Goal: Task Accomplishment & Management: Manage account settings

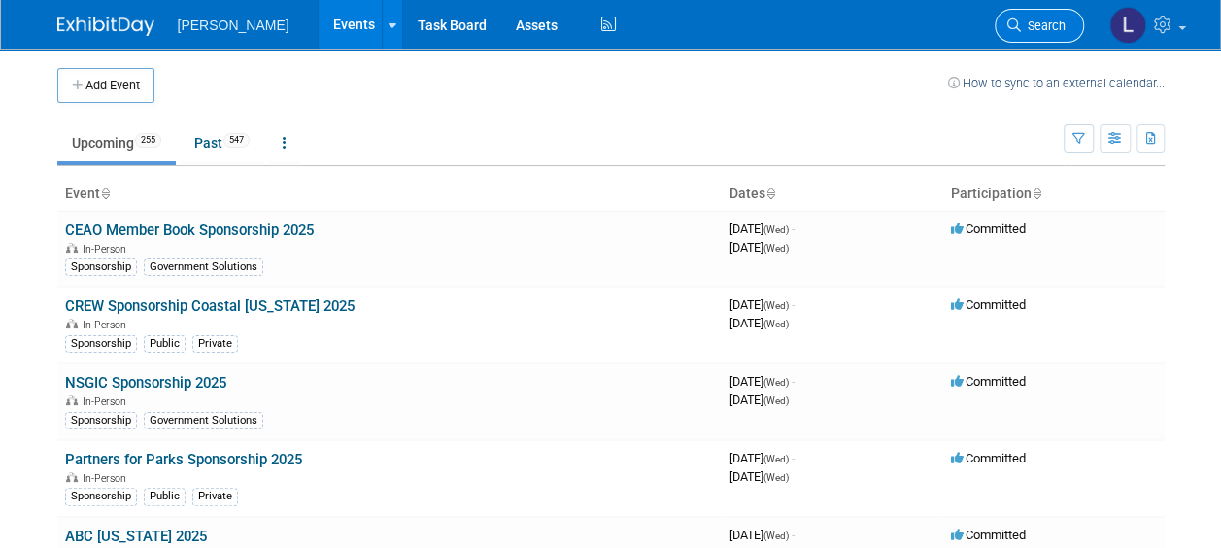
click at [1035, 29] on span "Search" at bounding box center [1043, 25] width 45 height 15
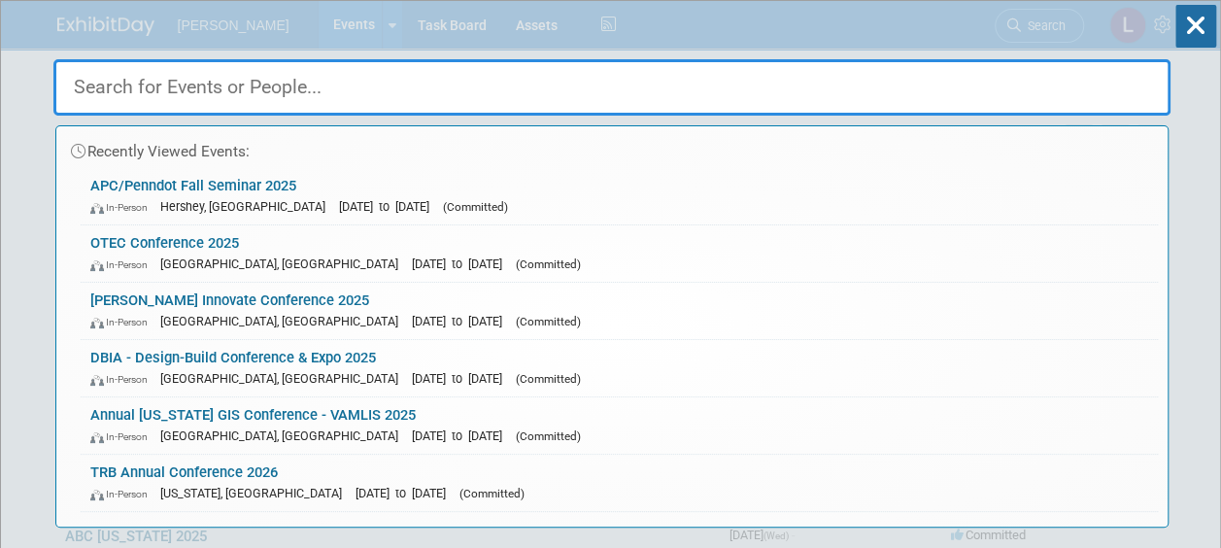
click at [682, 99] on input "text" at bounding box center [611, 87] width 1117 height 56
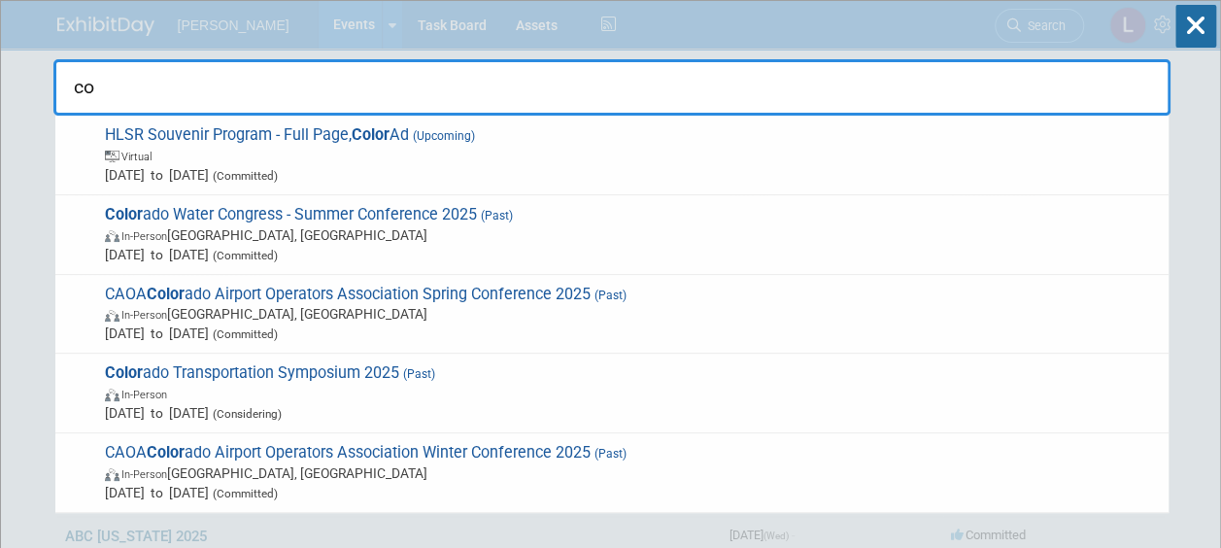
type input "c"
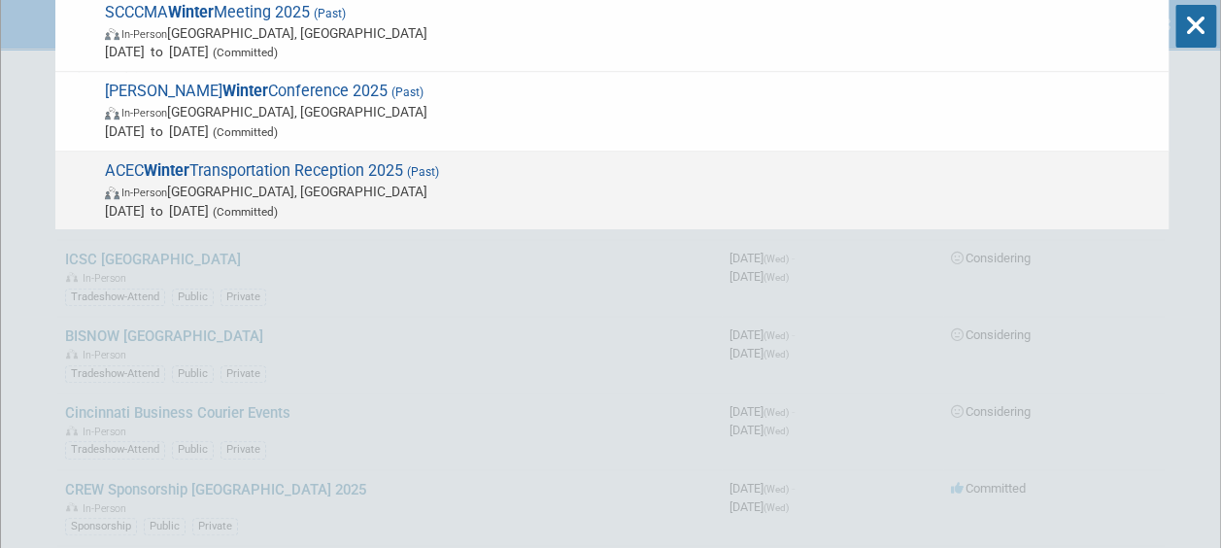
scroll to position [354, 0]
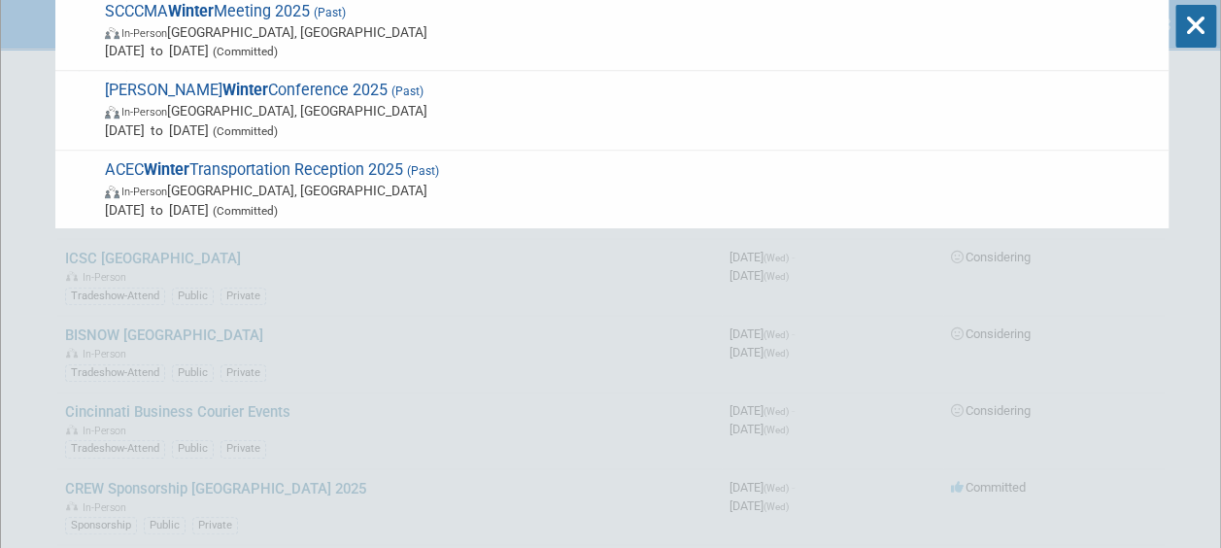
type input "winter"
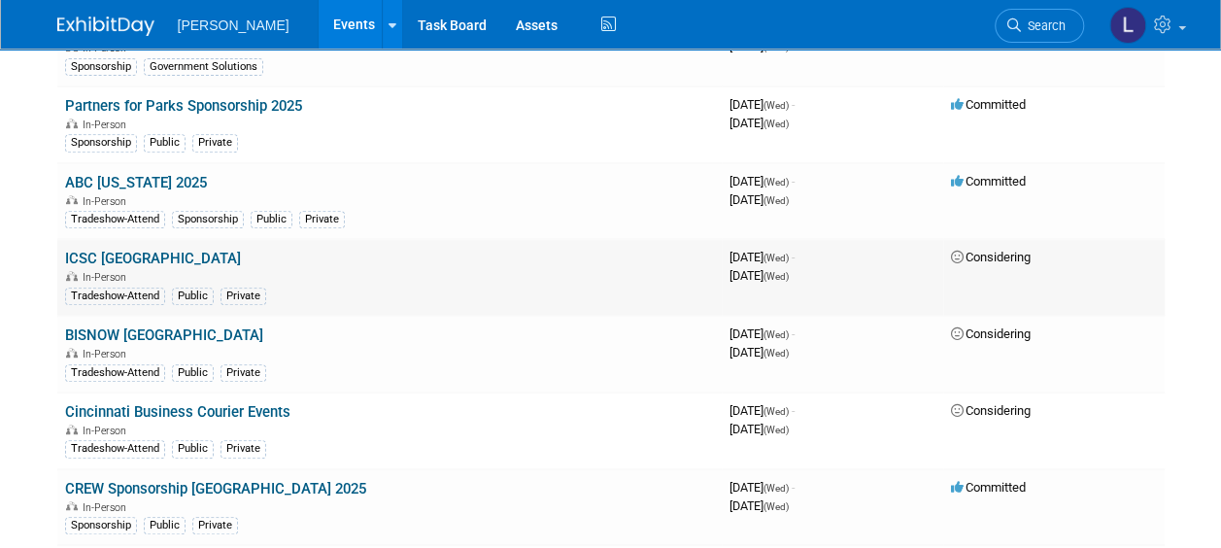
scroll to position [0, 0]
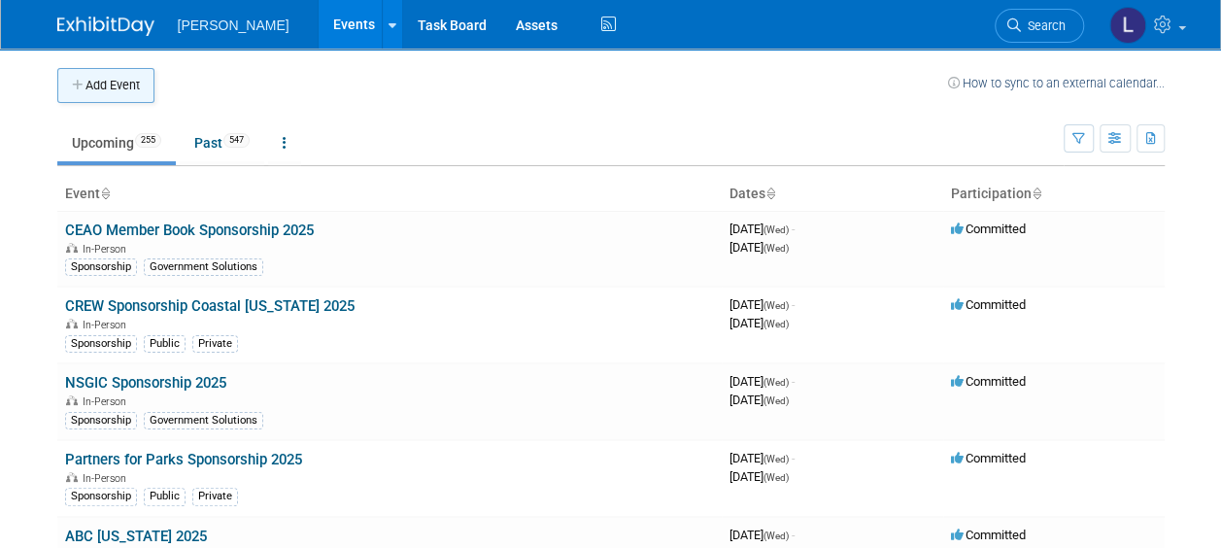
click at [113, 89] on button "Add Event" at bounding box center [105, 85] width 97 height 35
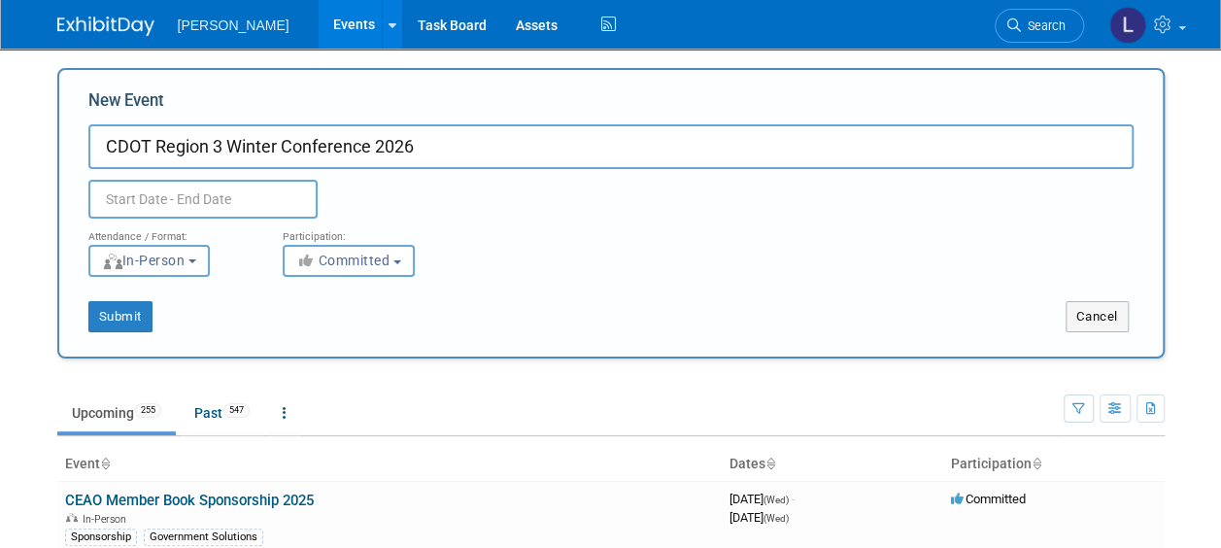
type input "CDOT Region 3 Winter Conference 2026"
click at [204, 200] on input "text" at bounding box center [202, 199] width 229 height 39
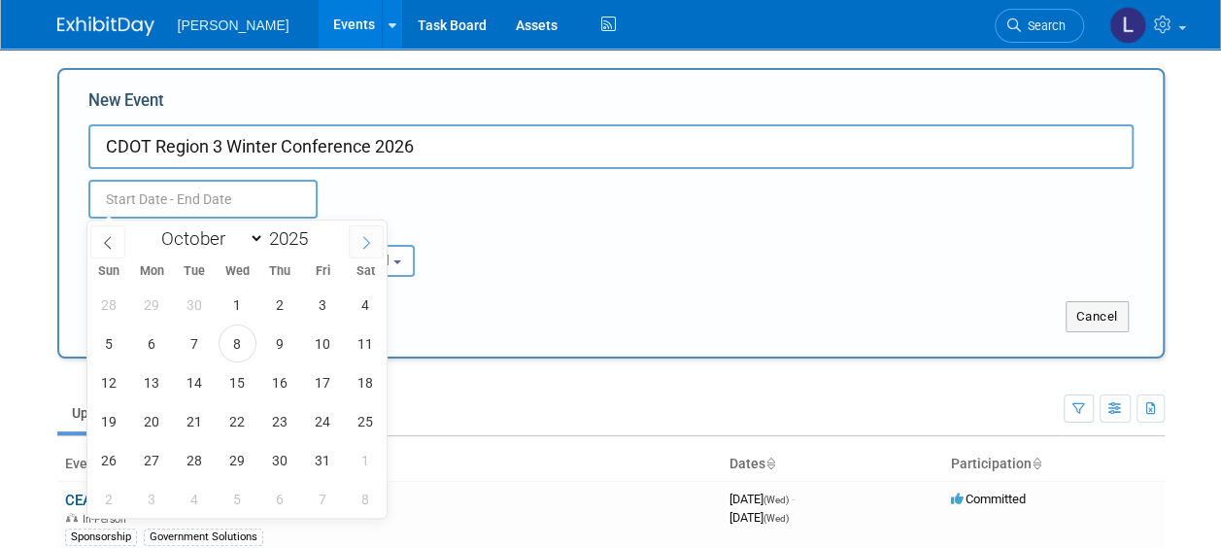
click at [361, 253] on span at bounding box center [366, 241] width 35 height 33
select select "11"
click at [361, 253] on span at bounding box center [366, 241] width 35 height 33
type input "2026"
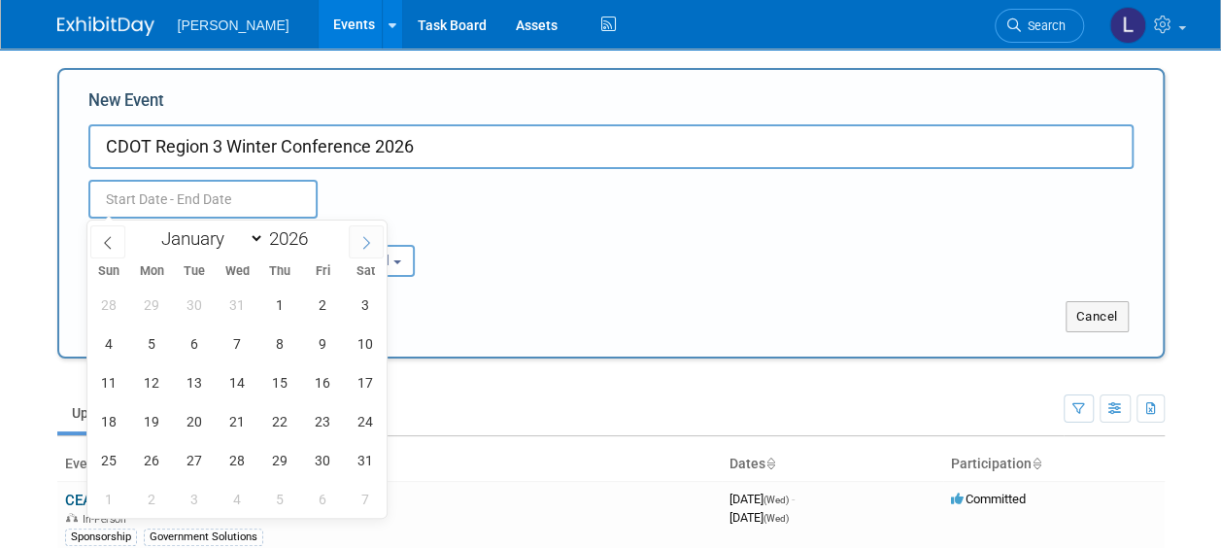
click at [361, 253] on span at bounding box center [366, 241] width 35 height 33
click at [117, 245] on span at bounding box center [107, 241] width 35 height 33
select select "1"
click at [243, 342] on span "11" at bounding box center [238, 343] width 38 height 38
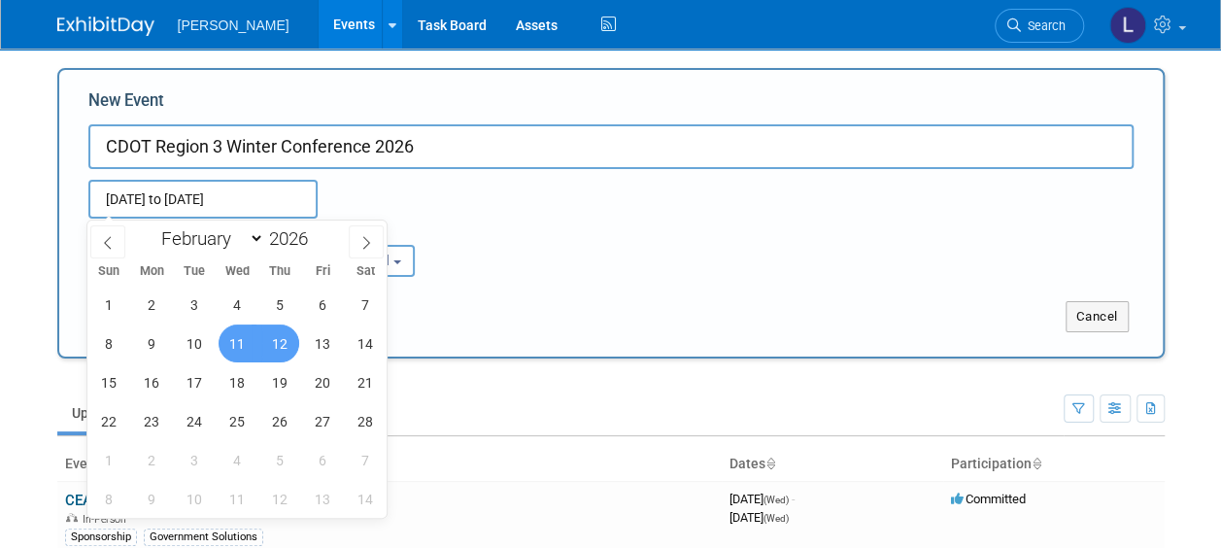
click at [282, 350] on span "12" at bounding box center [280, 343] width 38 height 38
type input "Feb 11, 2026 to Feb 12, 2026"
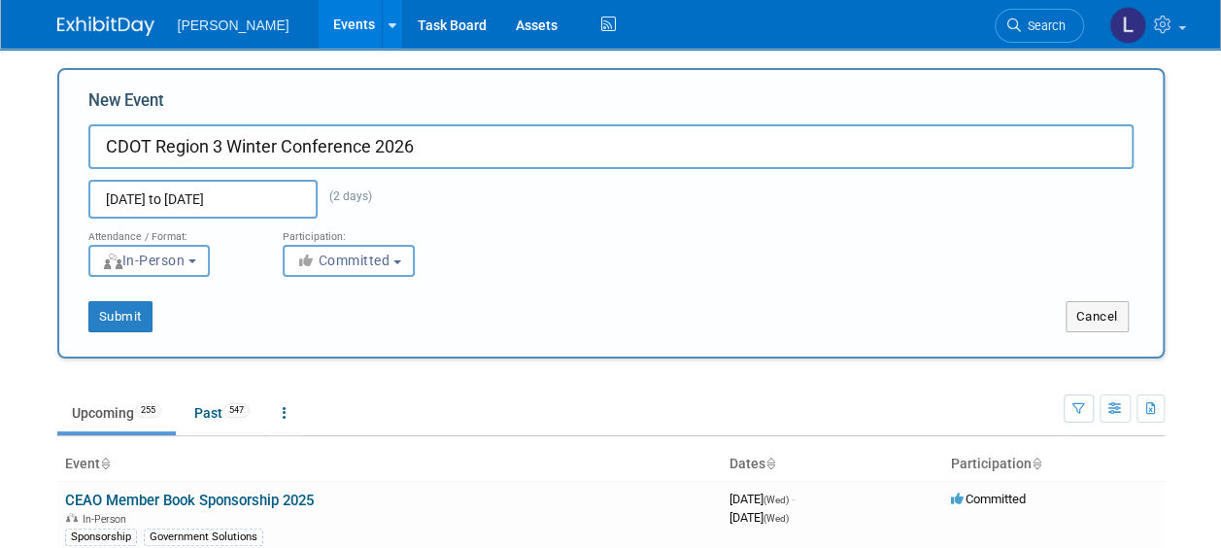
click at [132, 317] on button "Submit" at bounding box center [120, 316] width 64 height 31
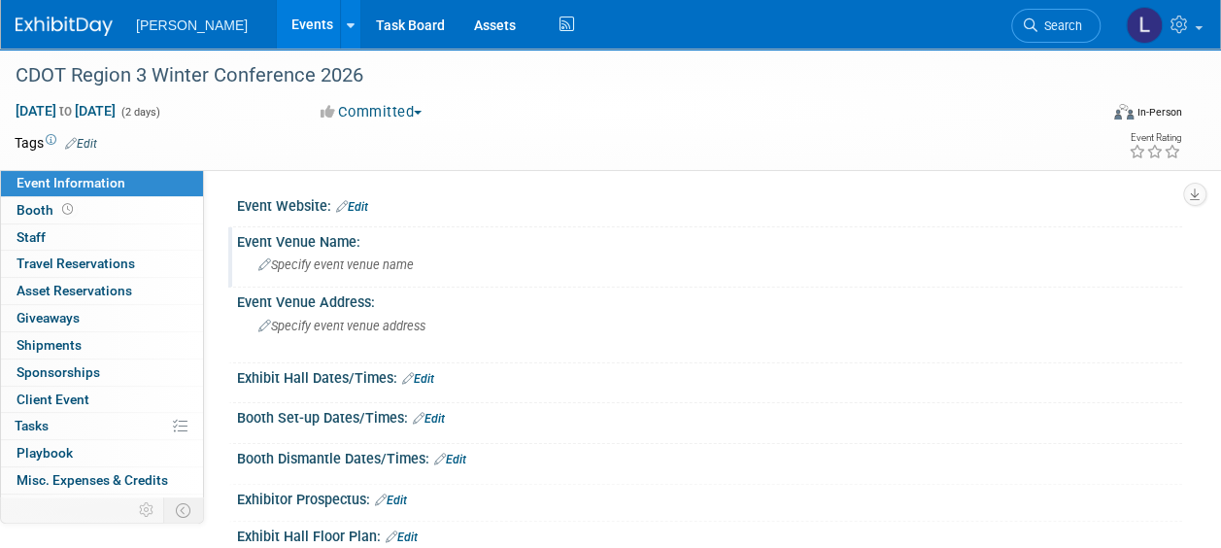
click at [398, 272] on div "Specify event venue name" at bounding box center [710, 265] width 916 height 30
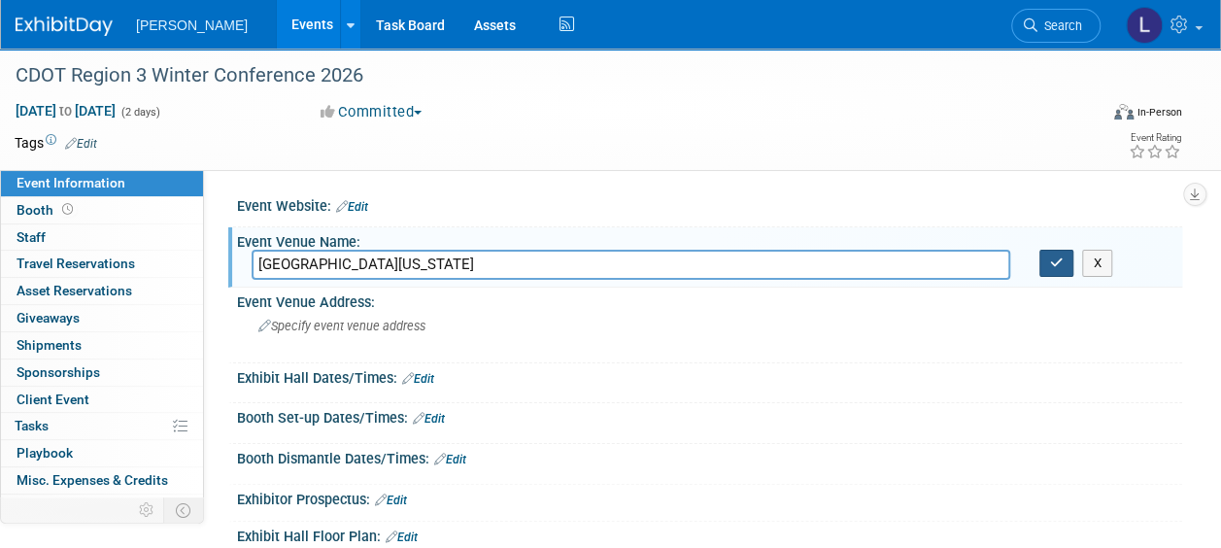
type input "Hotel Colorado"
click at [1051, 264] on icon "button" at bounding box center [1057, 262] width 14 height 13
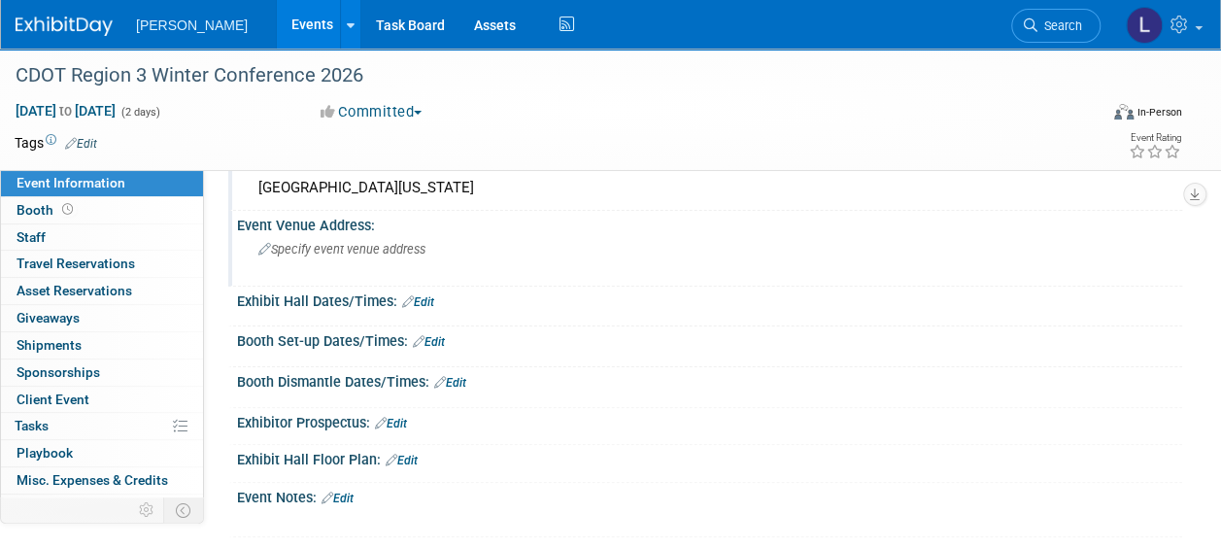
scroll to position [78, 0]
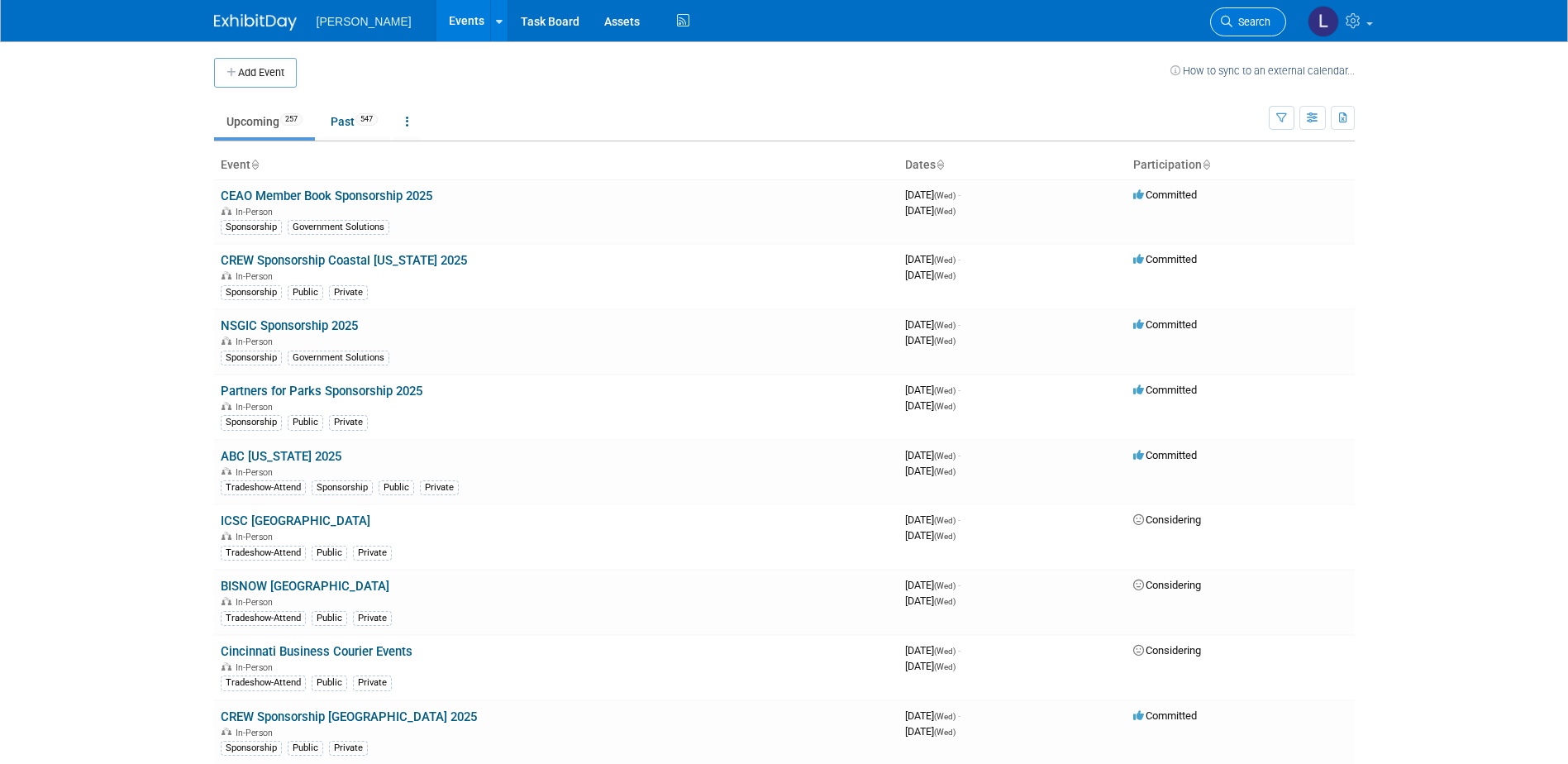
click at [1240, 22] on span "Search" at bounding box center [1251, 21] width 38 height 13
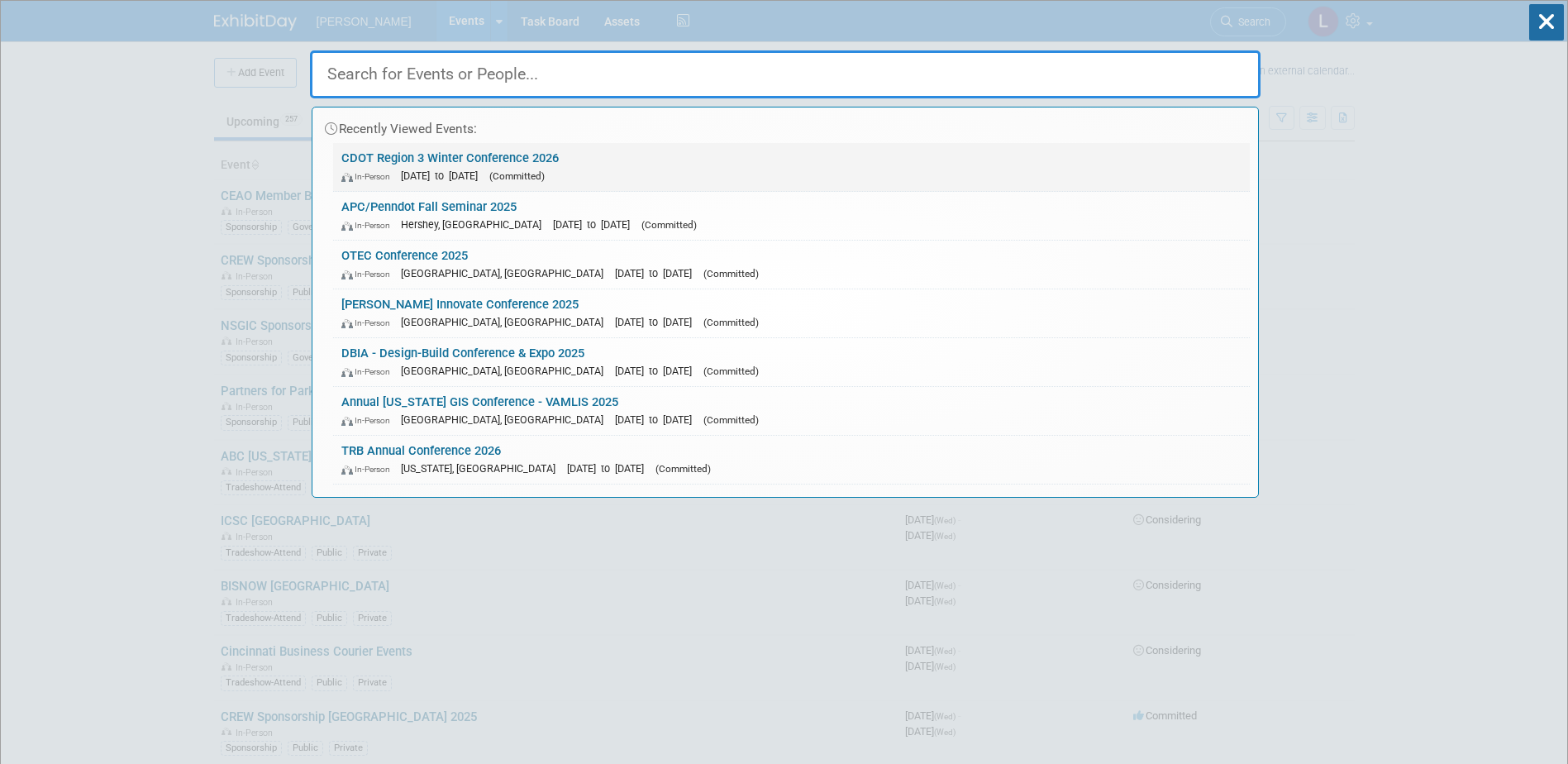
click at [960, 159] on link "CDOT Region 3 Winter Conference 2026 In-Person Feb 11, 2026 to Feb 12, 2026 (Co…" at bounding box center [790, 167] width 916 height 48
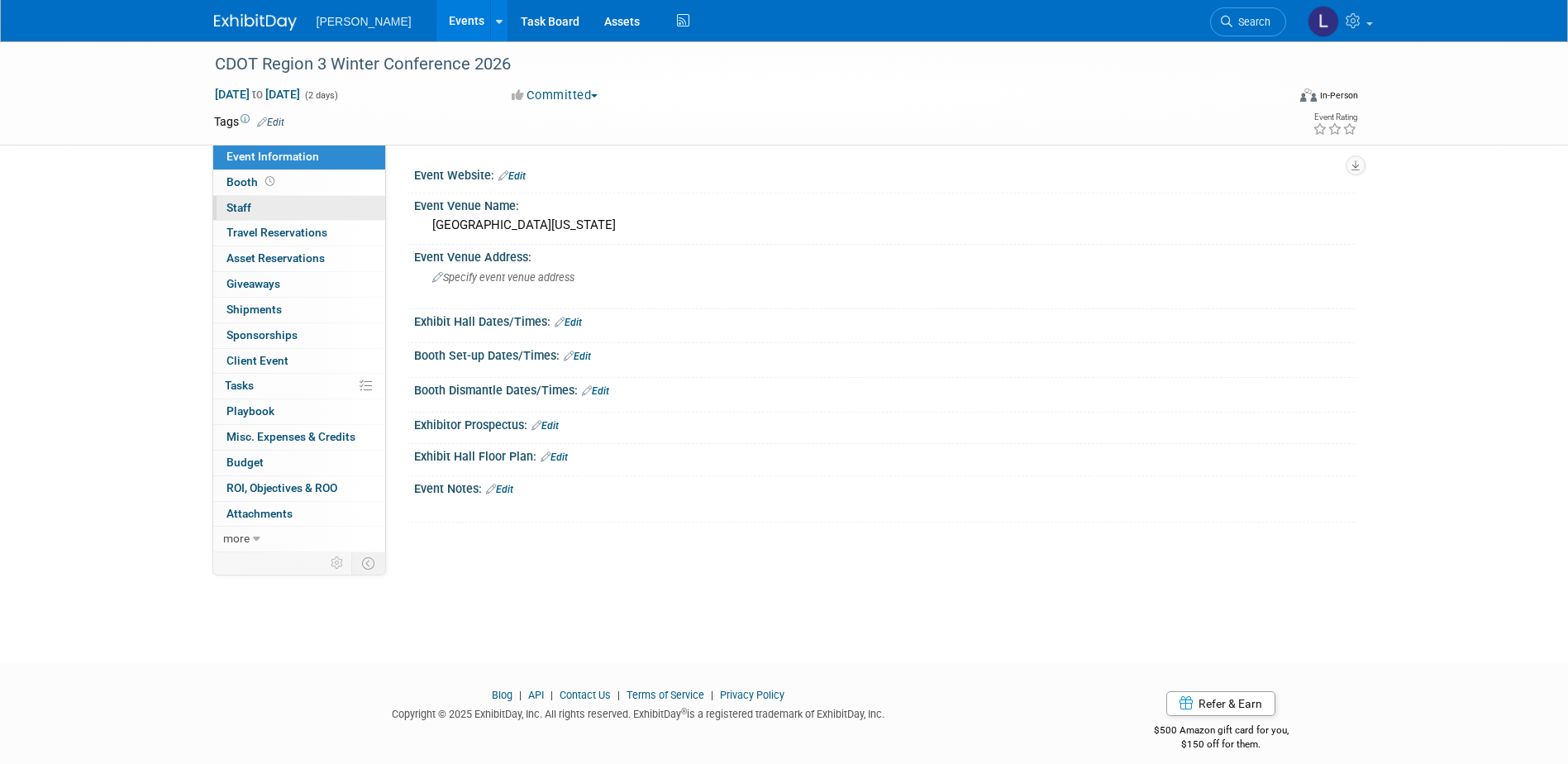
click at [269, 202] on link "0 Staff 0" at bounding box center [299, 208] width 172 height 25
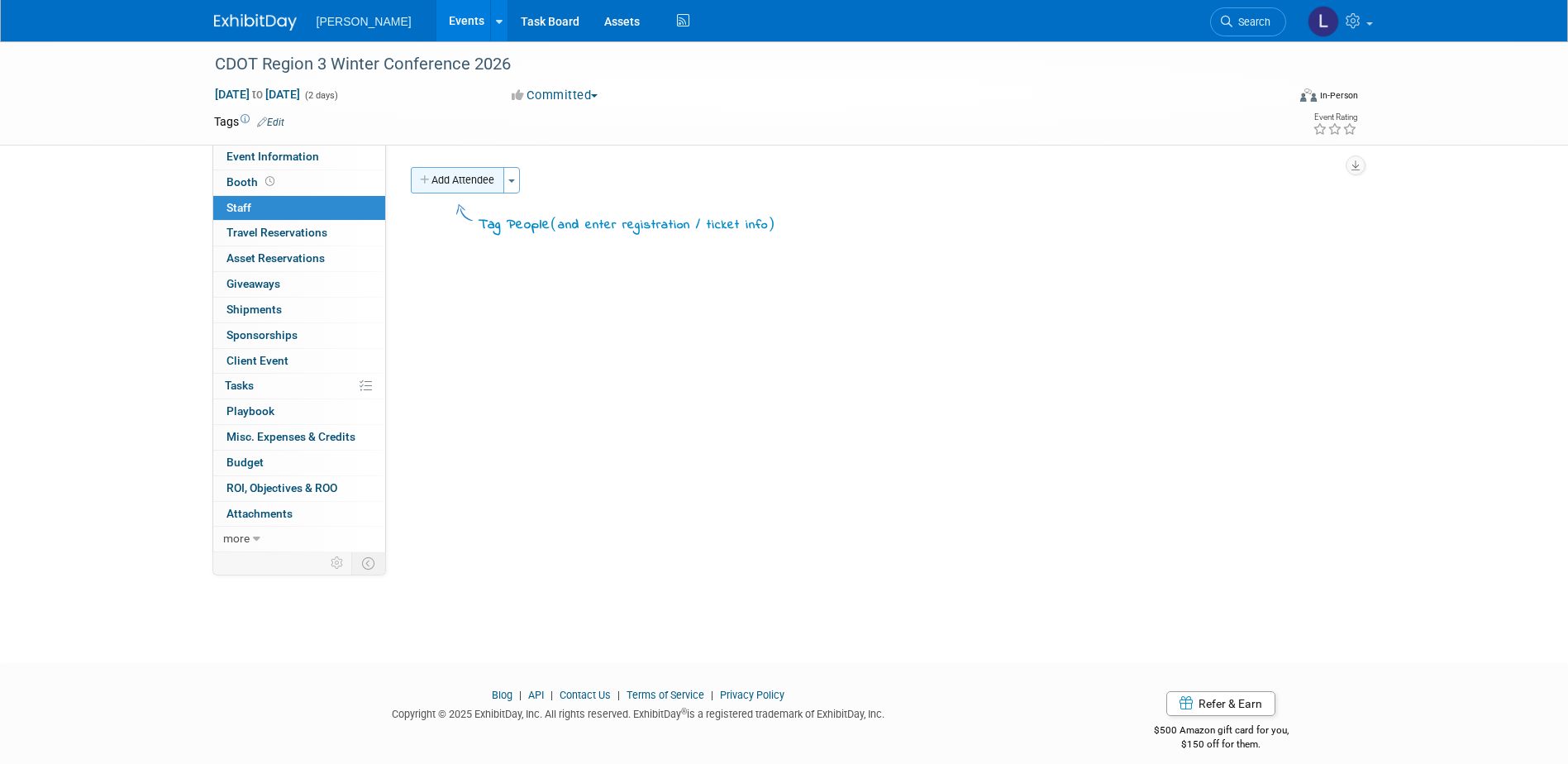
click at [466, 185] on button "Add Attendee" at bounding box center [458, 180] width 94 height 26
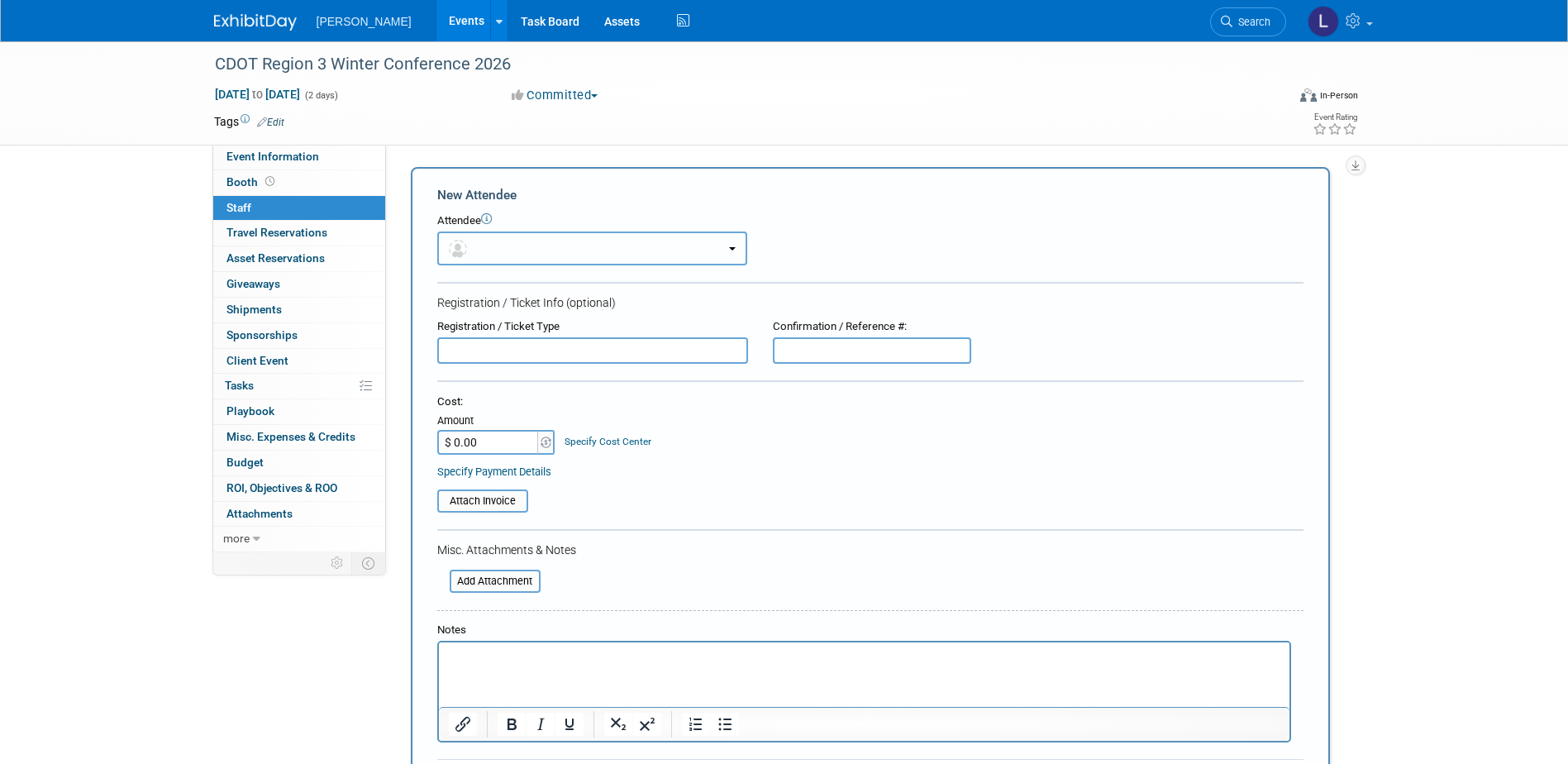
drag, startPoint x: 475, startPoint y: 254, endPoint x: 441, endPoint y: 240, distance: 36.8
click at [441, 240] on button "button" at bounding box center [592, 248] width 310 height 34
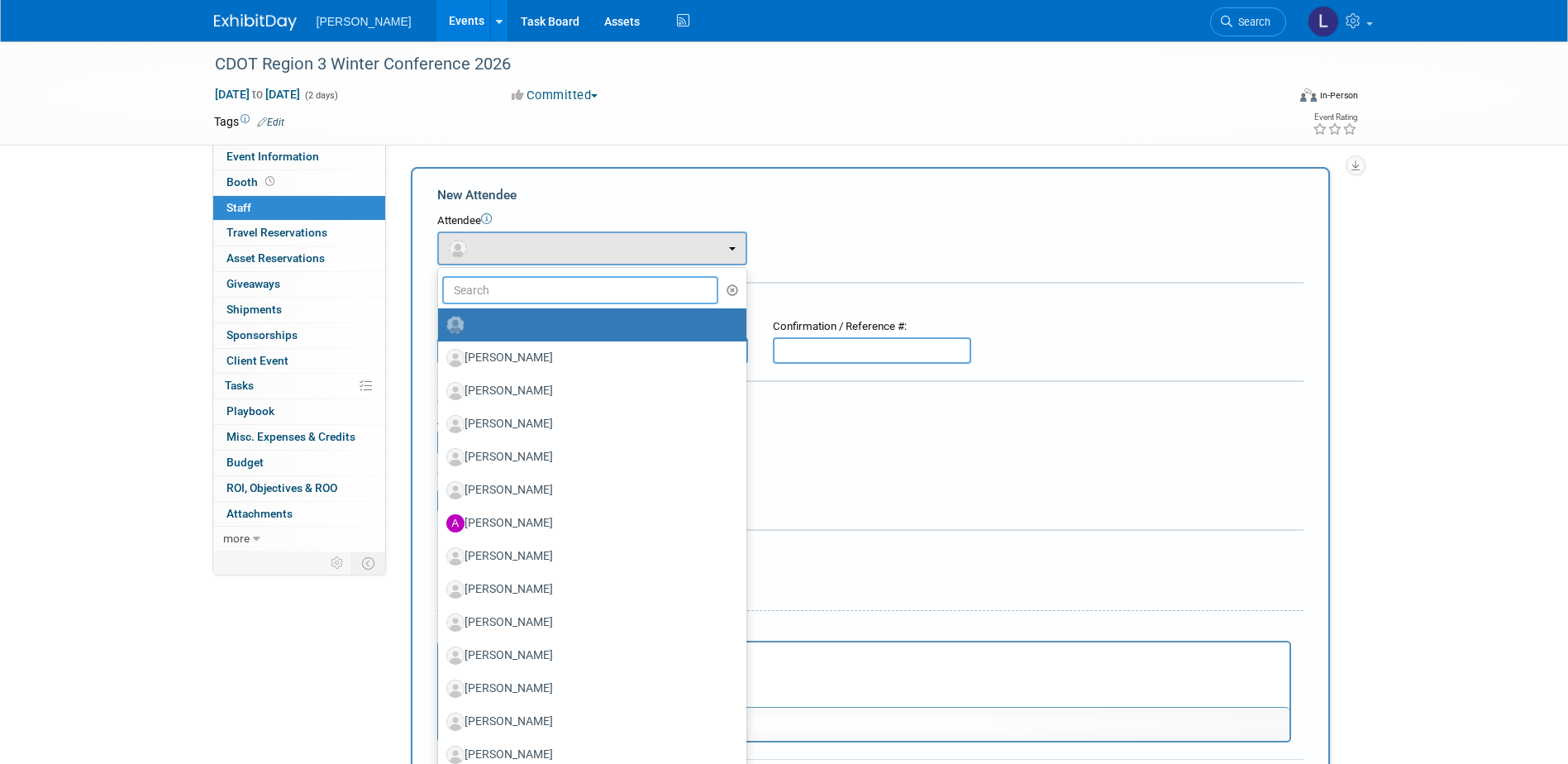
click at [522, 294] on input "text" at bounding box center [580, 289] width 277 height 28
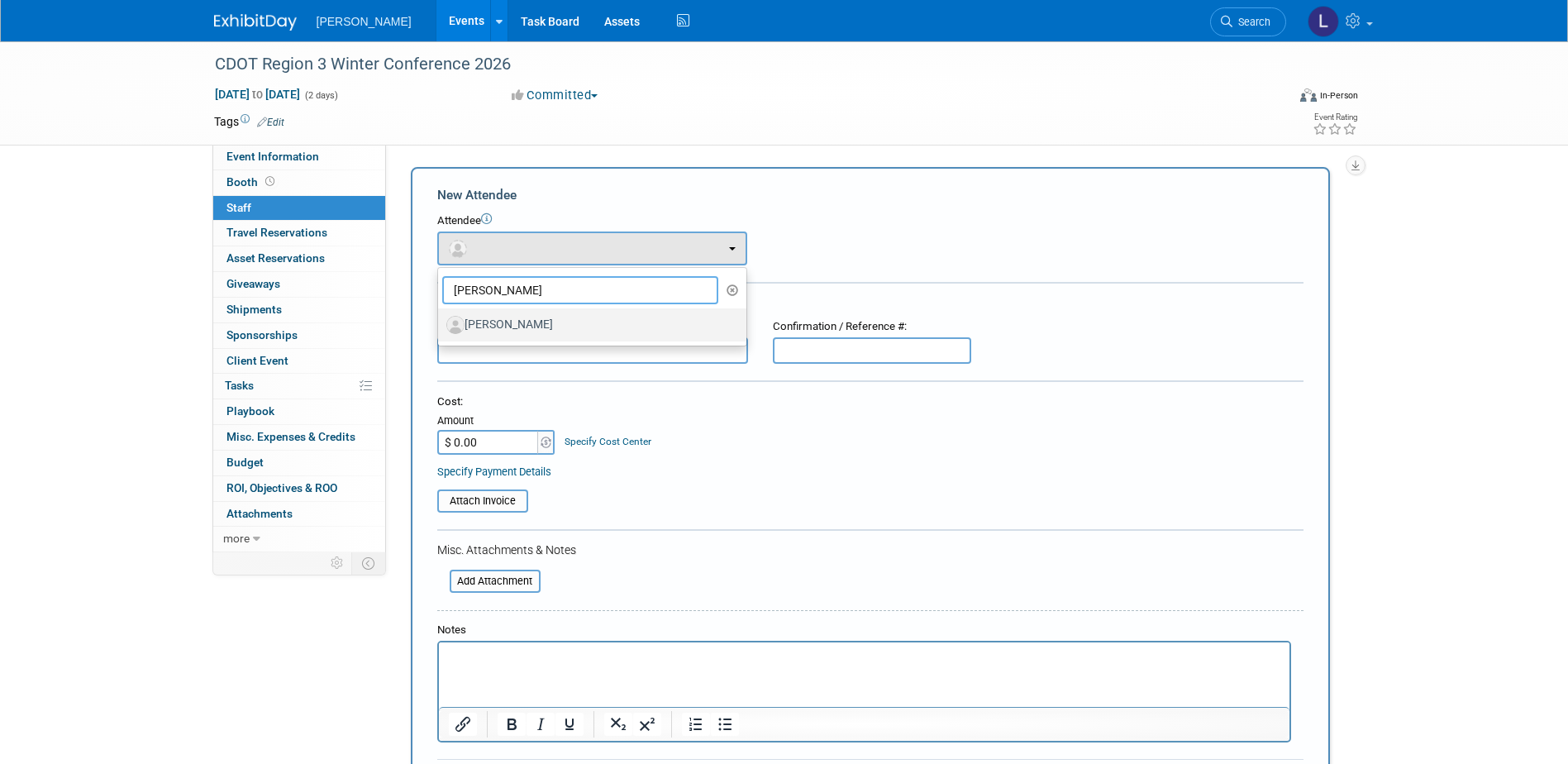
type input "harding"
click at [526, 317] on label "[PERSON_NAME]" at bounding box center [588, 324] width 283 height 26
click at [441, 317] on input "[PERSON_NAME]" at bounding box center [435, 322] width 11 height 11
select select "b134c906-7200-4c1c-86e4-db67a4f4c3a9"
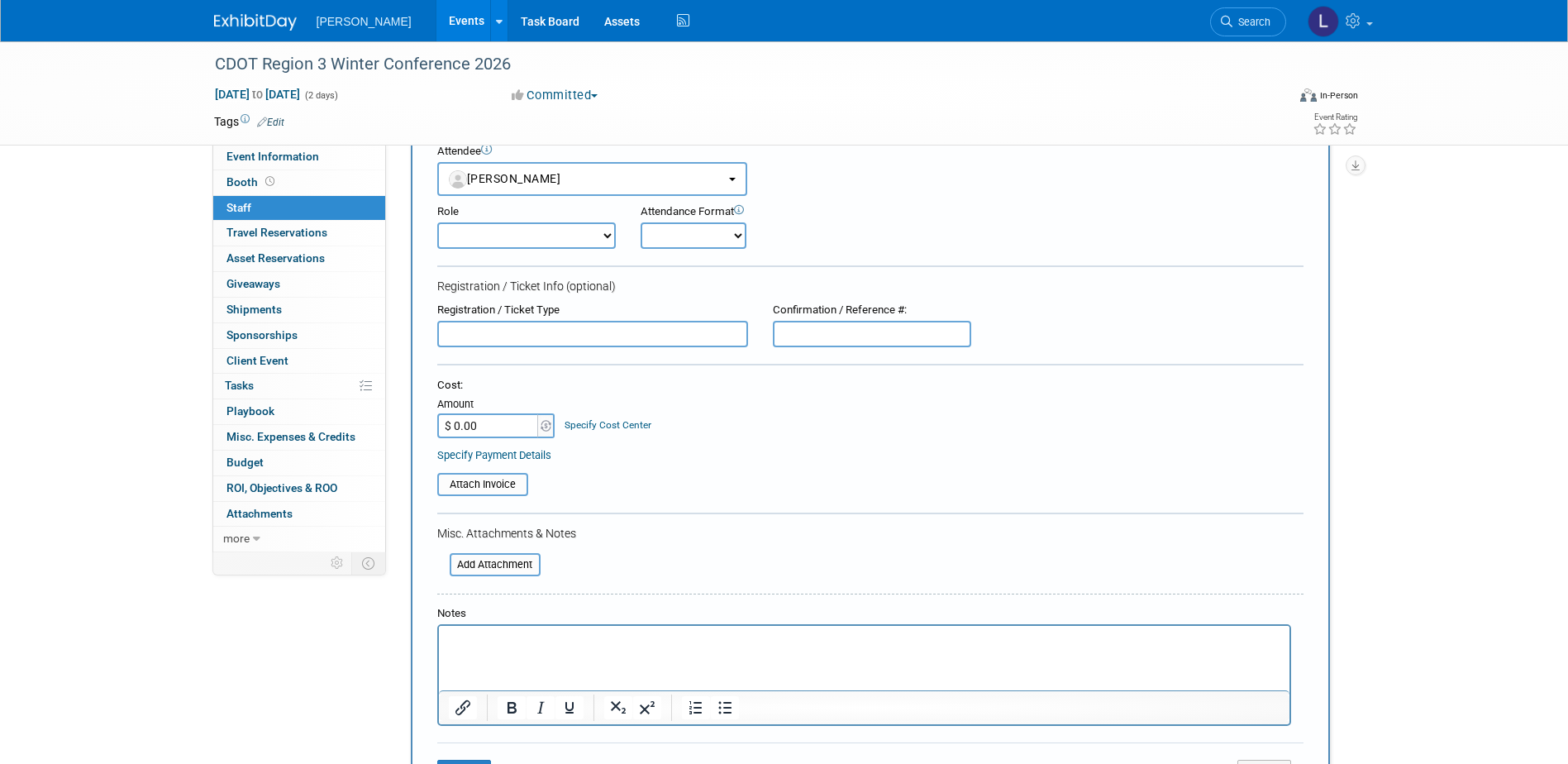
scroll to position [69, 0]
click at [537, 649] on html at bounding box center [863, 637] width 850 height 23
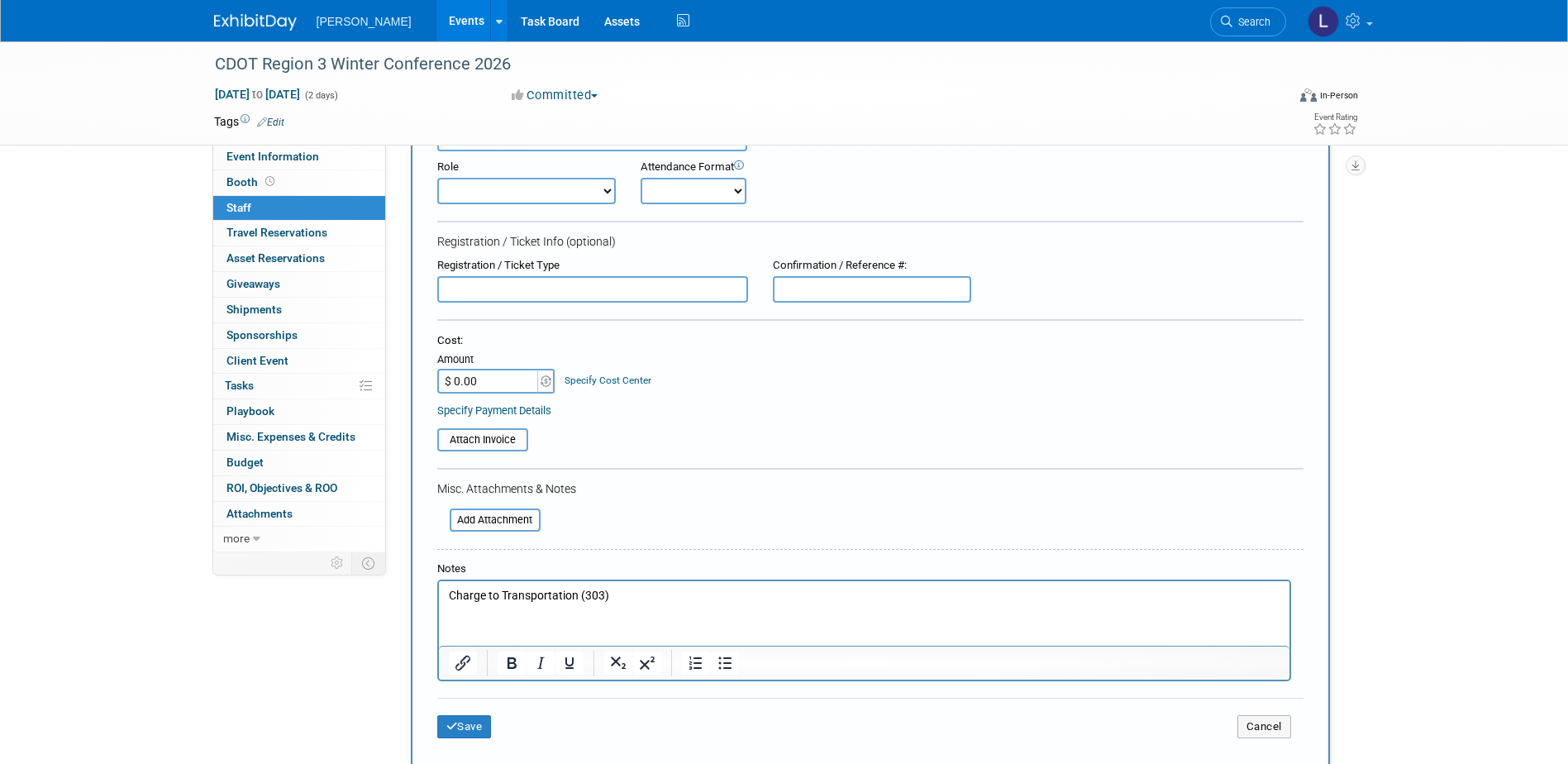
scroll to position [115, 0]
click at [465, 733] on button "Save" at bounding box center [465, 725] width 54 height 23
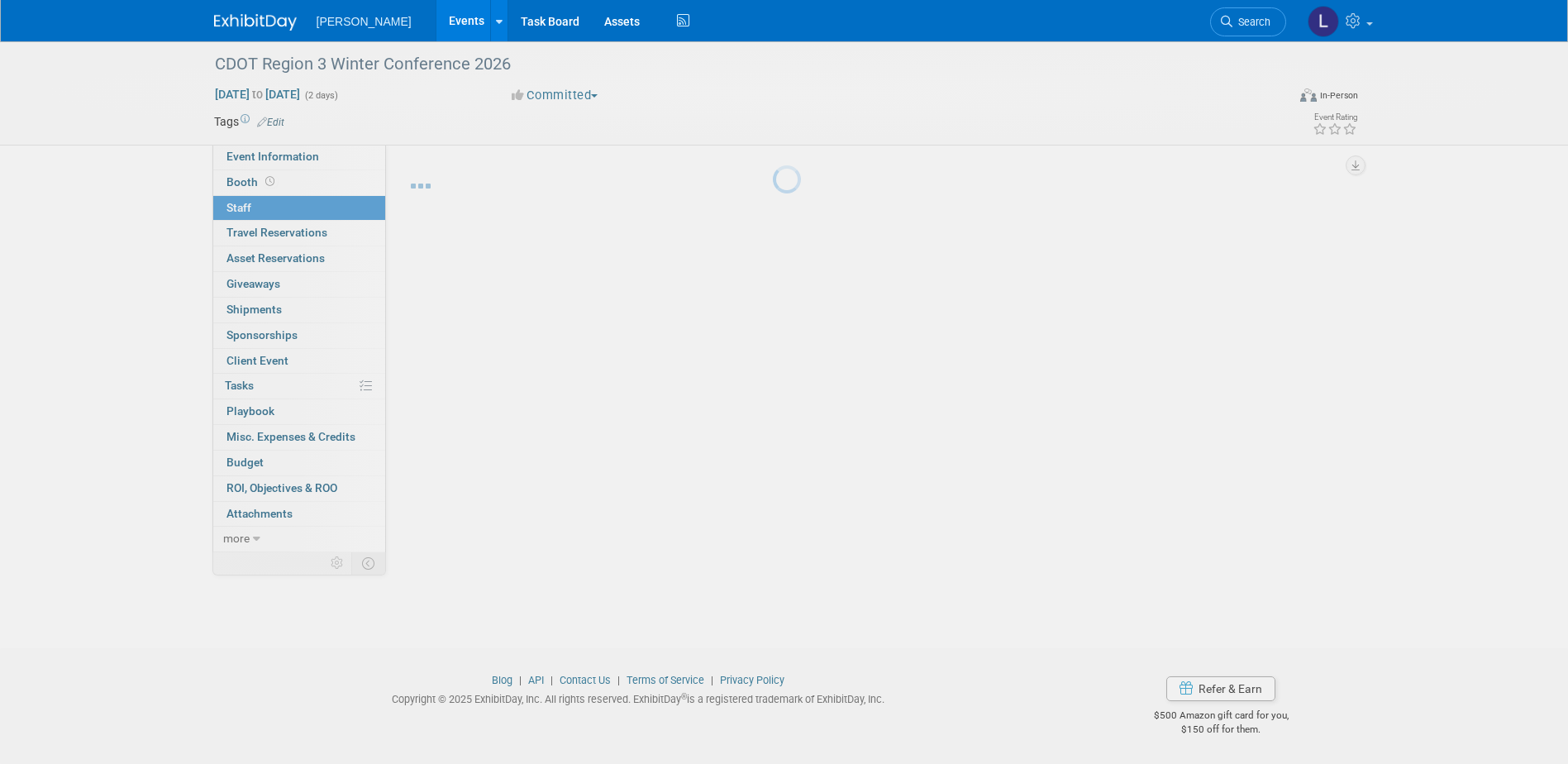
scroll to position [14, 0]
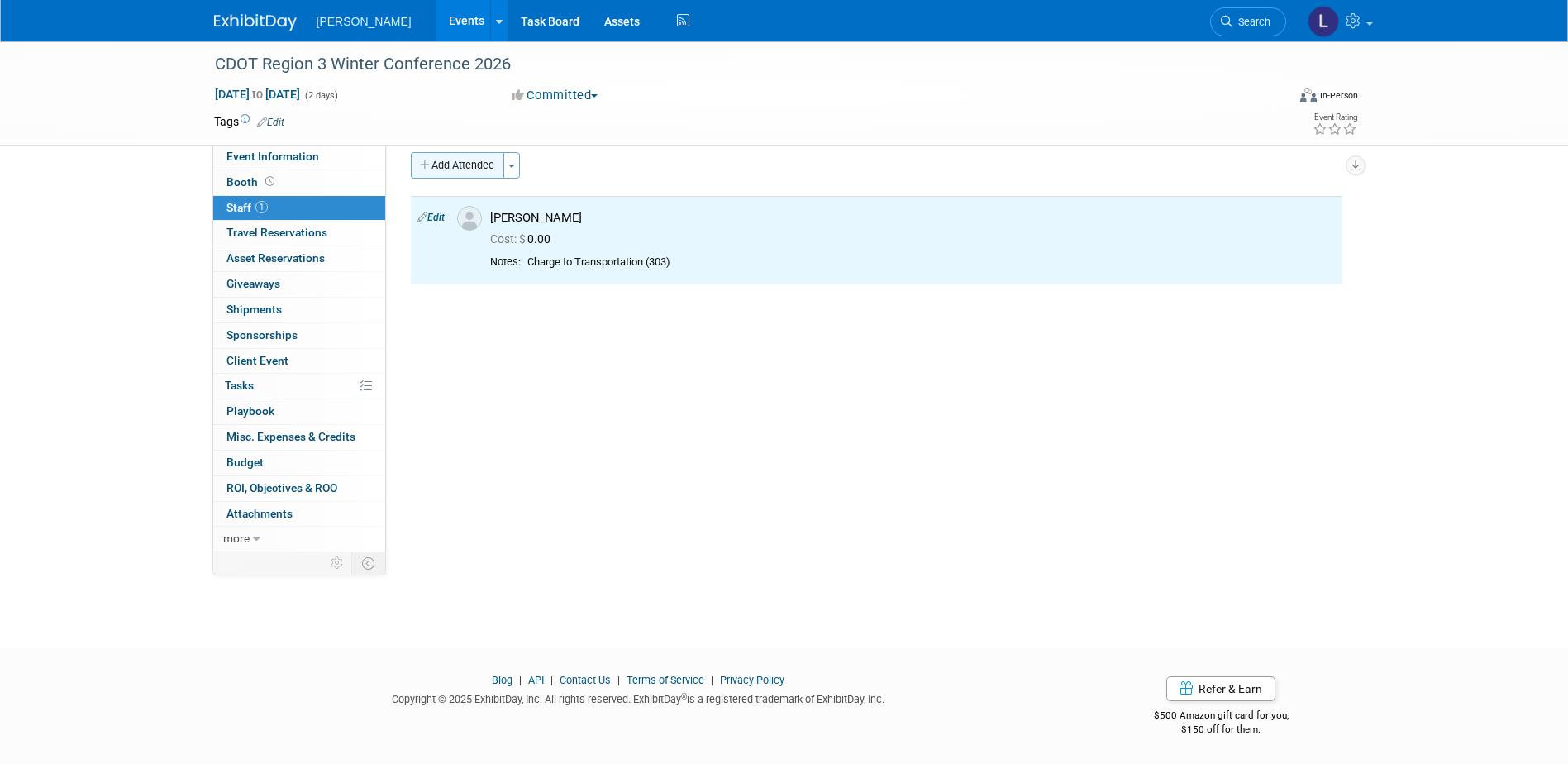
click at [442, 156] on button "Add Attendee" at bounding box center [458, 165] width 94 height 26
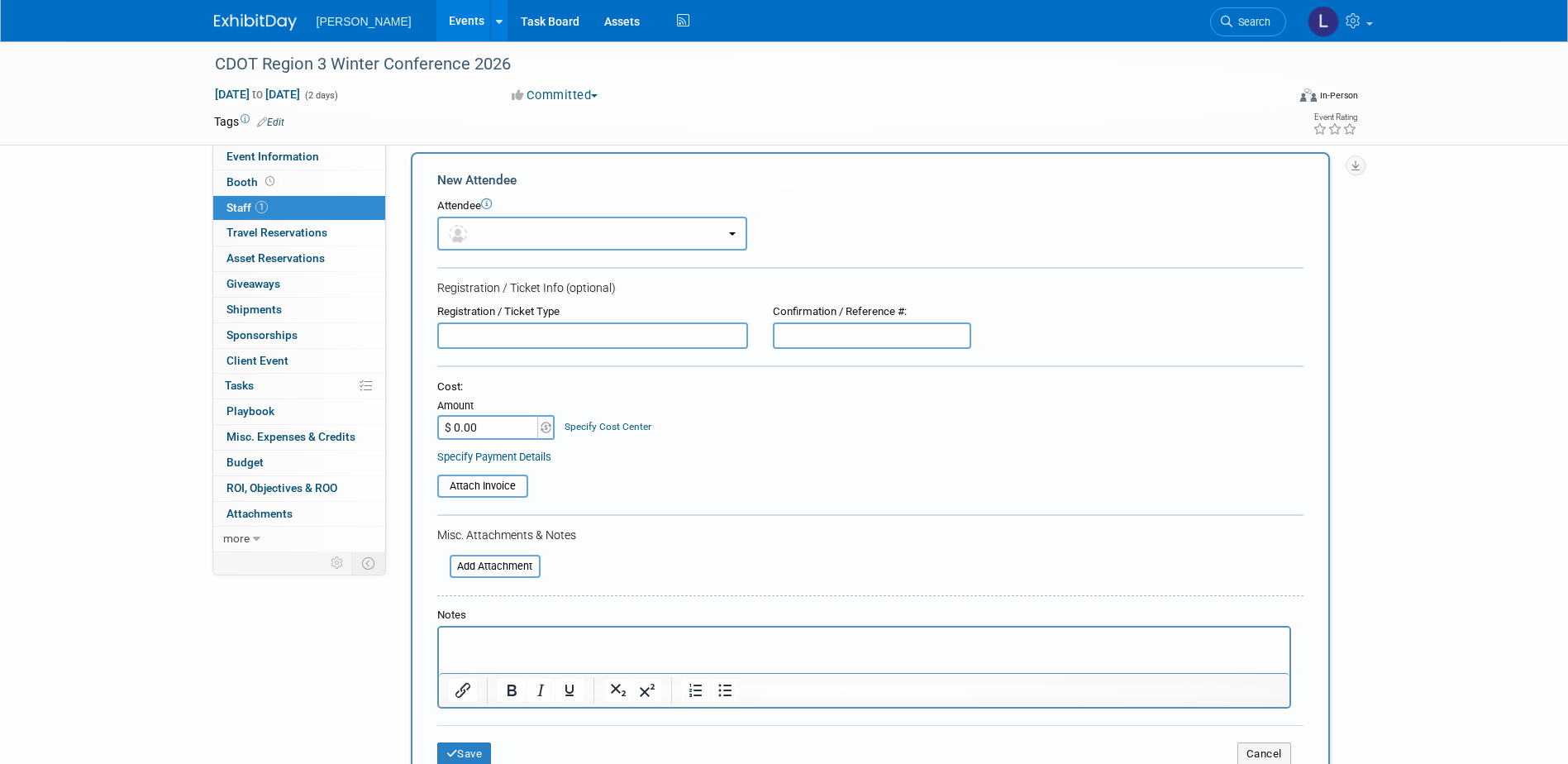
scroll to position [0, 0]
click at [490, 332] on input "text" at bounding box center [592, 335] width 311 height 26
type input "n"
click at [459, 242] on img "button" at bounding box center [457, 233] width 18 height 18
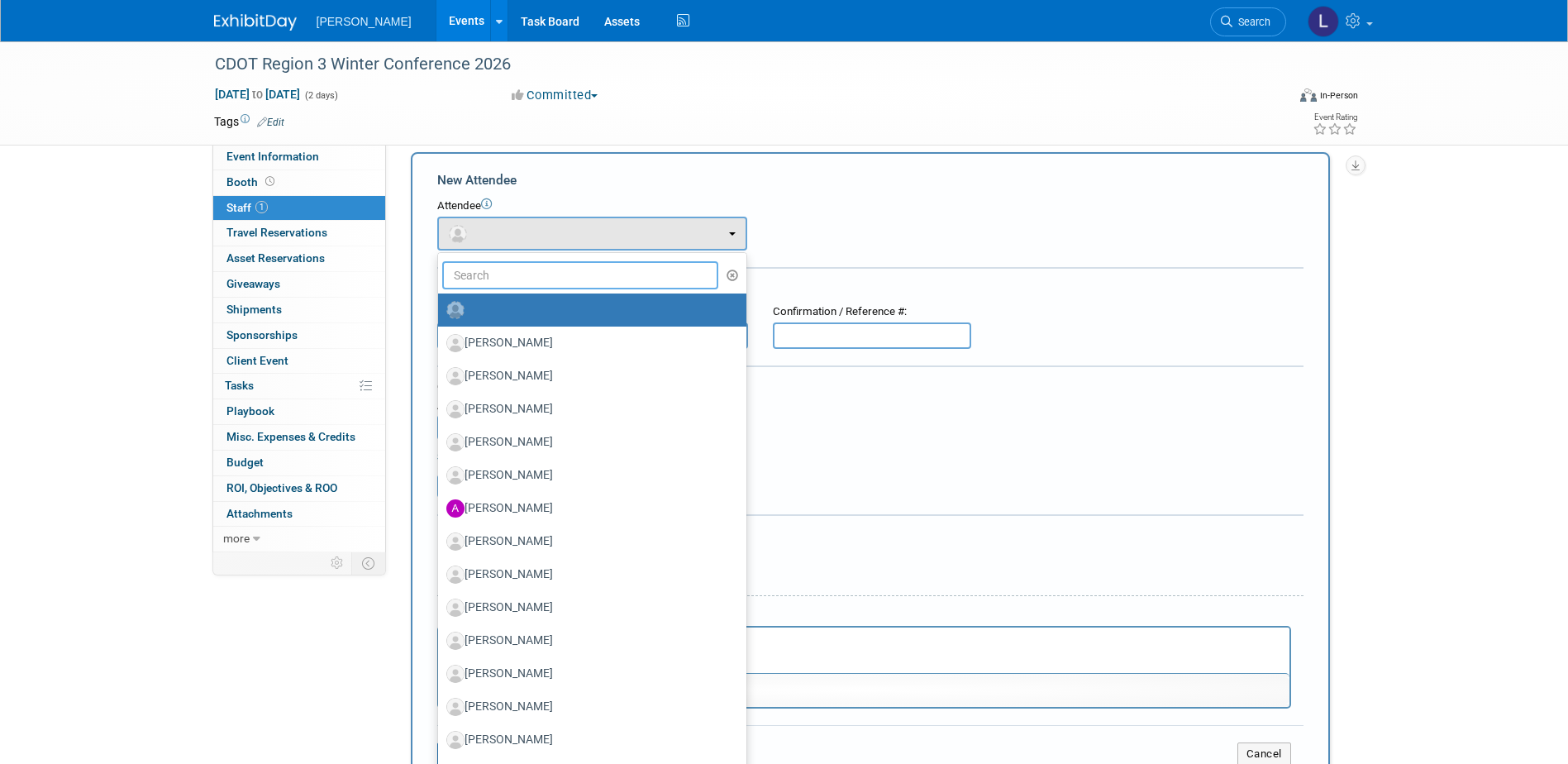
click at [474, 280] on input "text" at bounding box center [580, 275] width 277 height 28
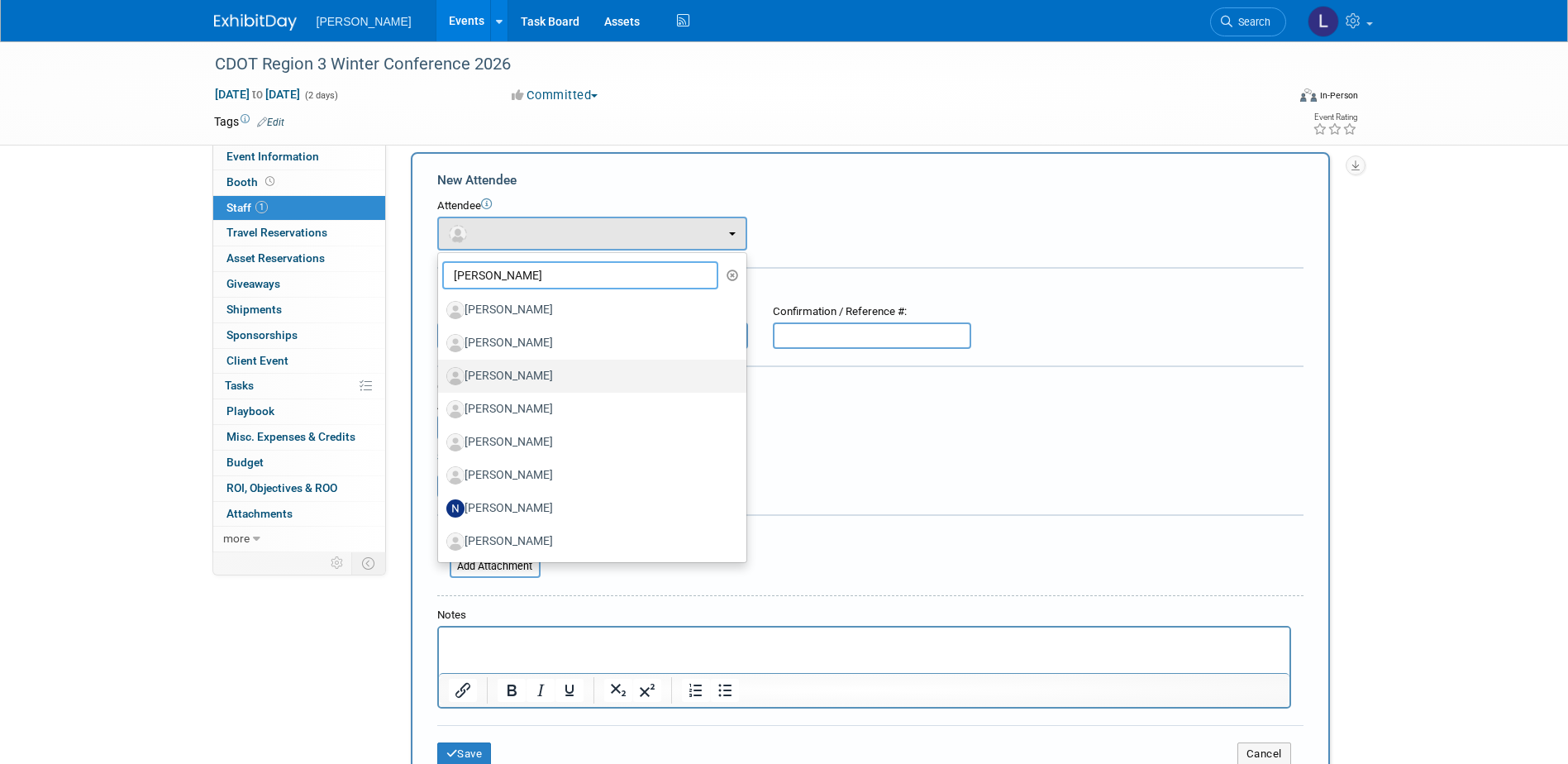
type input "nick"
click at [538, 378] on label "[PERSON_NAME]" at bounding box center [588, 375] width 283 height 26
click at [441, 378] on input "[PERSON_NAME]" at bounding box center [435, 373] width 11 height 11
select select "f3cae4c7-8ee0-449c-8a8b-d6ca4a5b7b62"
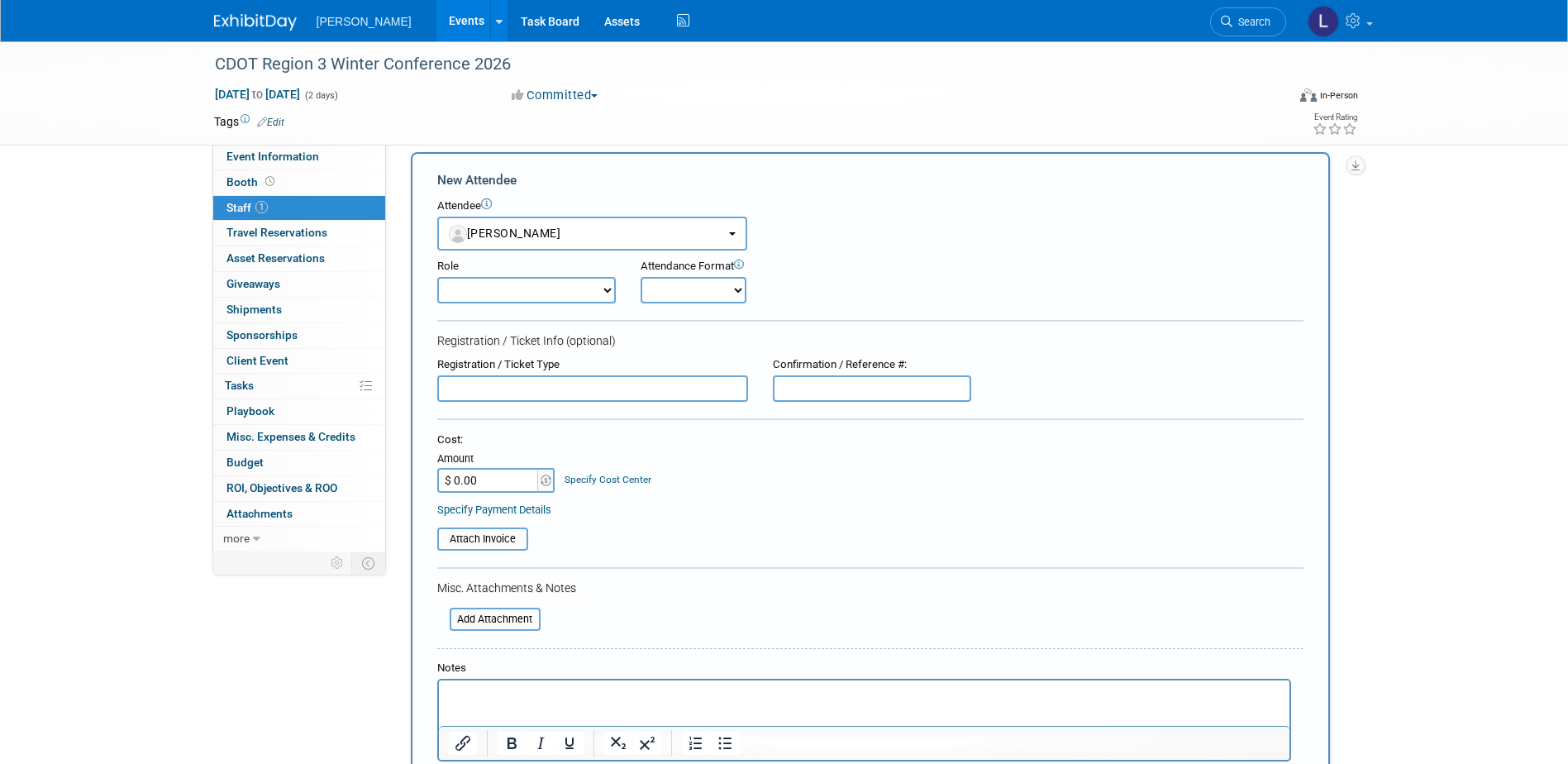
click at [533, 683] on html at bounding box center [863, 691] width 850 height 23
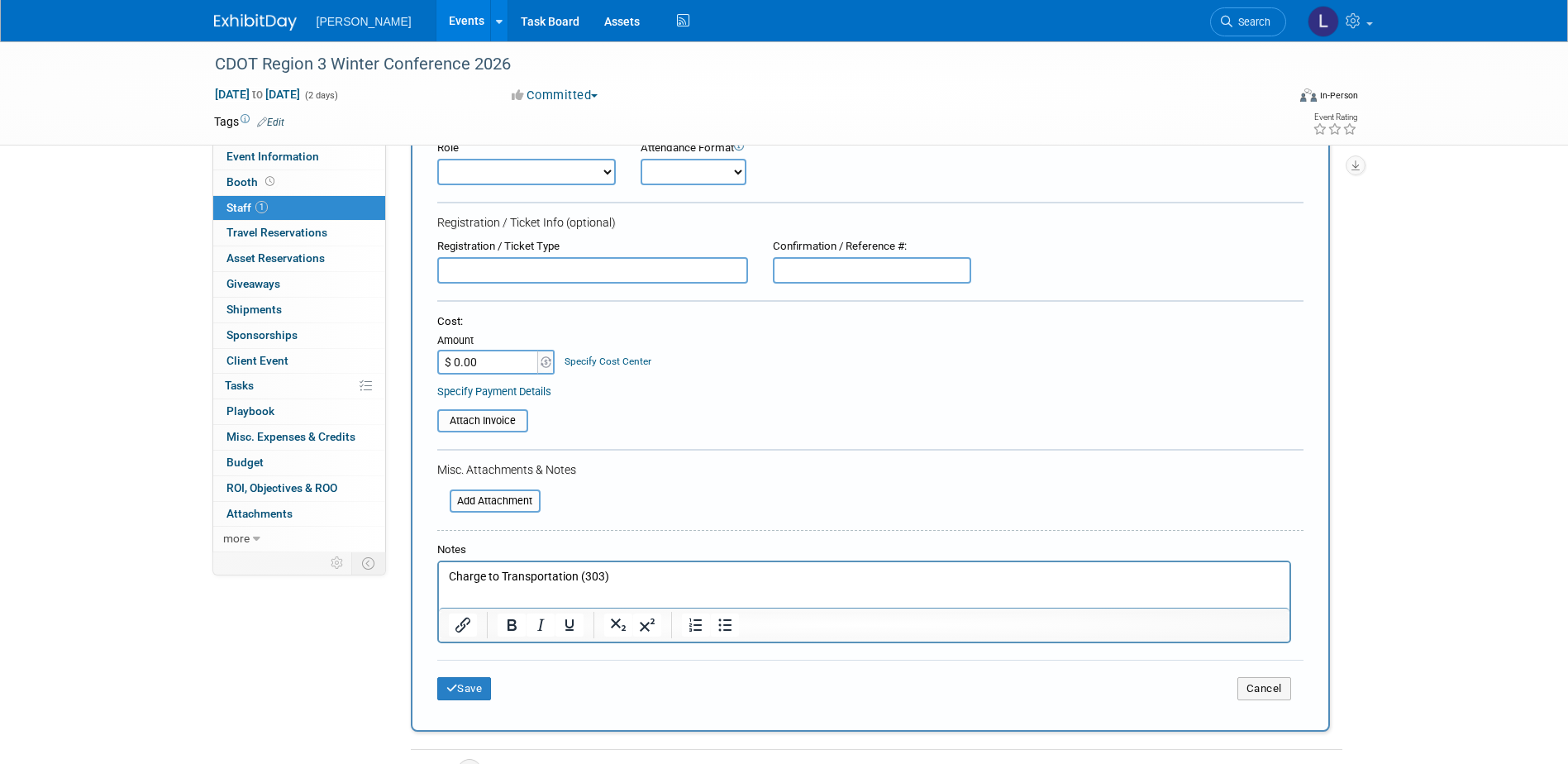
scroll to position [147, 0]
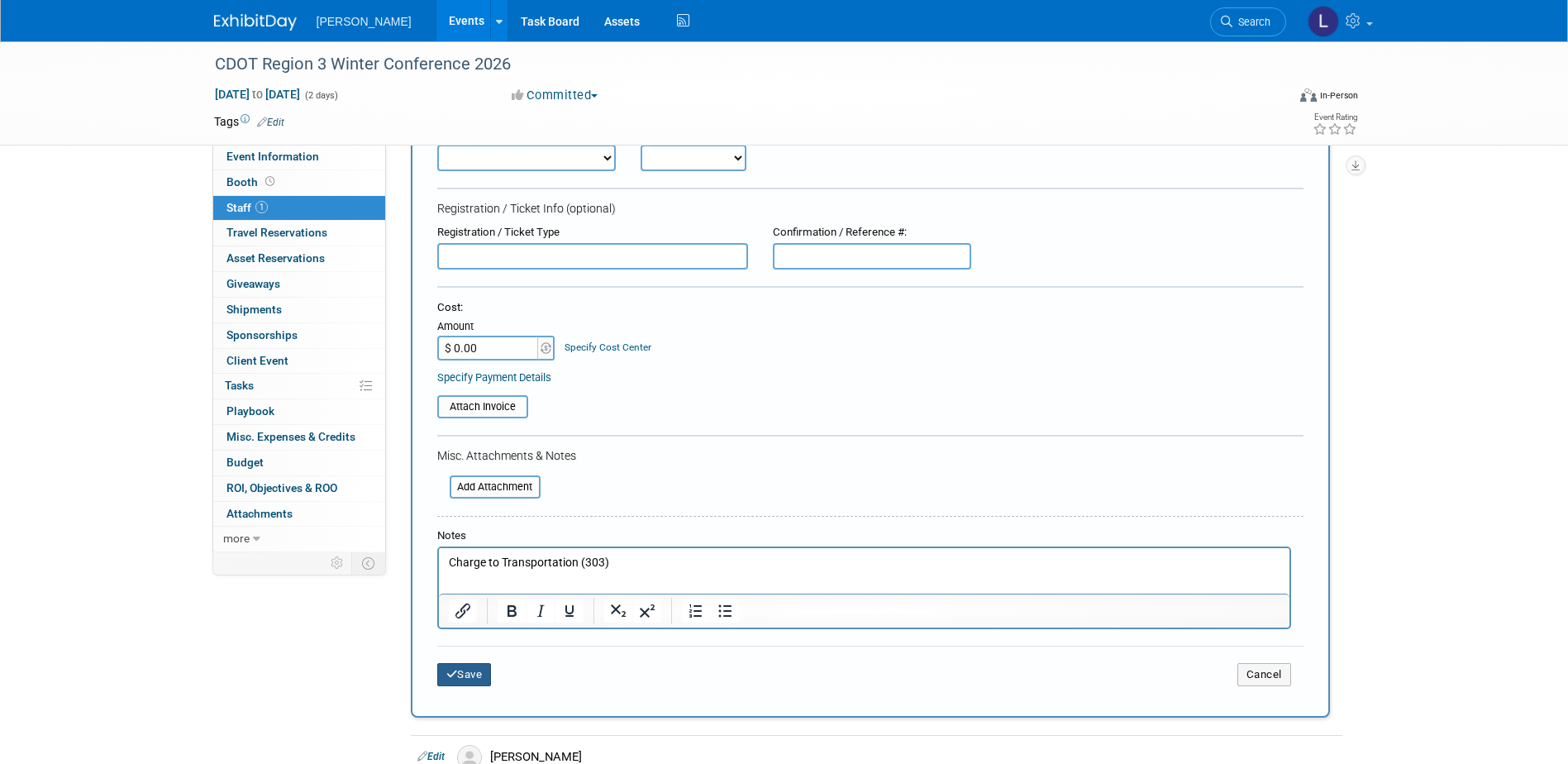
click at [475, 675] on button "Save" at bounding box center [465, 674] width 54 height 23
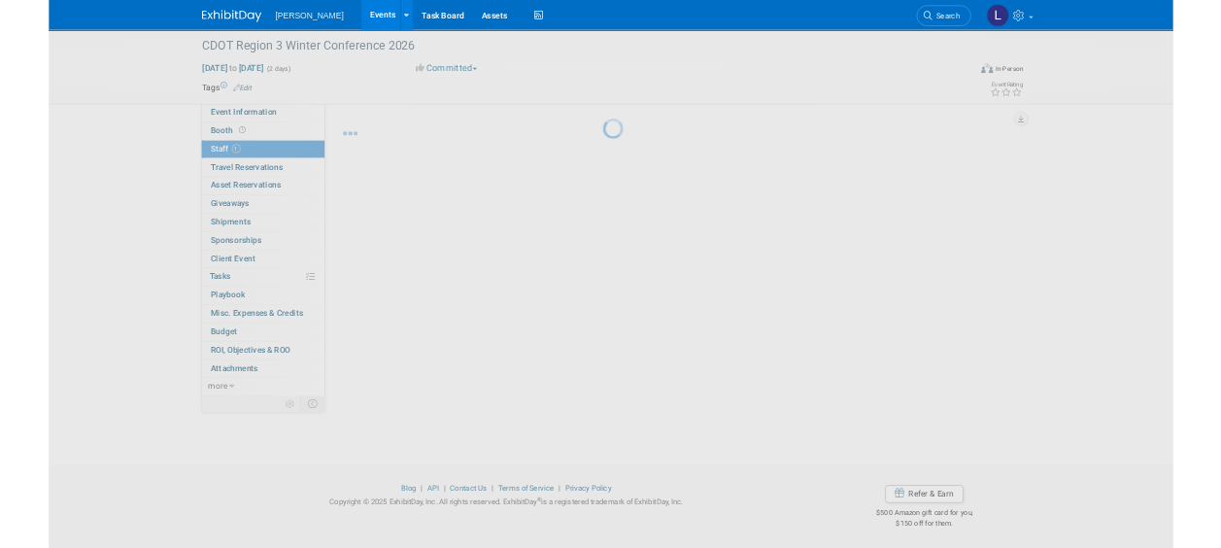
scroll to position [17, 0]
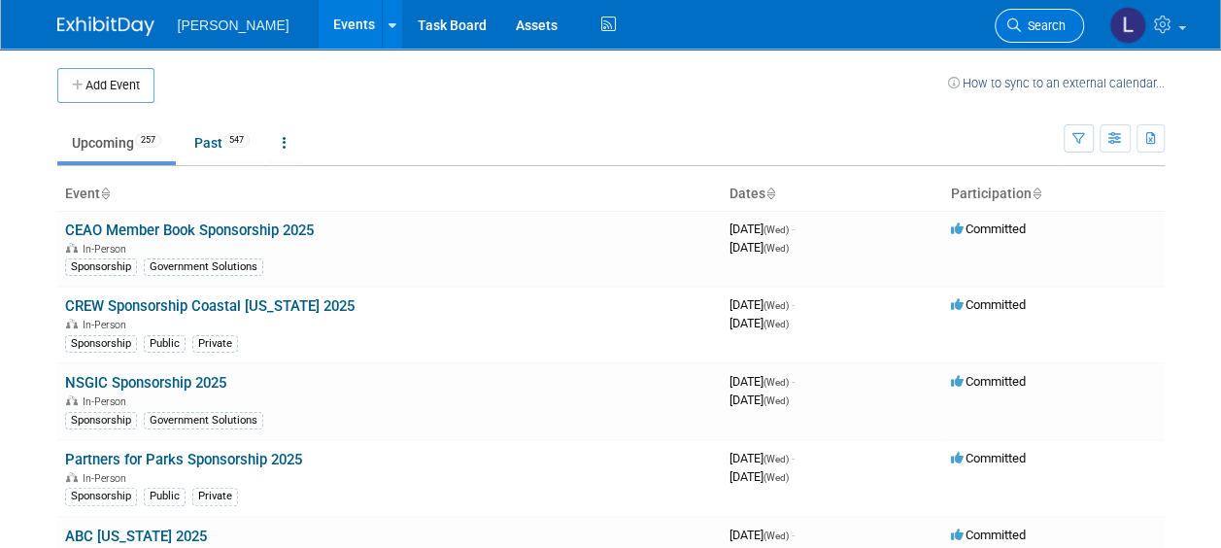
click at [1033, 26] on span "Search" at bounding box center [1043, 25] width 45 height 15
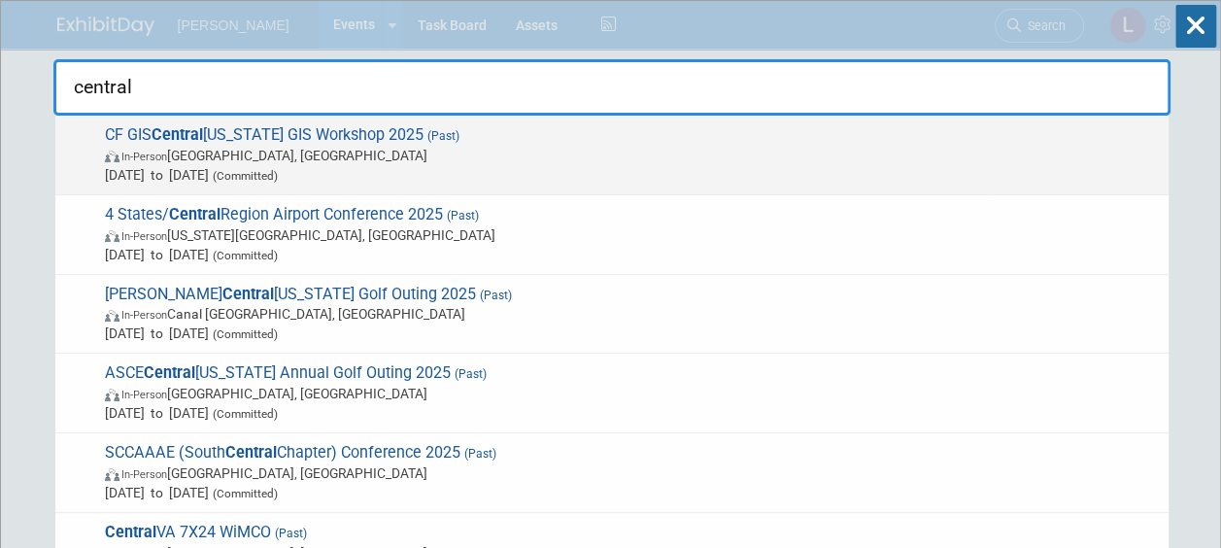
type input "central"
click at [772, 161] on span "In-Person [GEOGRAPHIC_DATA], [GEOGRAPHIC_DATA]" at bounding box center [632, 155] width 1054 height 19
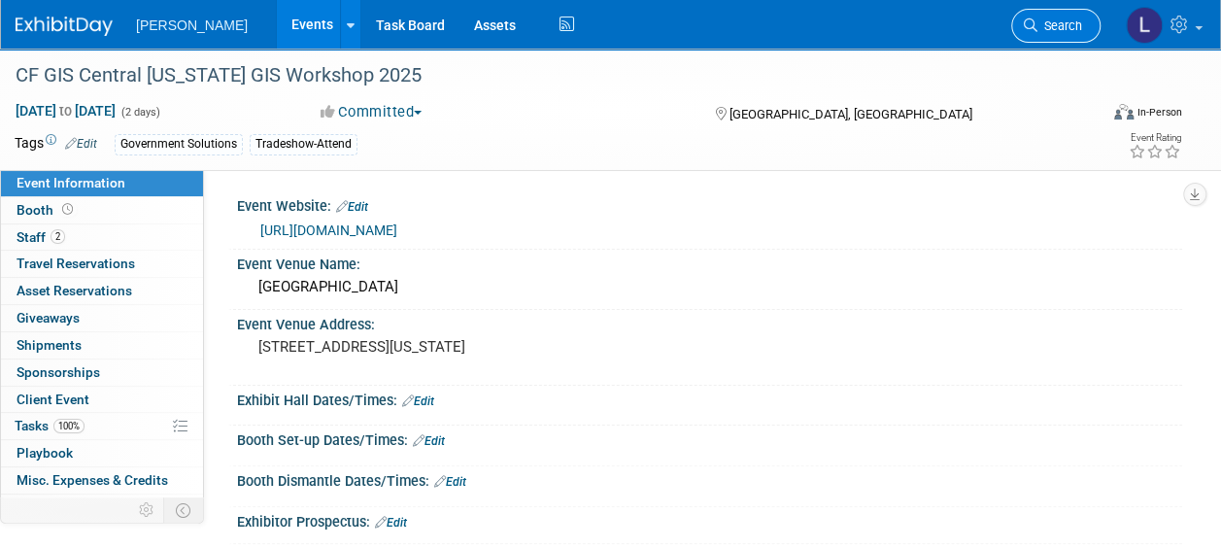
click at [1039, 26] on span "Search" at bounding box center [1059, 25] width 45 height 15
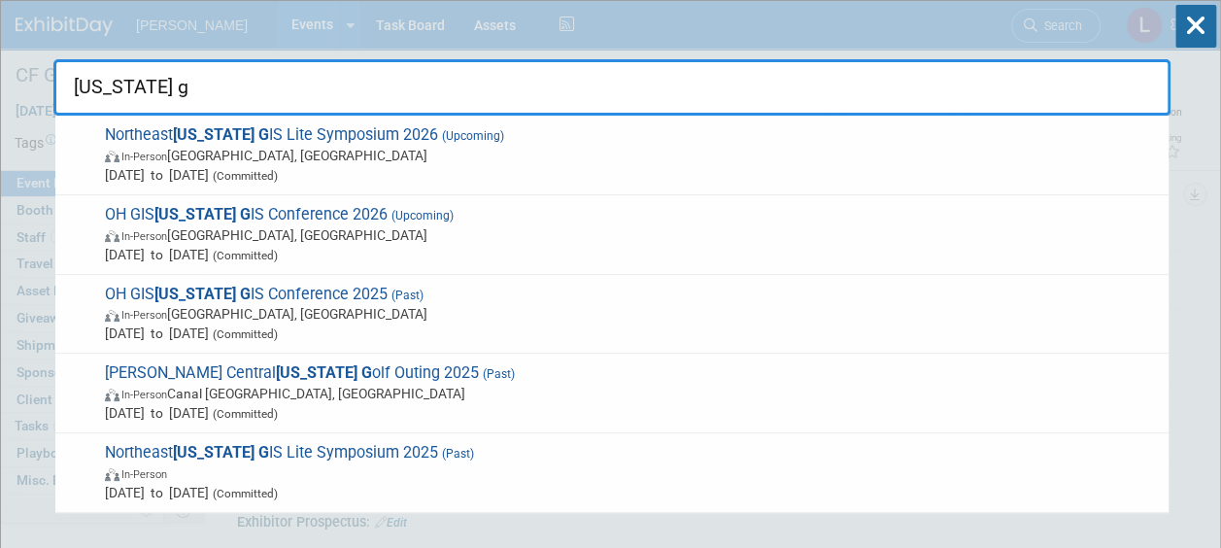
click at [99, 78] on input "[US_STATE] g" at bounding box center [611, 87] width 1117 height 56
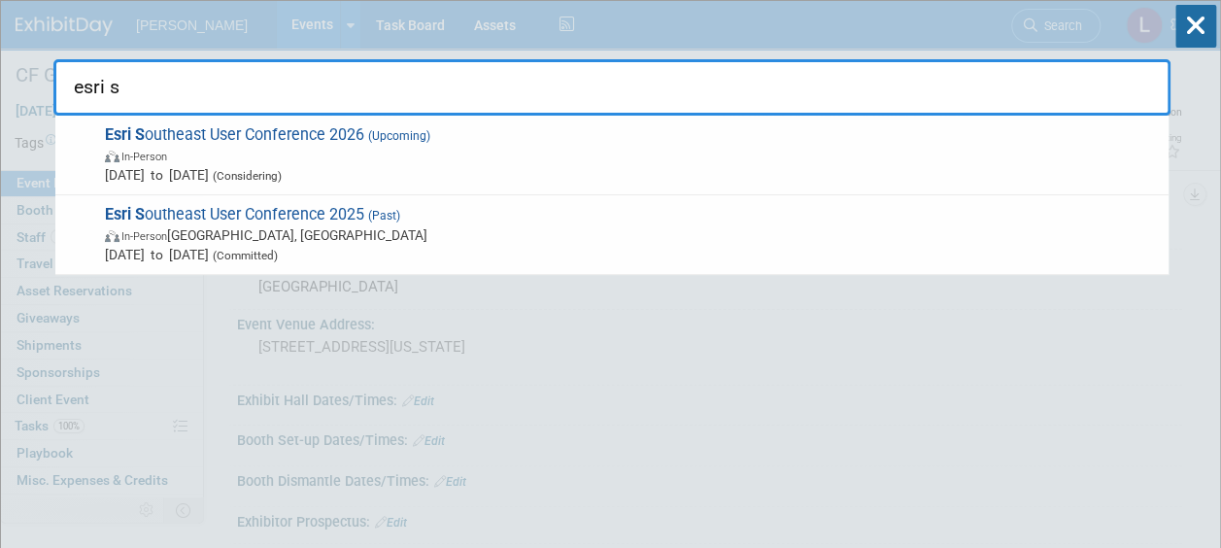
click at [85, 84] on input "esri s" at bounding box center [611, 87] width 1117 height 56
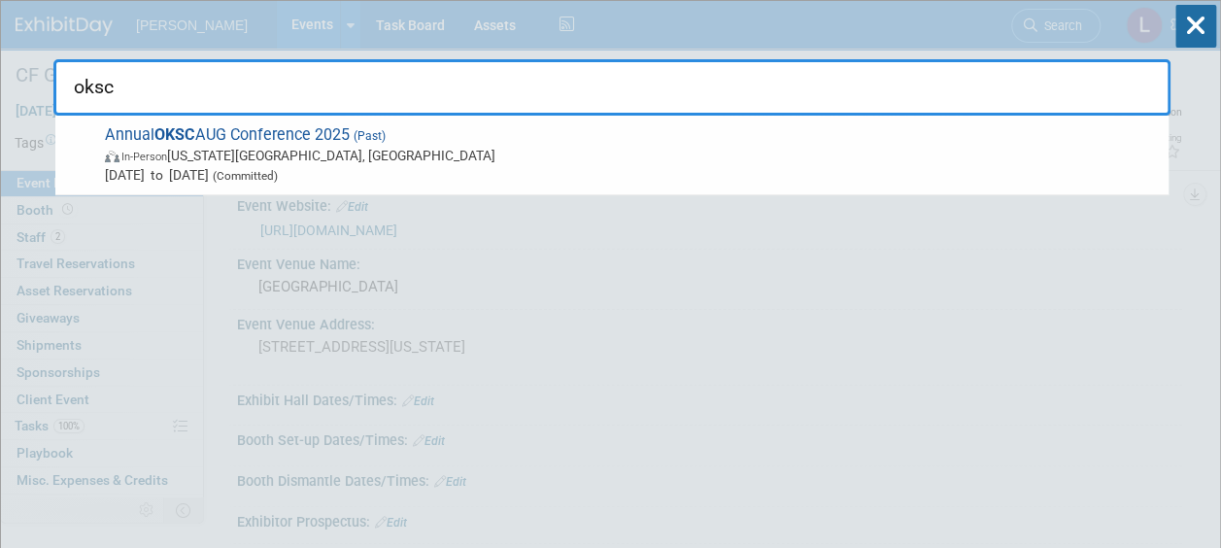
click at [97, 94] on input "oksc" at bounding box center [611, 87] width 1117 height 56
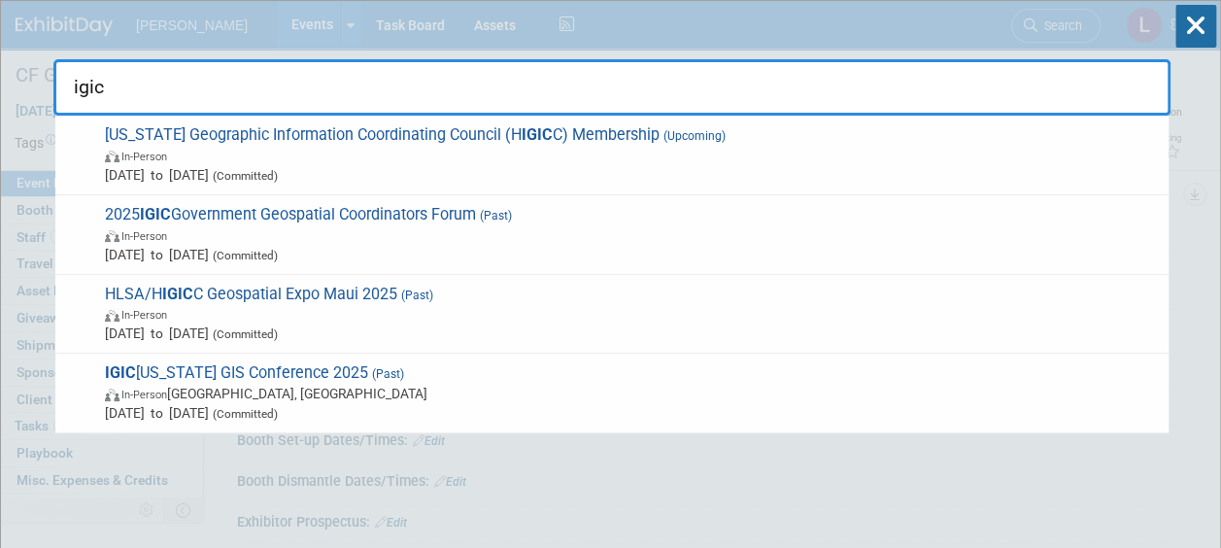
click at [94, 91] on input "igic" at bounding box center [611, 87] width 1117 height 56
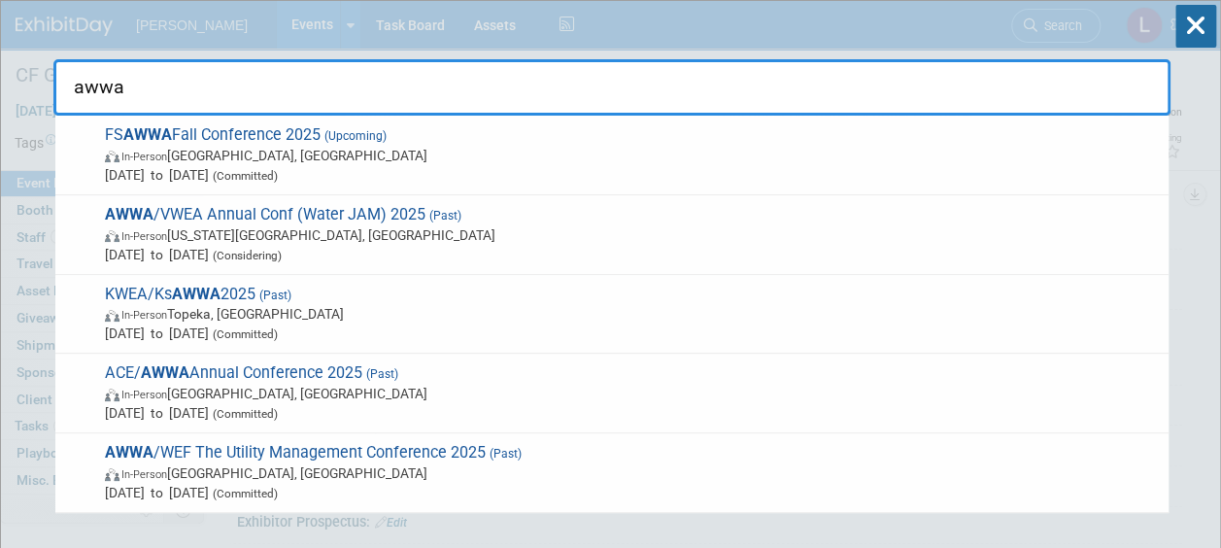
click at [106, 93] on input "awwa" at bounding box center [611, 87] width 1117 height 56
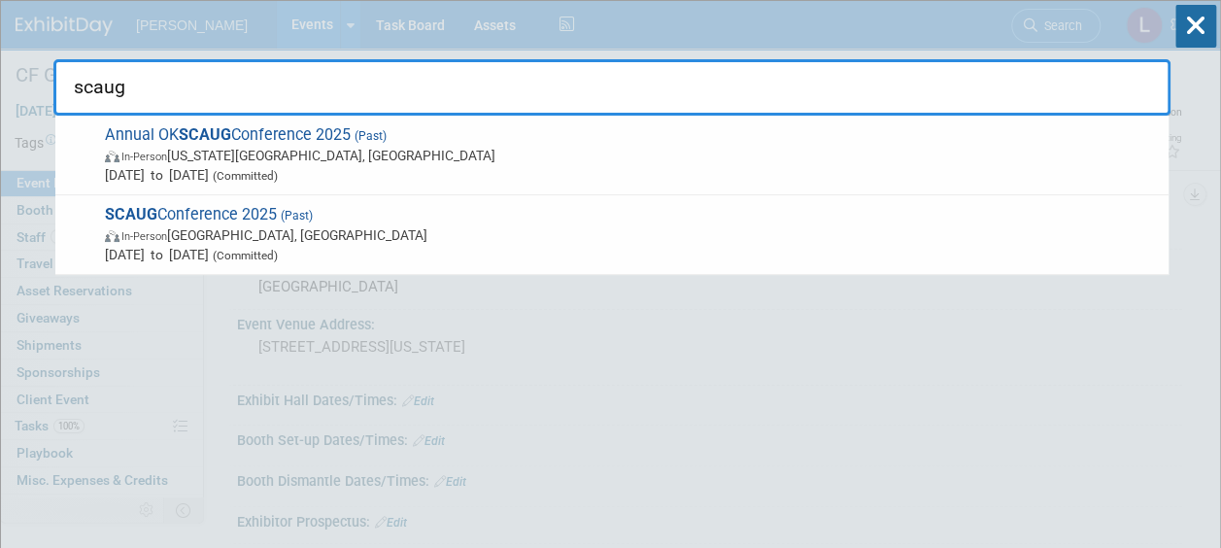
click at [98, 84] on input "scaug" at bounding box center [611, 87] width 1117 height 56
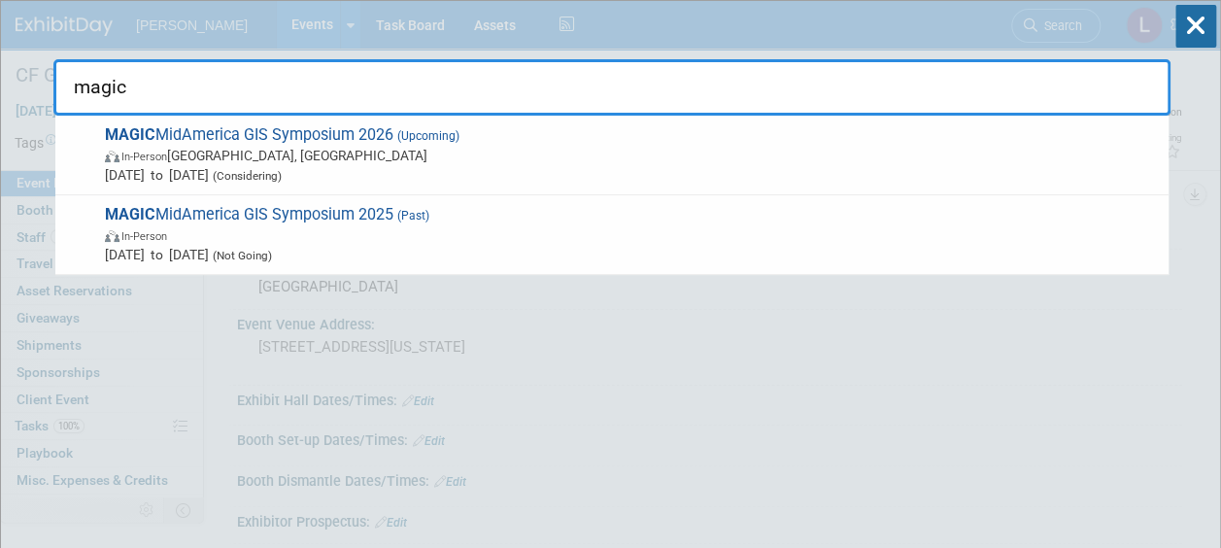
click at [93, 91] on input "magic" at bounding box center [611, 87] width 1117 height 56
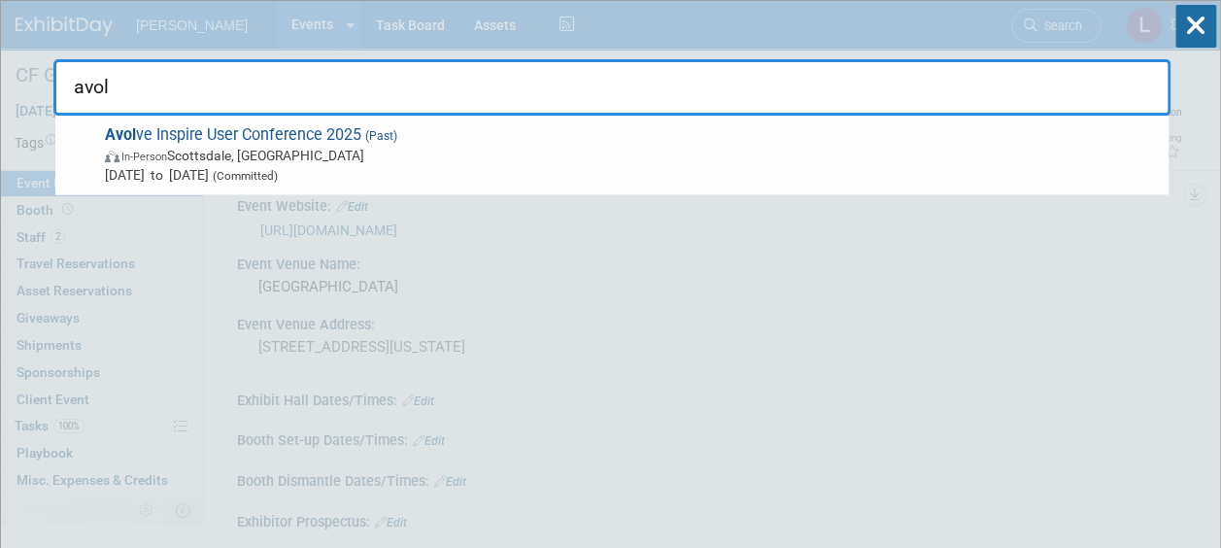
click at [103, 89] on input "avol" at bounding box center [611, 87] width 1117 height 56
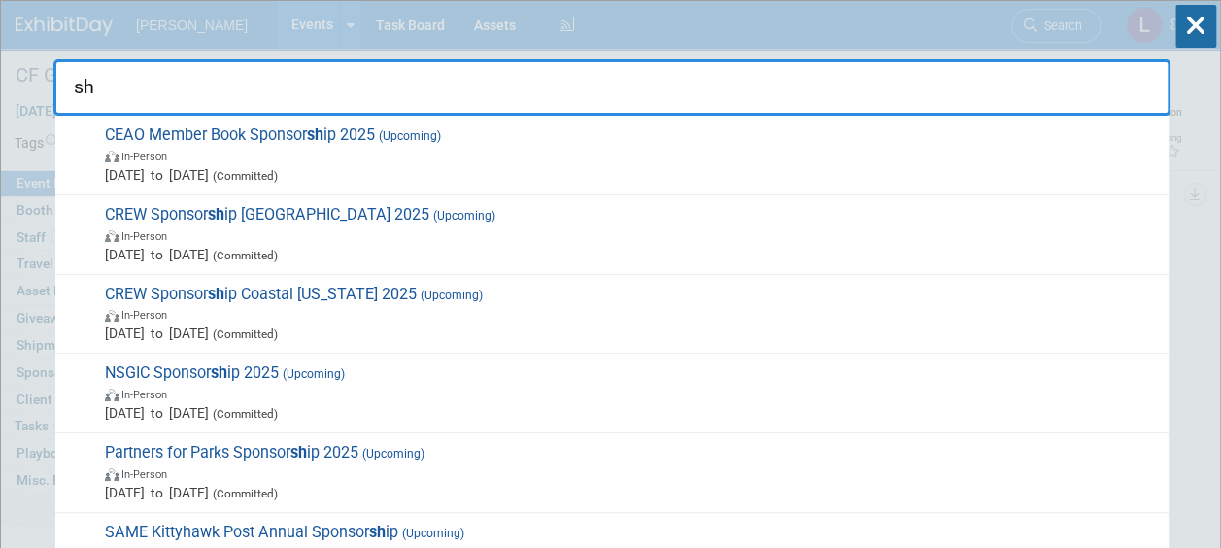
type input "s"
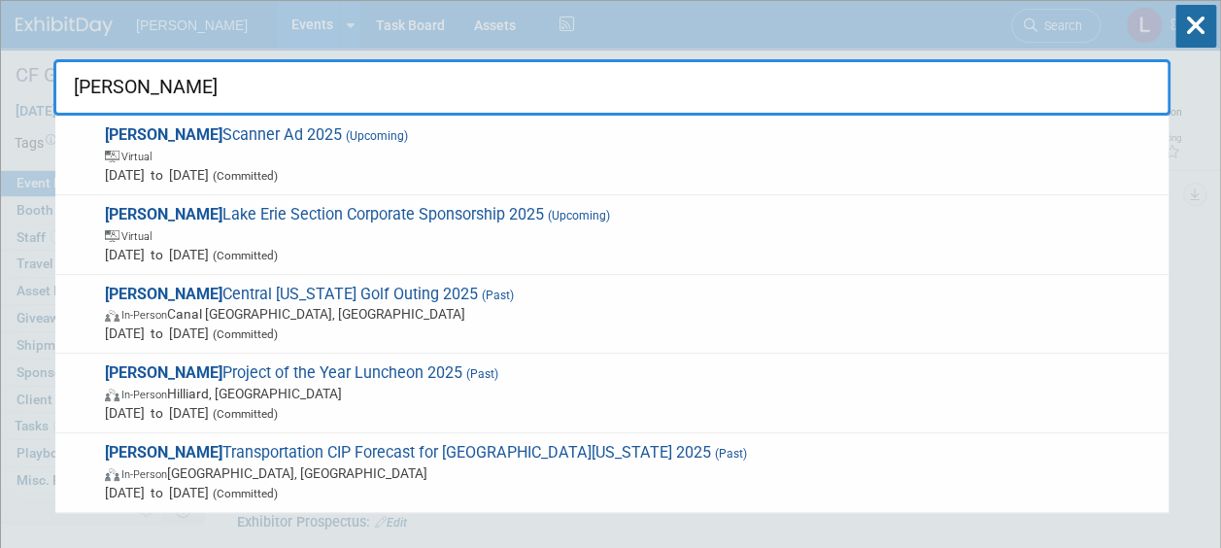
click at [89, 80] on input "ashe" at bounding box center [611, 87] width 1117 height 56
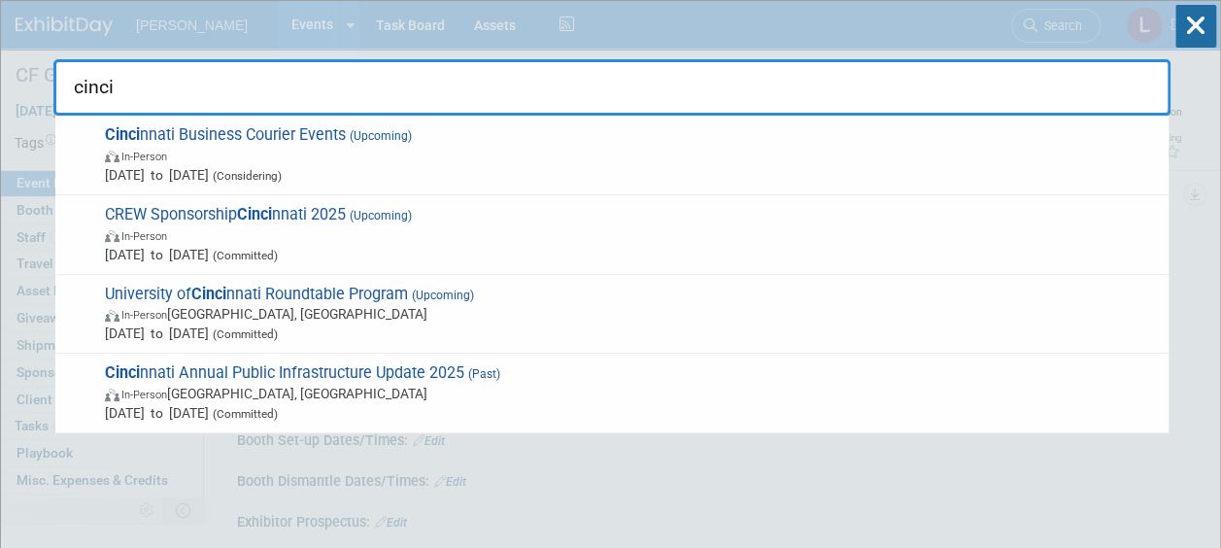
click at [85, 82] on input "cinci" at bounding box center [611, 87] width 1117 height 56
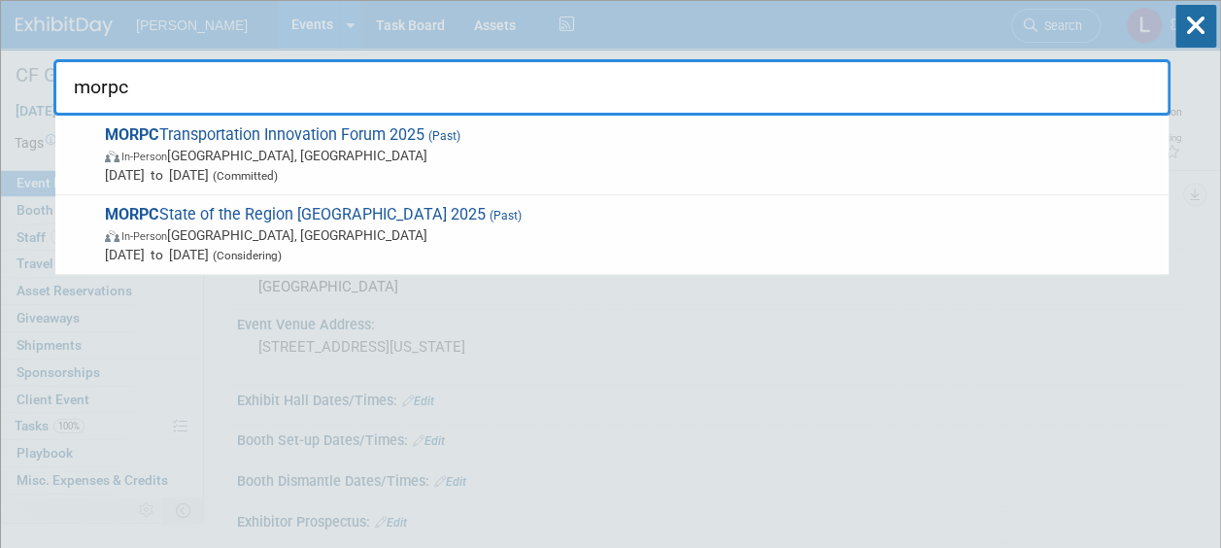
click at [93, 89] on input "morpc" at bounding box center [611, 87] width 1117 height 56
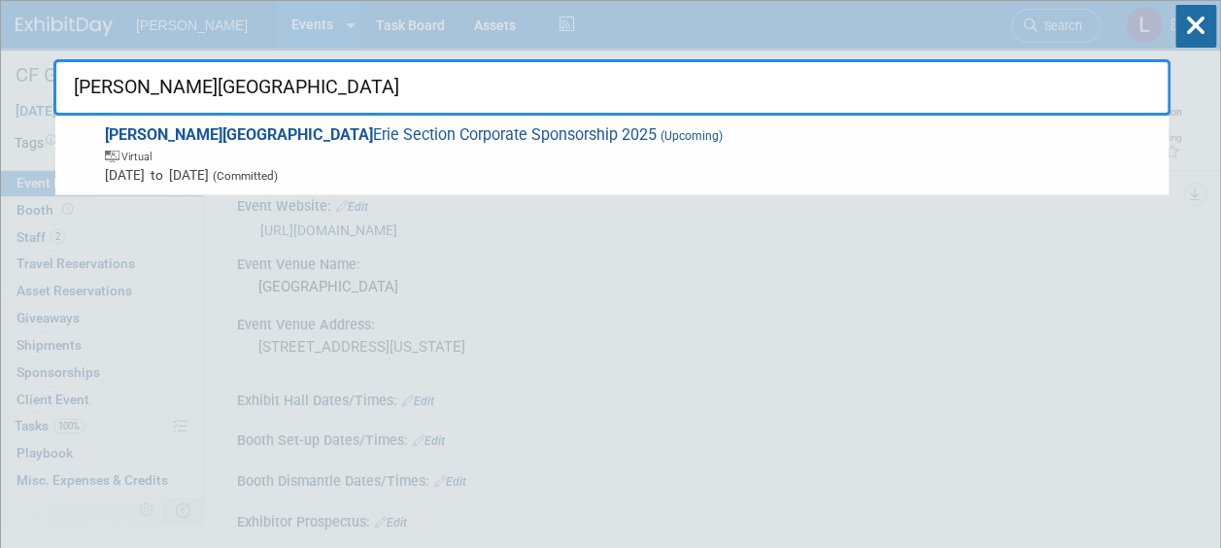
click at [134, 85] on input "ashe lake" at bounding box center [611, 87] width 1117 height 56
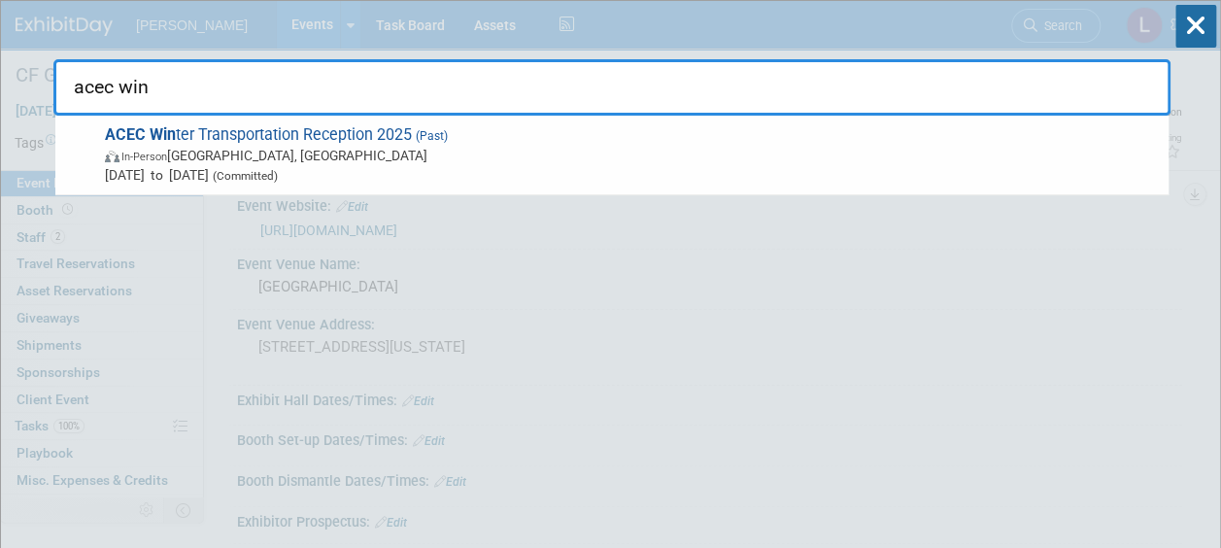
click at [98, 85] on input "acec win" at bounding box center [611, 87] width 1117 height 56
click at [66, 91] on input "asce c" at bounding box center [611, 87] width 1117 height 56
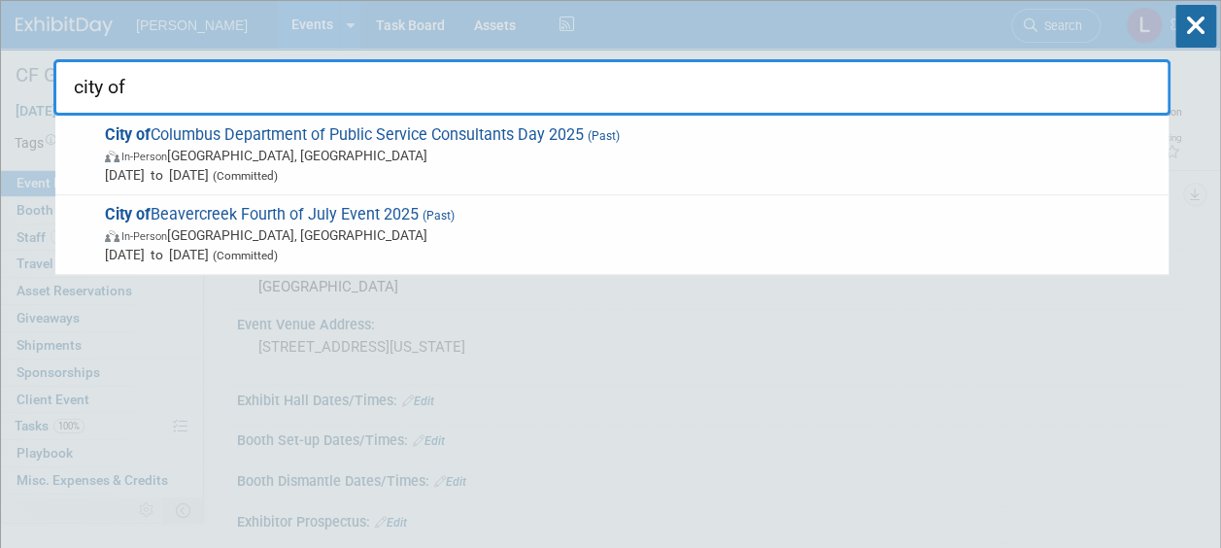
click at [112, 84] on input "city of" at bounding box center [611, 87] width 1117 height 56
click at [87, 89] on input "morpc" at bounding box center [611, 87] width 1117 height 56
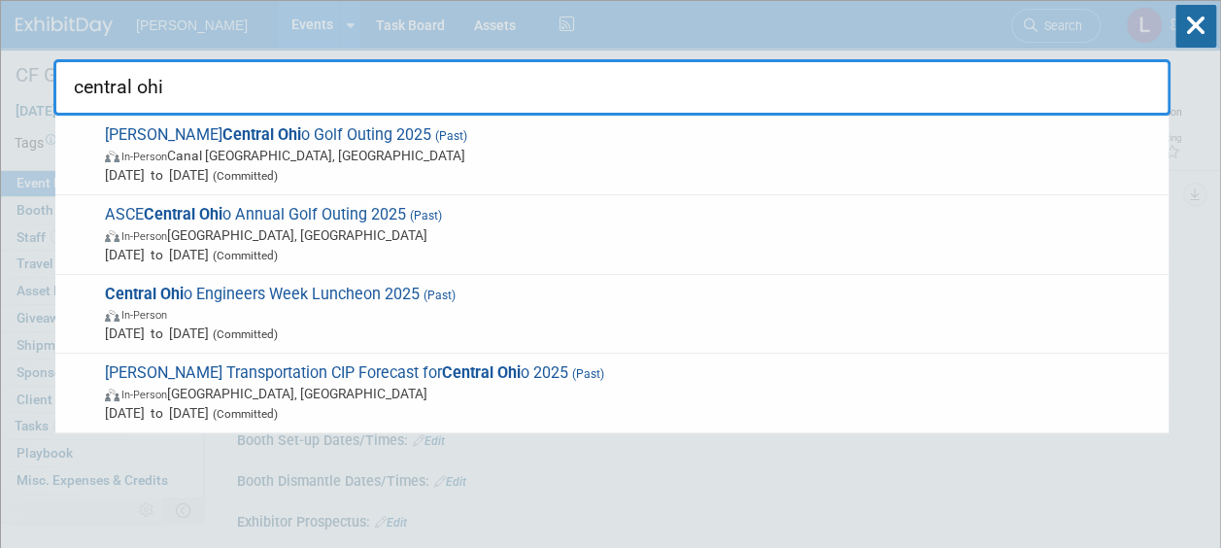
click at [122, 85] on input "central ohi" at bounding box center [611, 87] width 1117 height 56
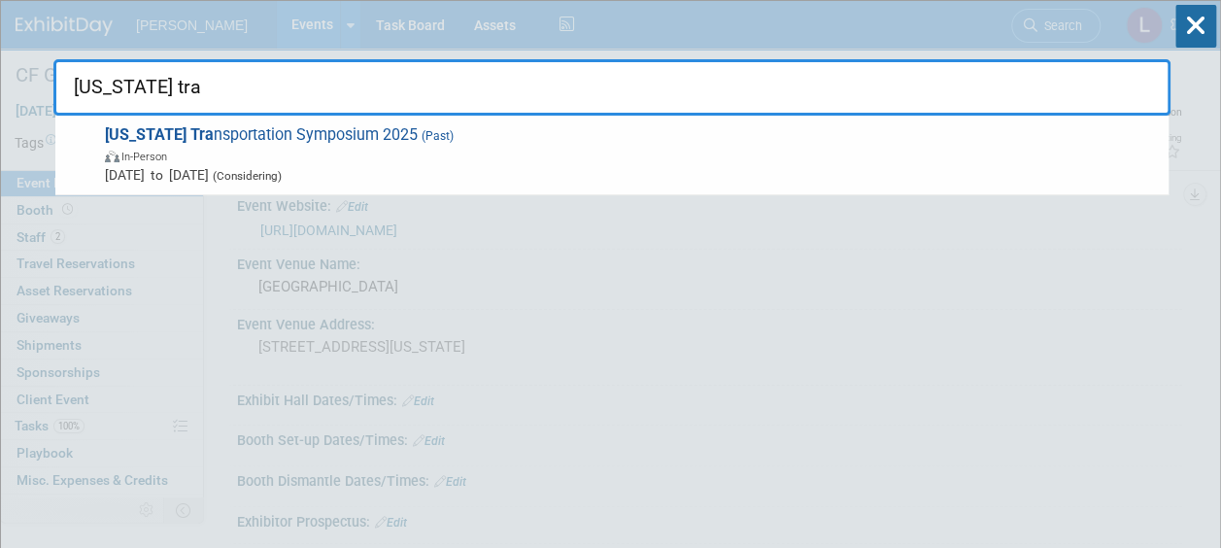
click at [136, 76] on input "colorado tra" at bounding box center [611, 87] width 1117 height 56
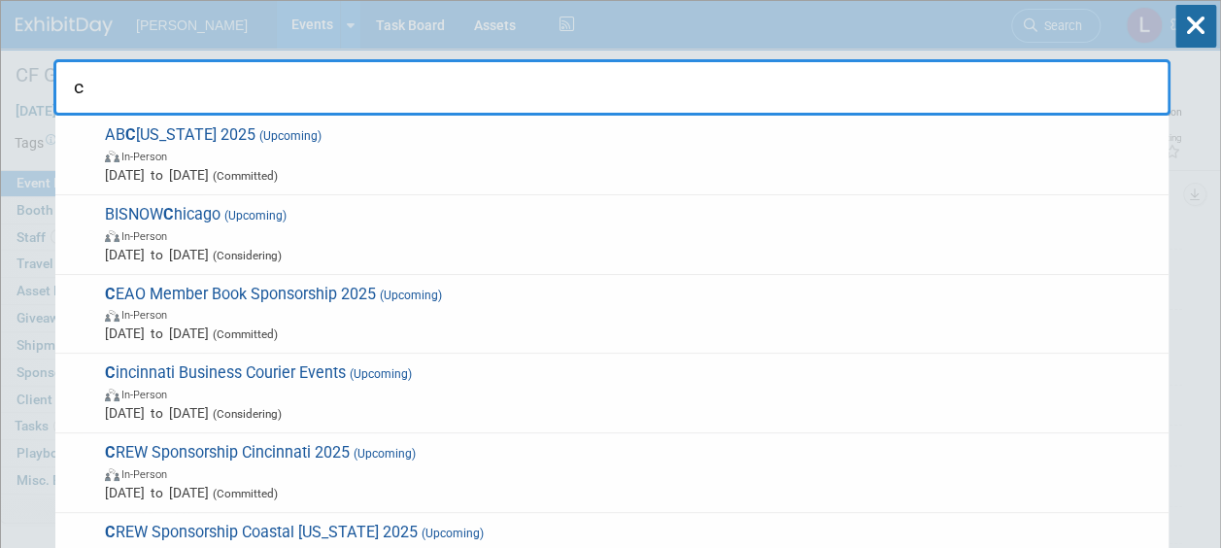
type input "c"
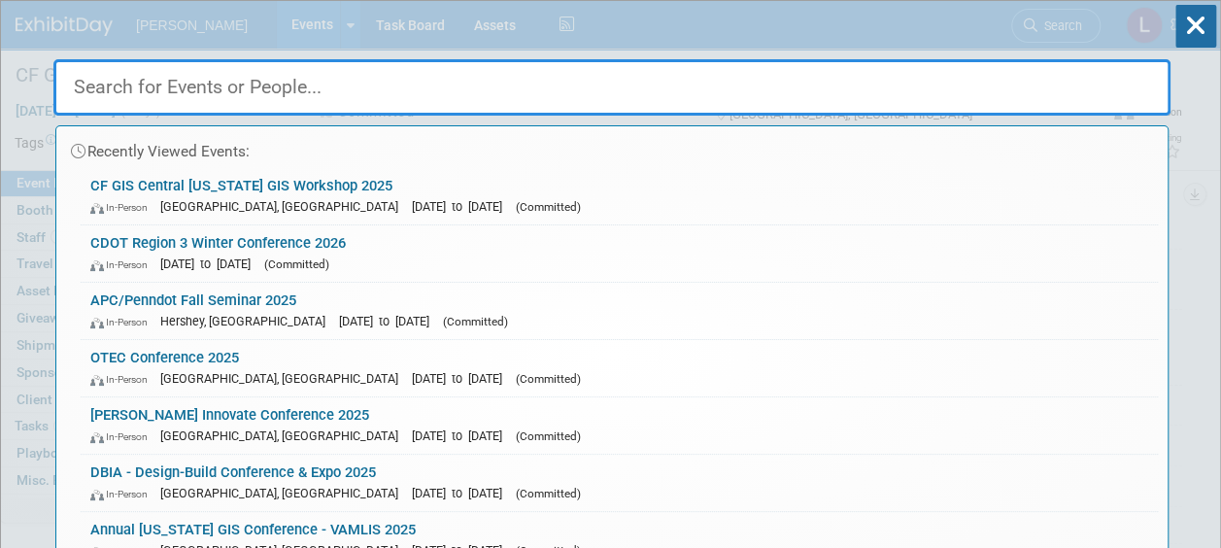
click at [779, 95] on input "text" at bounding box center [611, 87] width 1117 height 56
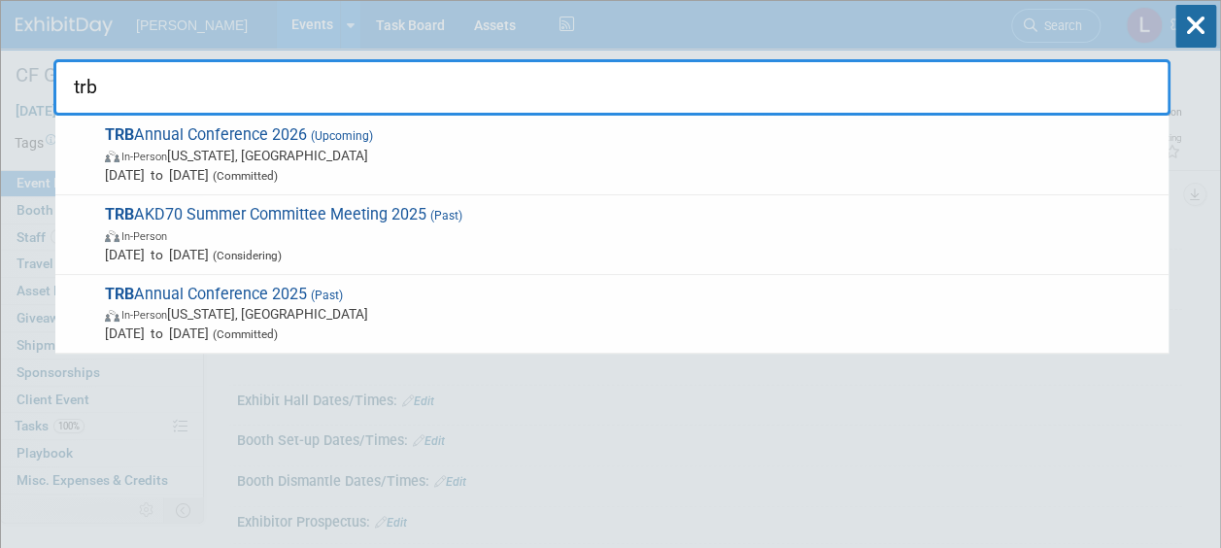
drag, startPoint x: 140, startPoint y: 75, endPoint x: 41, endPoint y: 101, distance: 102.5
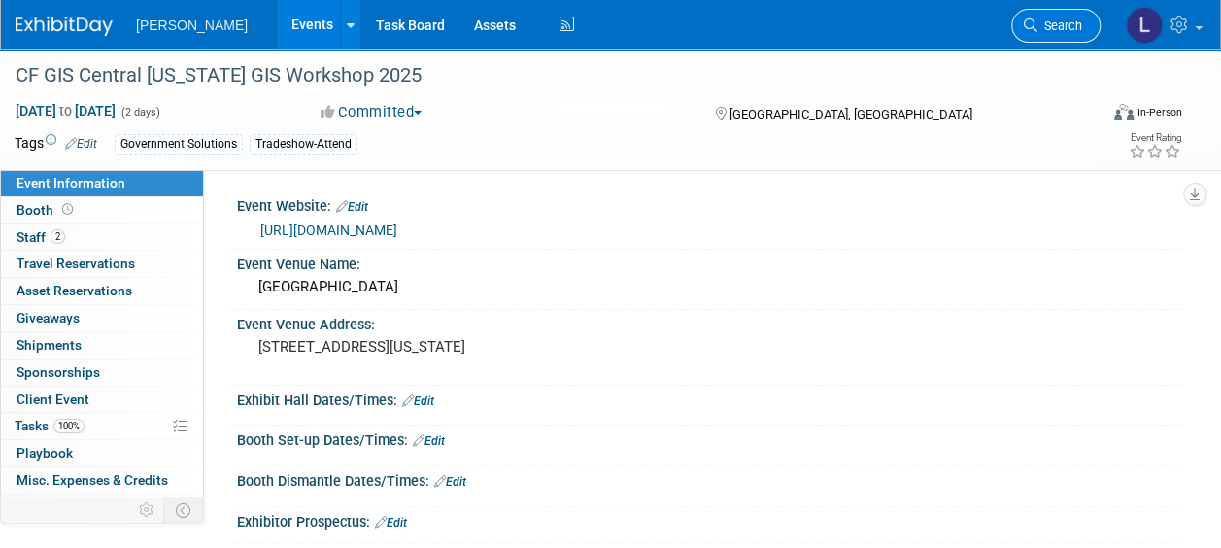
click at [1040, 26] on span "Search" at bounding box center [1059, 25] width 45 height 15
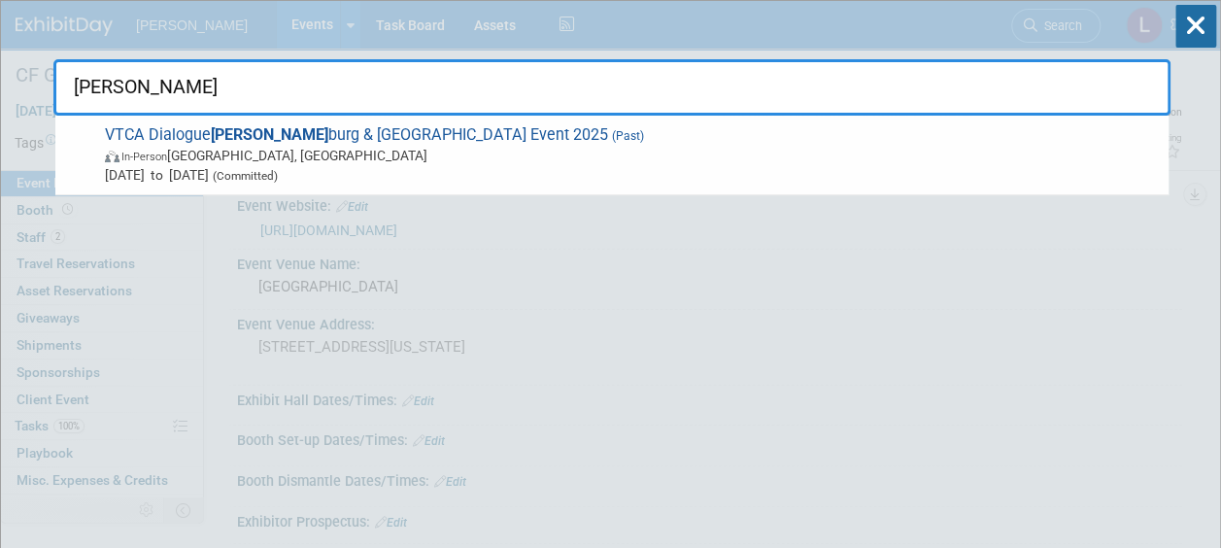
click at [120, 97] on input "lynch" at bounding box center [611, 87] width 1117 height 56
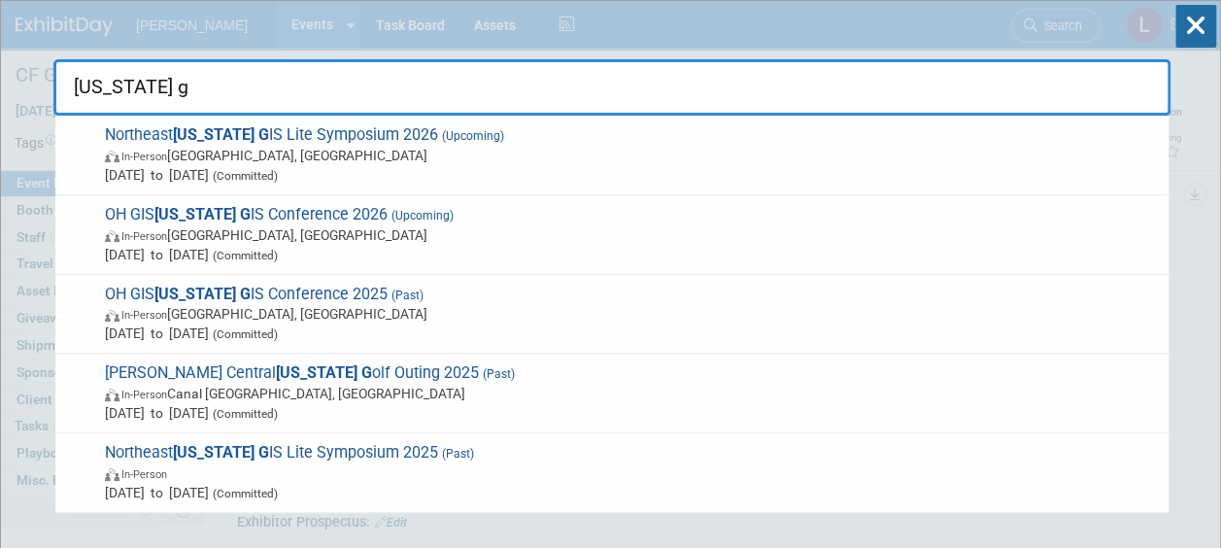
click at [771, 65] on input "ohio g" at bounding box center [611, 87] width 1117 height 56
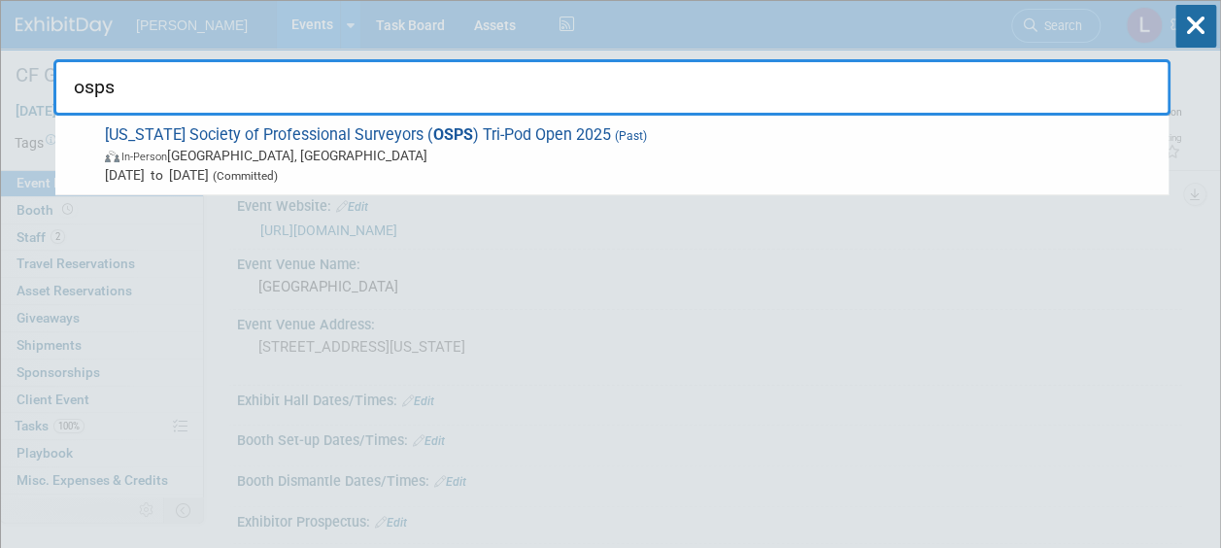
click at [95, 85] on input "osps" at bounding box center [611, 87] width 1117 height 56
click at [89, 82] on input "opta" at bounding box center [611, 87] width 1117 height 56
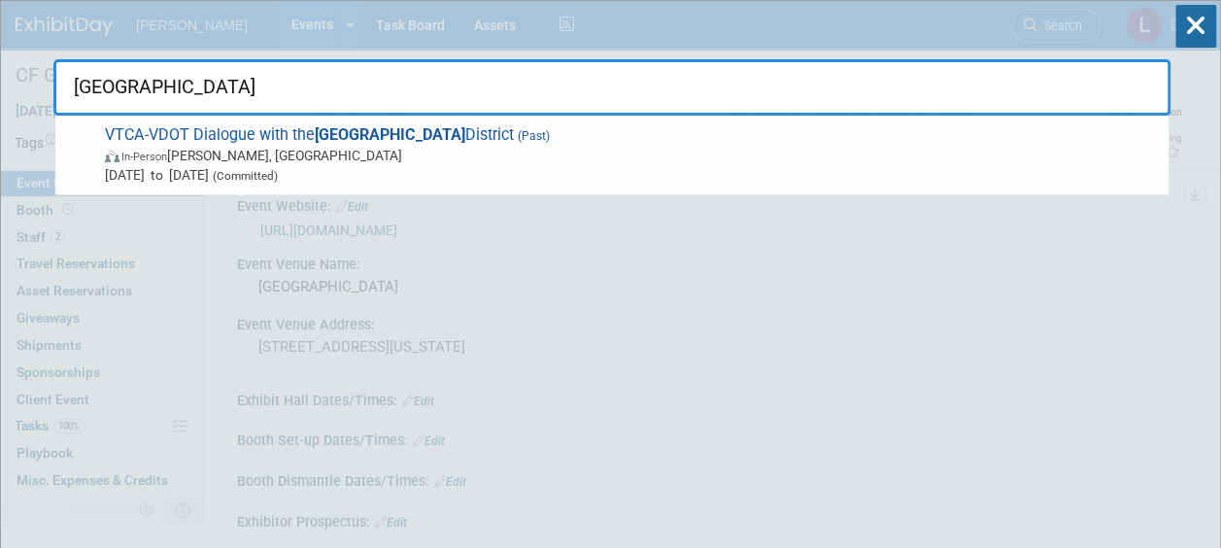
click at [472, 110] on input "richmond" at bounding box center [611, 87] width 1117 height 56
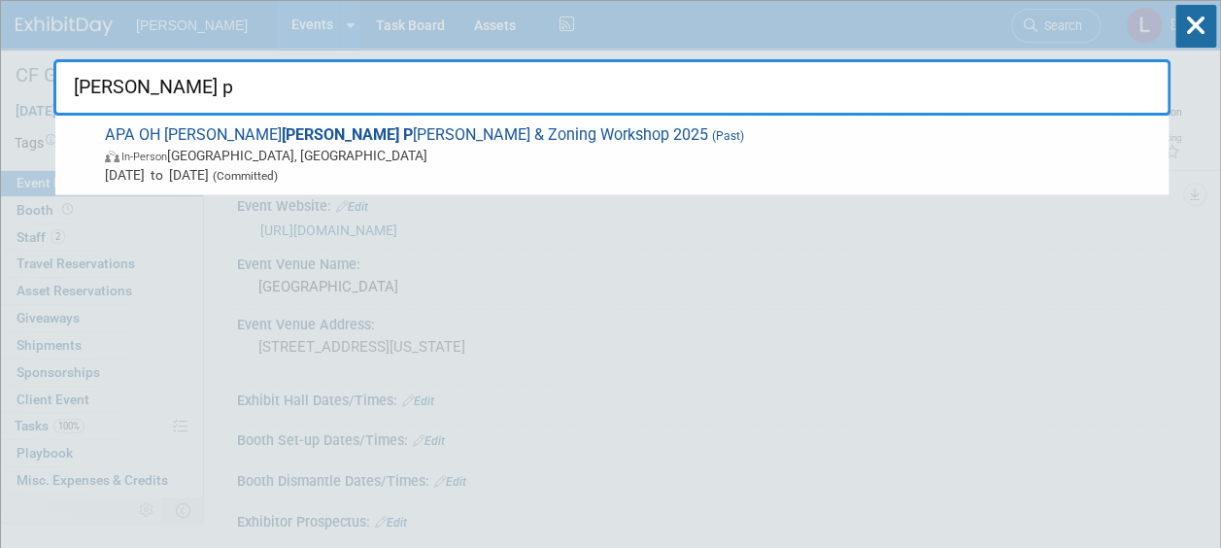
click at [124, 87] on input "allor p" at bounding box center [611, 87] width 1117 height 56
type input "s"
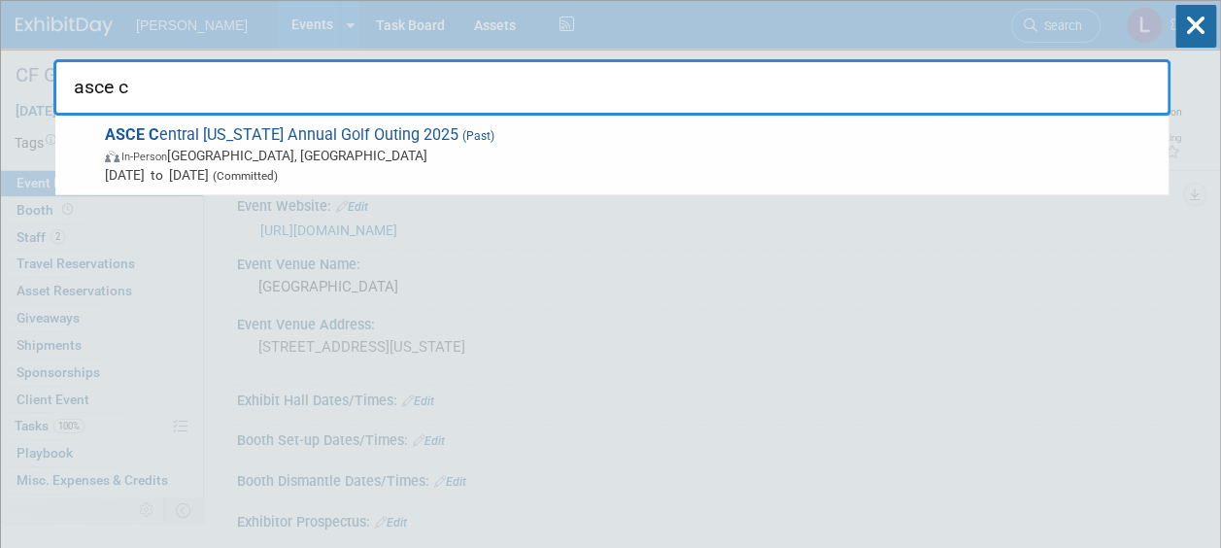
click at [117, 88] on input "asce c" at bounding box center [611, 87] width 1117 height 56
click at [93, 88] on input "ashe c" at bounding box center [611, 87] width 1117 height 56
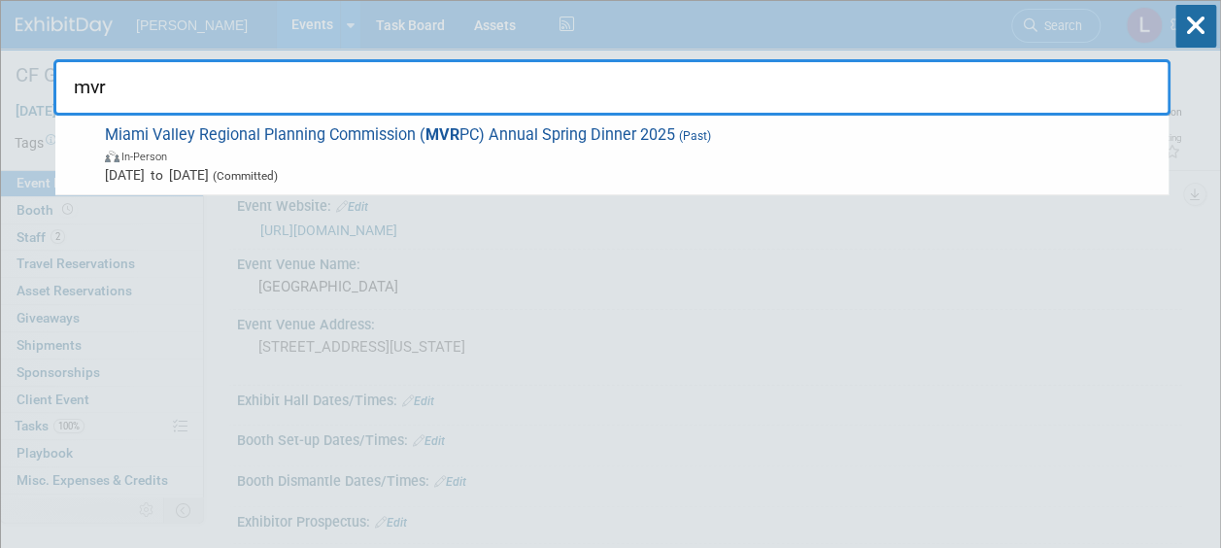
click at [97, 87] on input "mvr" at bounding box center [611, 87] width 1117 height 56
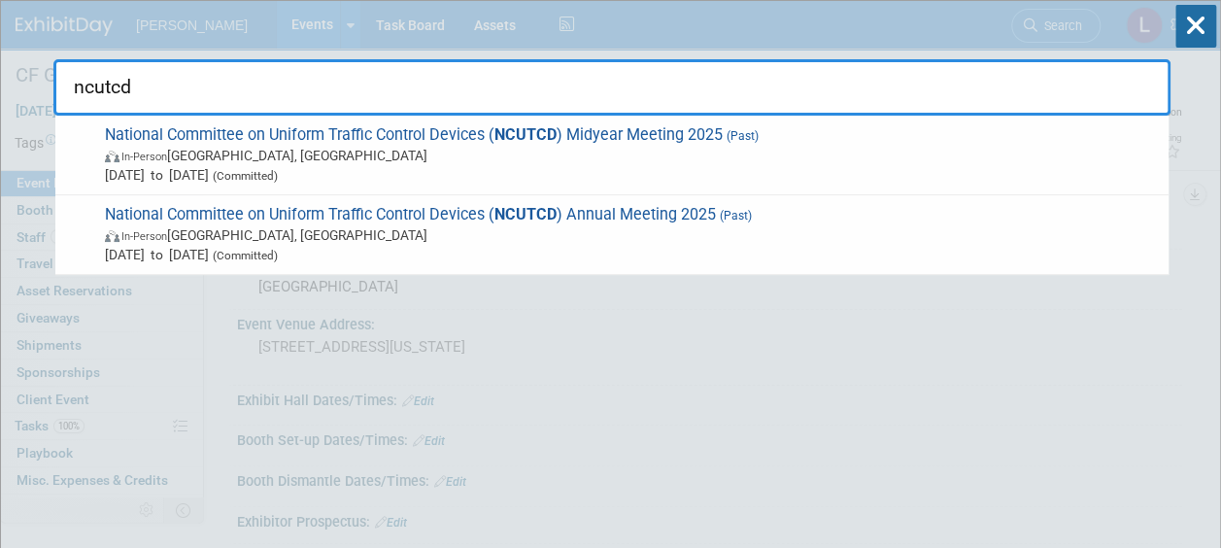
click at [94, 85] on input "ncutcd" at bounding box center [611, 87] width 1117 height 56
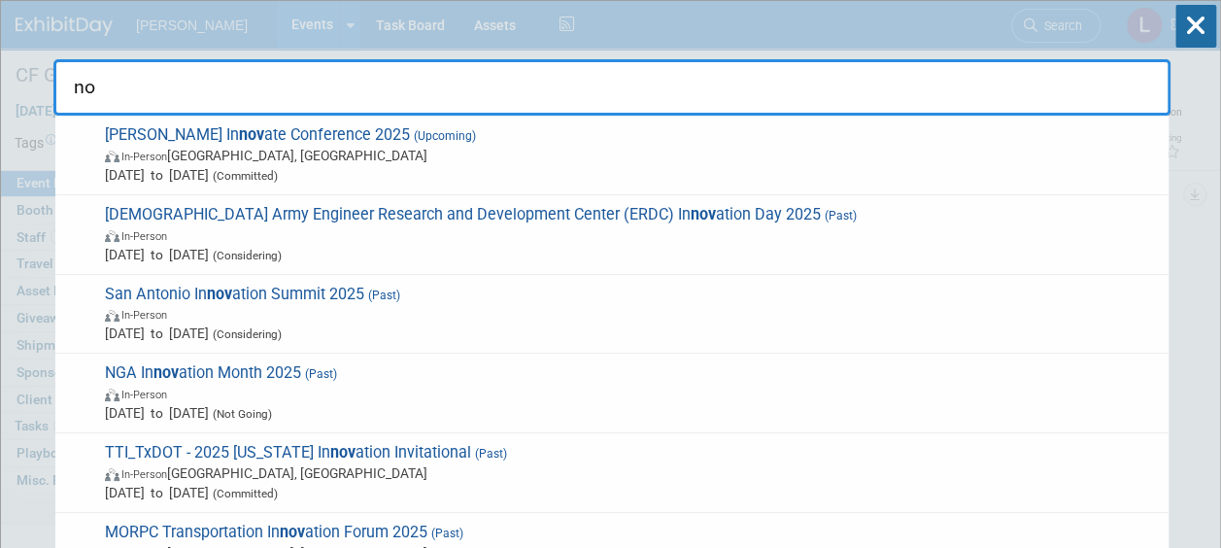
type input "n"
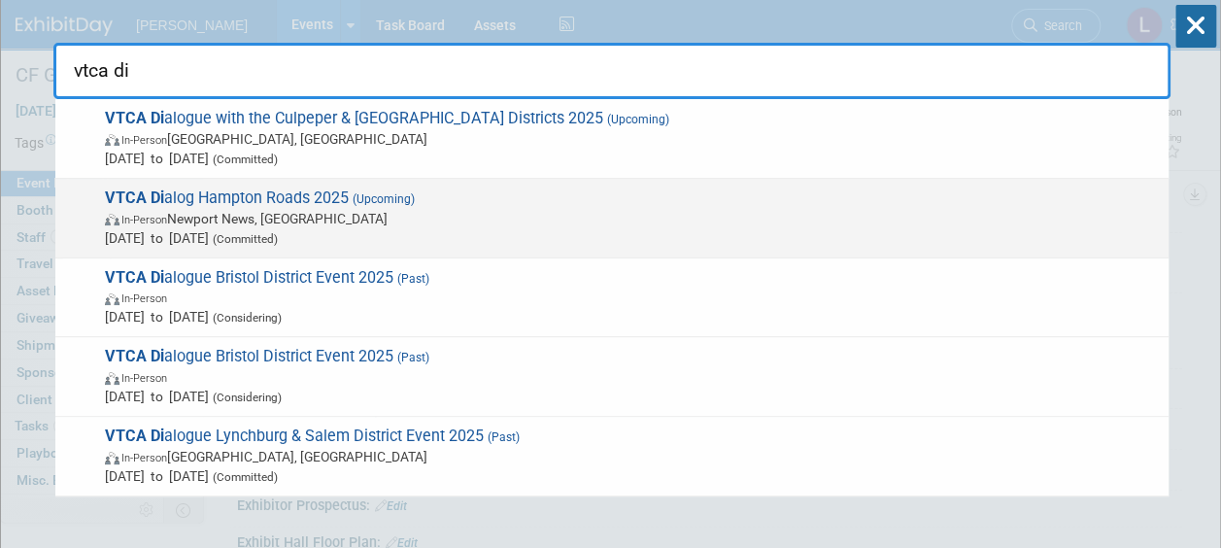
scroll to position [9, 0]
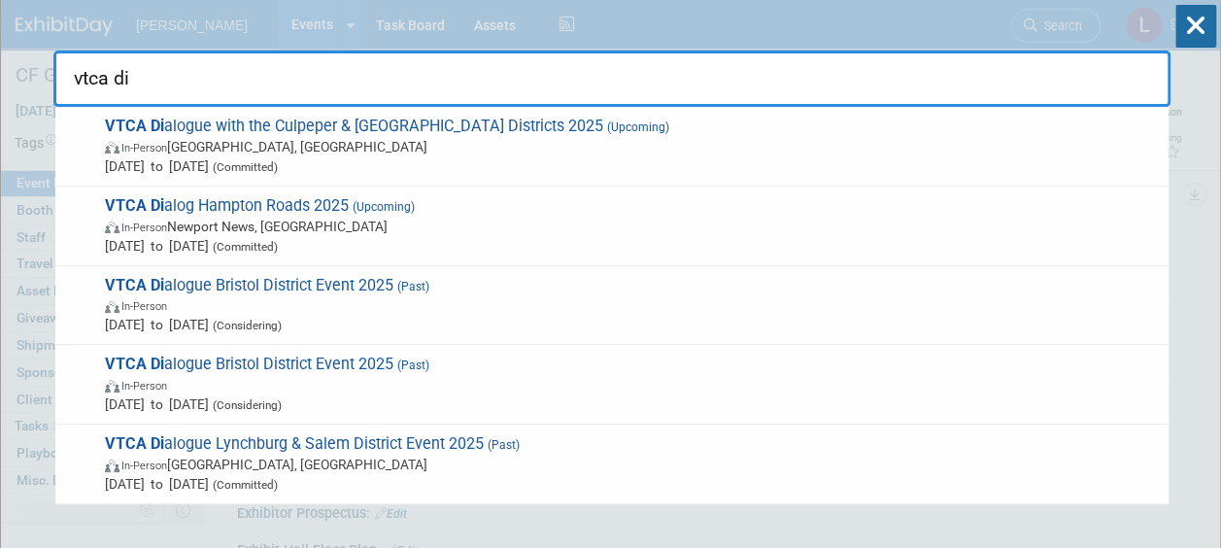
click at [94, 84] on input "vtca di" at bounding box center [611, 79] width 1117 height 56
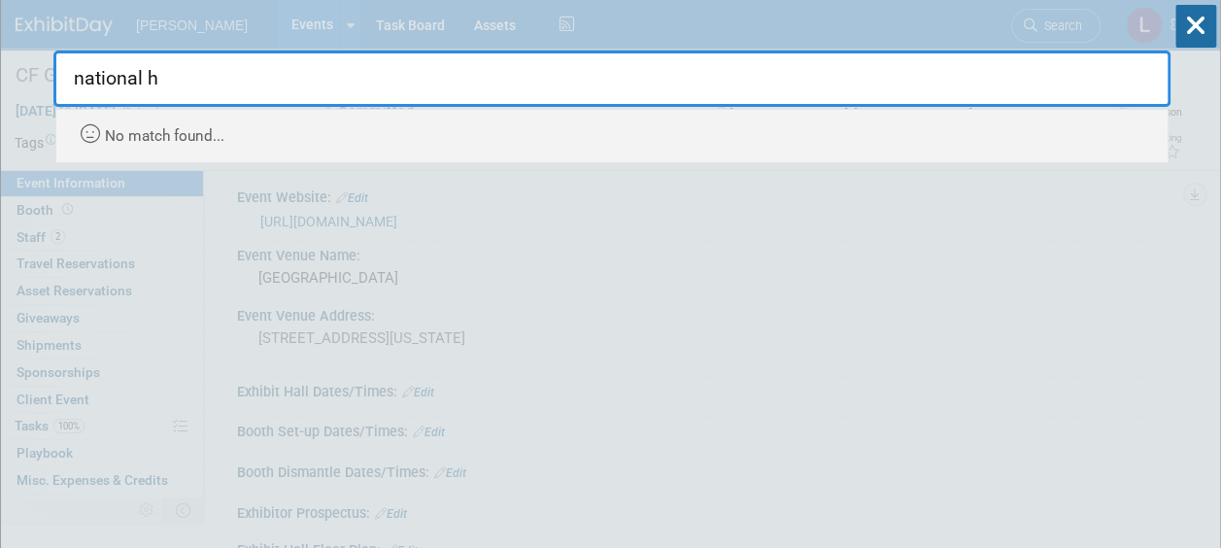
click at [138, 72] on input "national h" at bounding box center [611, 79] width 1117 height 56
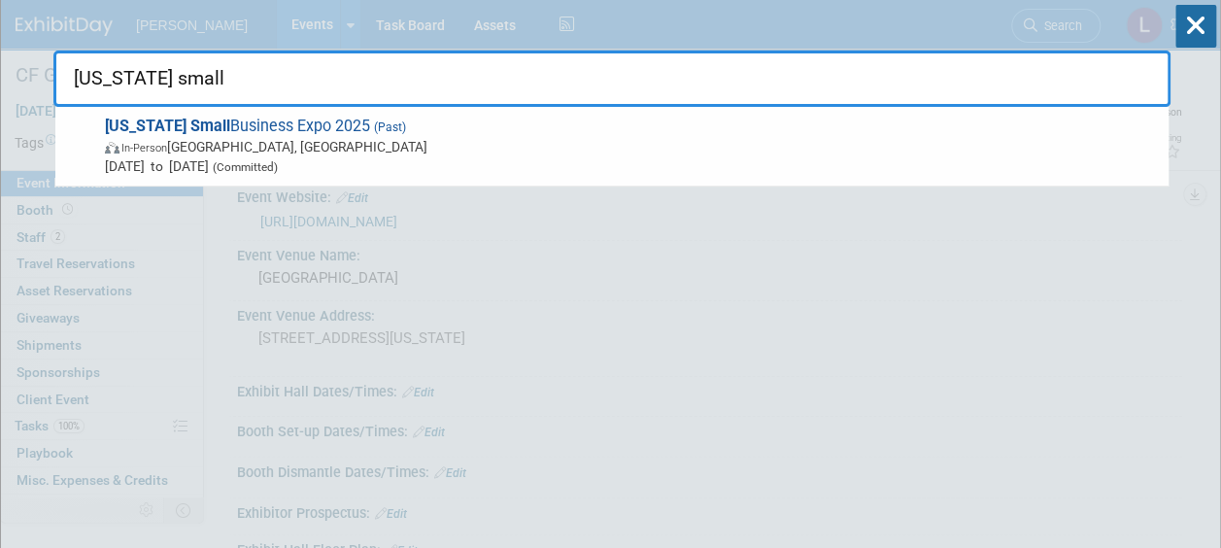
click at [142, 74] on input "ohio small" at bounding box center [611, 79] width 1117 height 56
click at [124, 85] on input "apa ohi" at bounding box center [611, 79] width 1117 height 56
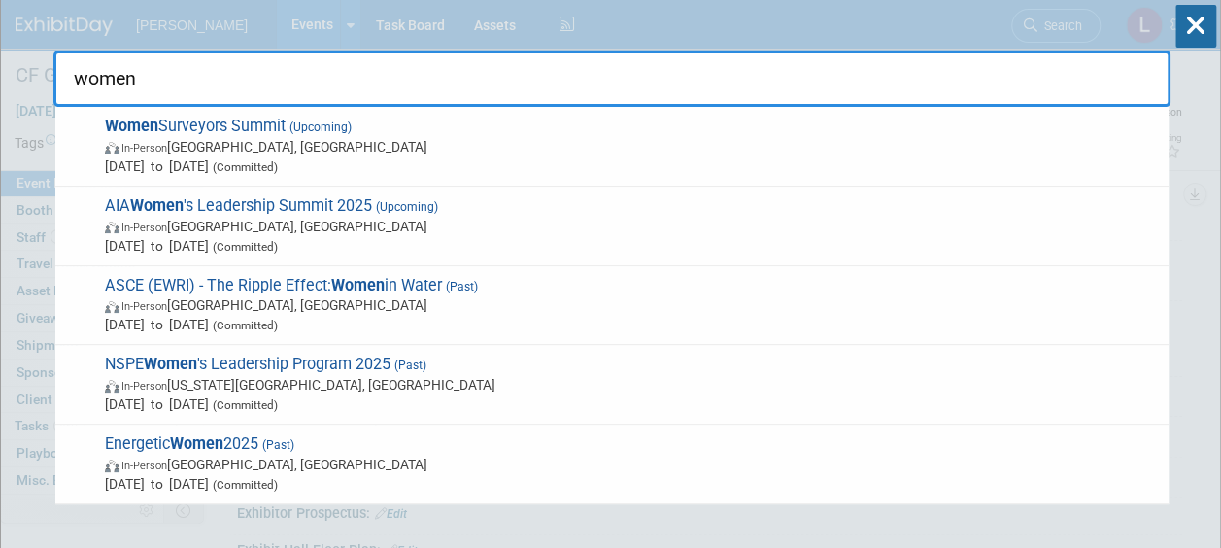
click at [90, 85] on input "women" at bounding box center [611, 79] width 1117 height 56
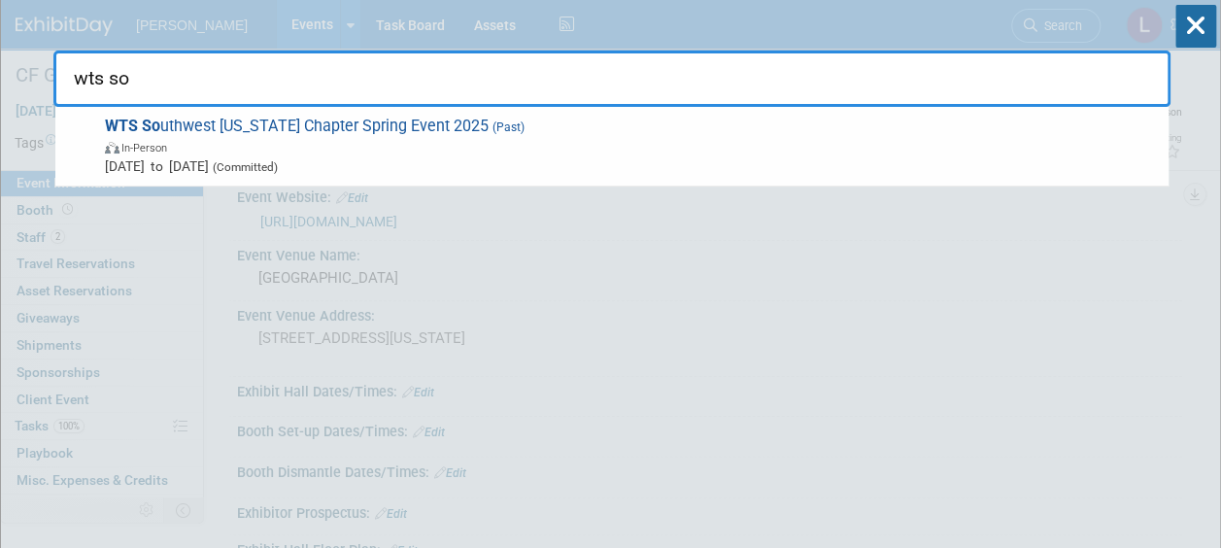
click at [114, 79] on input "wts so" at bounding box center [611, 79] width 1117 height 56
click at [98, 70] on input "vdot f" at bounding box center [611, 79] width 1117 height 56
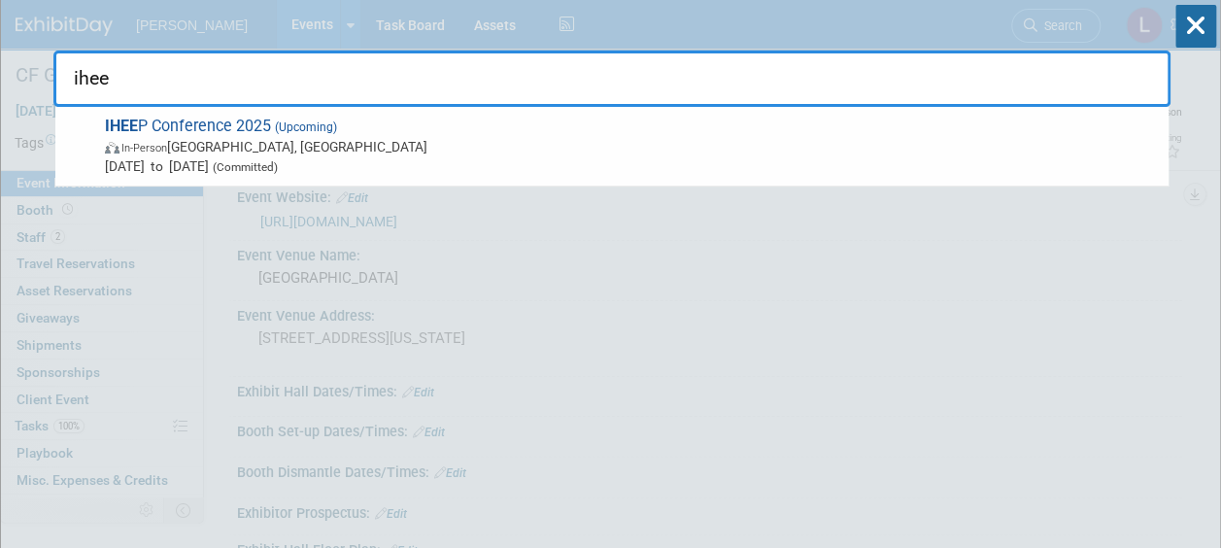
click at [91, 71] on input "ihee" at bounding box center [611, 79] width 1117 height 56
click at [85, 70] on input "oki" at bounding box center [611, 79] width 1117 height 56
click at [95, 79] on input "arem" at bounding box center [611, 79] width 1117 height 56
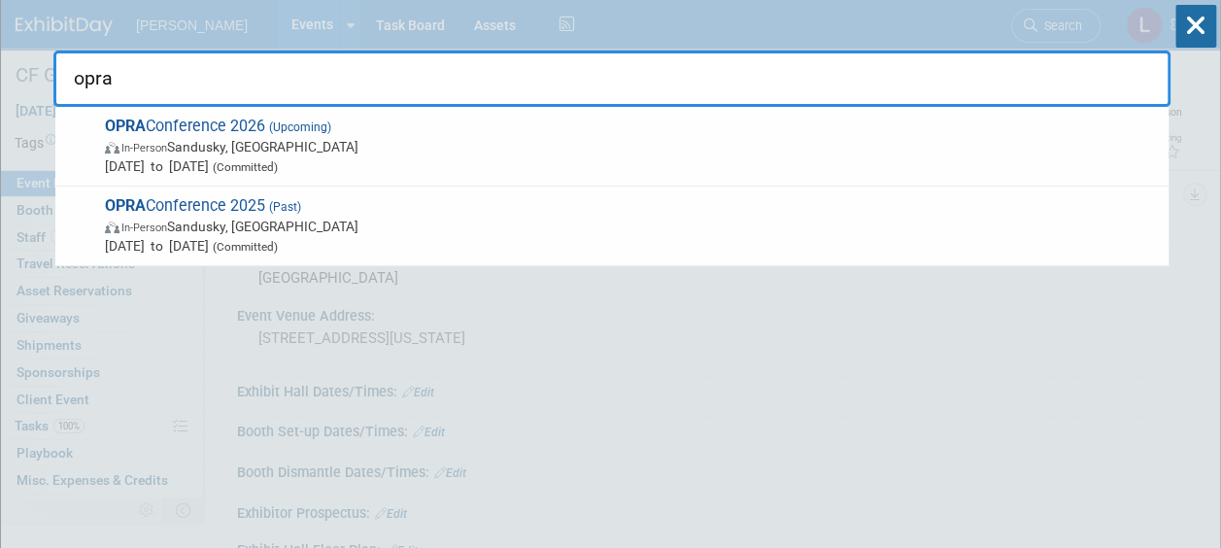
click at [115, 76] on input "opra" at bounding box center [611, 79] width 1117 height 56
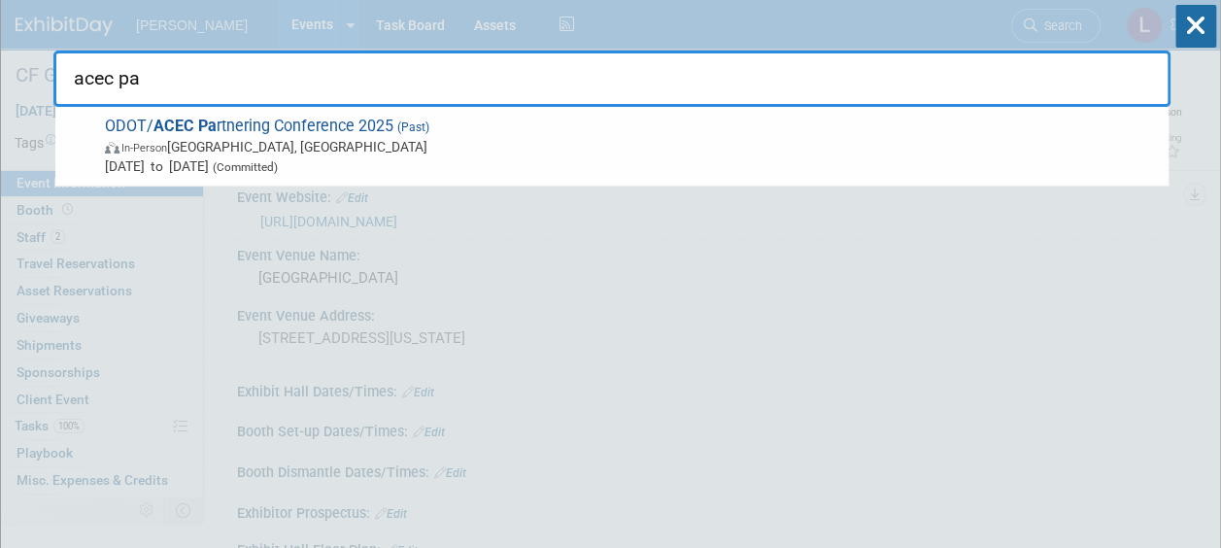
click at [119, 68] on input "acec pa" at bounding box center [611, 79] width 1117 height 56
click at [126, 65] on input "plso" at bounding box center [611, 79] width 1117 height 56
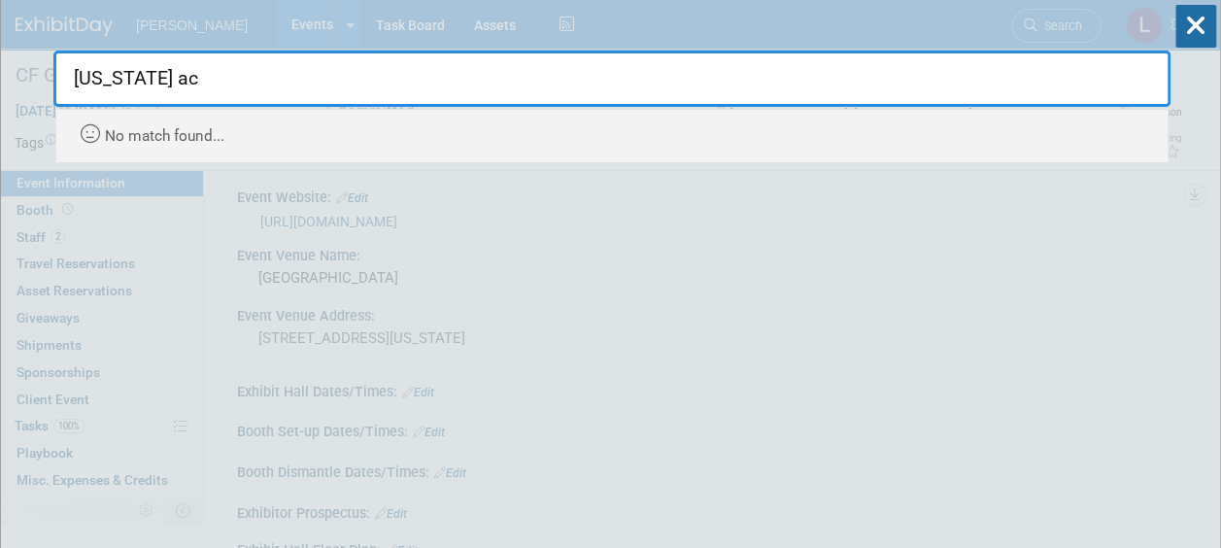
click at [117, 85] on input "ohio ac" at bounding box center [611, 79] width 1117 height 56
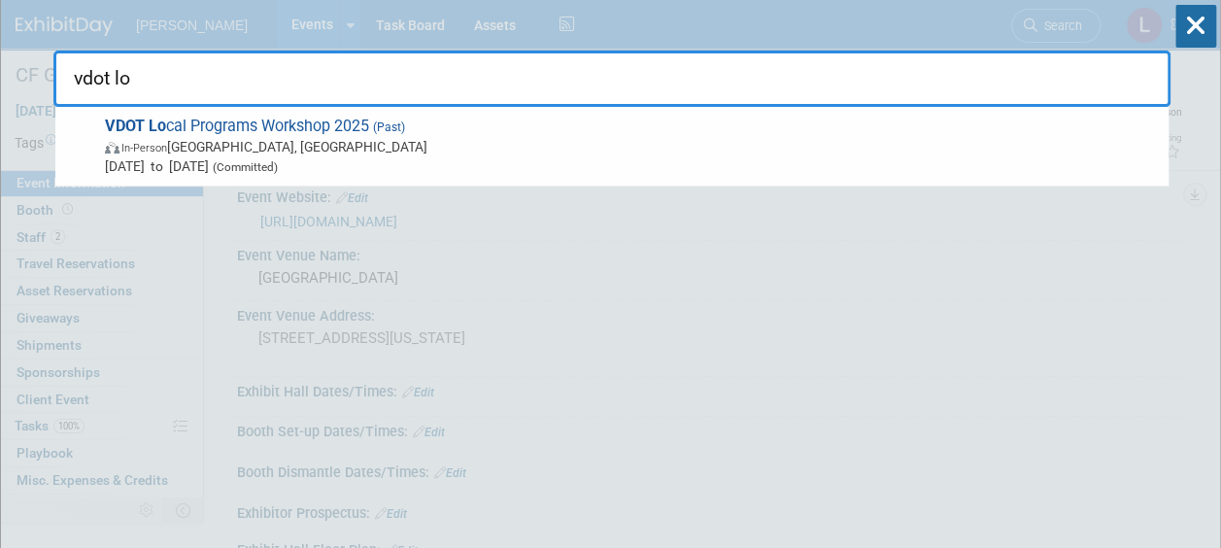
click at [120, 72] on input "vdot lo" at bounding box center [611, 79] width 1117 height 56
click at [107, 80] on input "vermil" at bounding box center [611, 79] width 1117 height 56
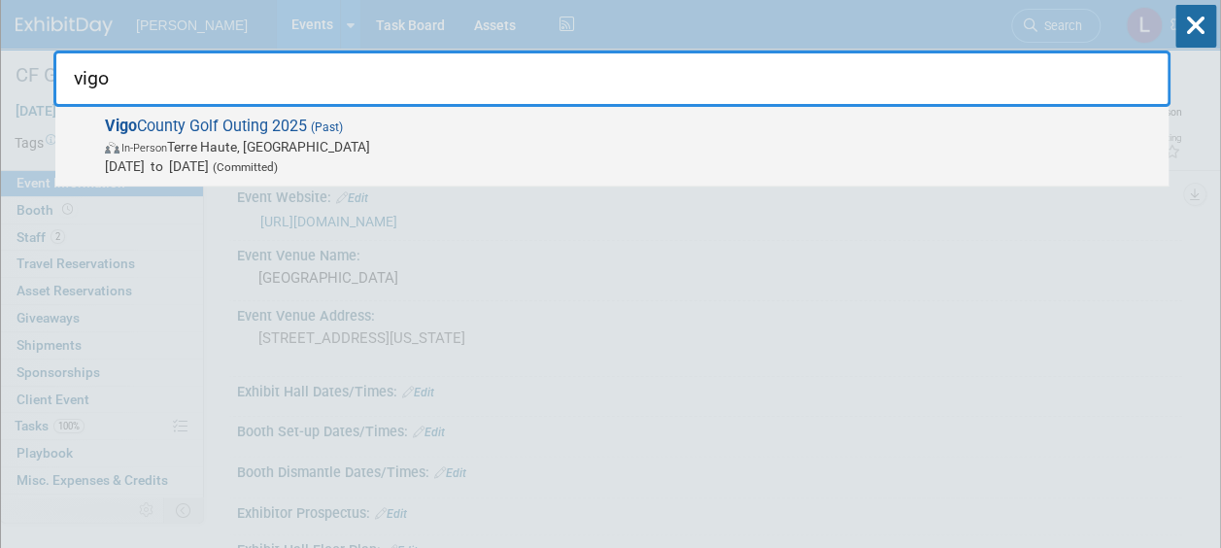
type input "vigo"
click at [124, 157] on span "Jun 20, 2025 to Jun 20, 2025 (Committed)" at bounding box center [632, 165] width 1054 height 19
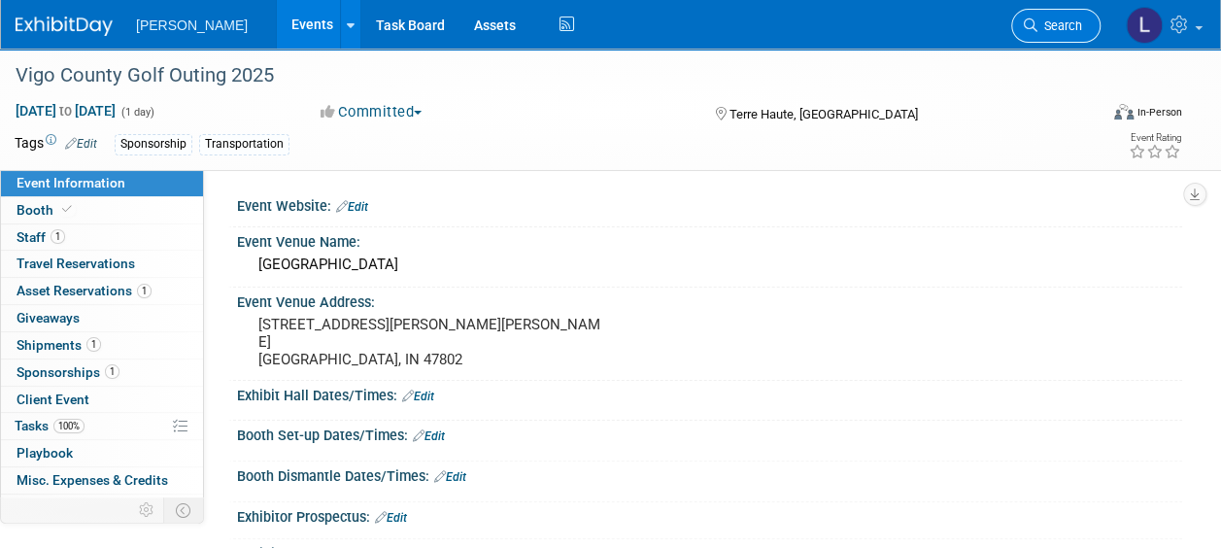
click at [1034, 18] on icon at bounding box center [1031, 25] width 14 height 14
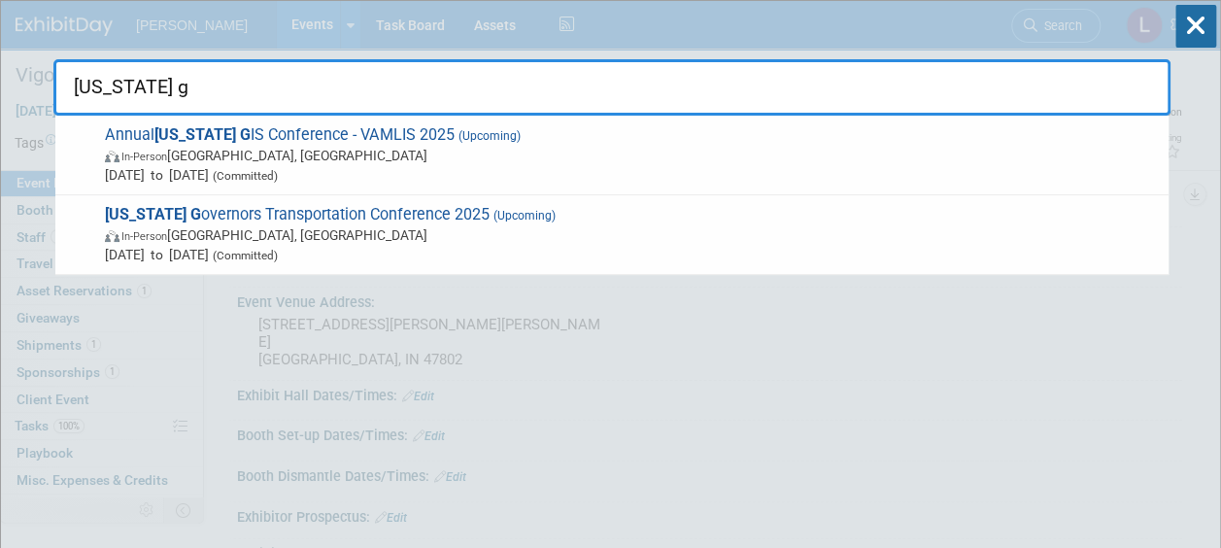
click at [136, 92] on input "[US_STATE] g" at bounding box center [611, 87] width 1117 height 56
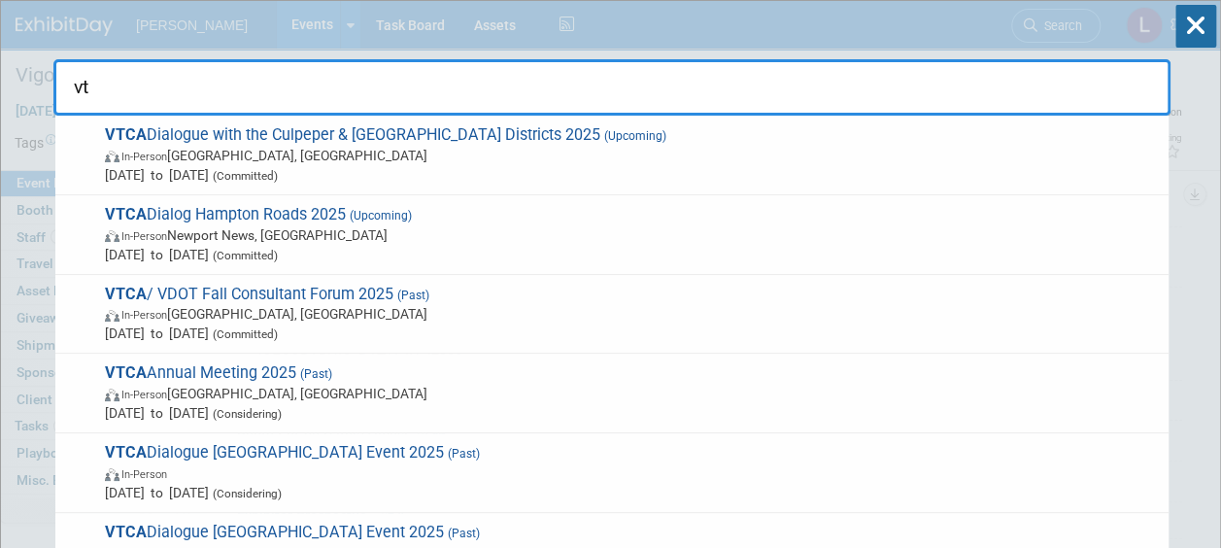
type input "v"
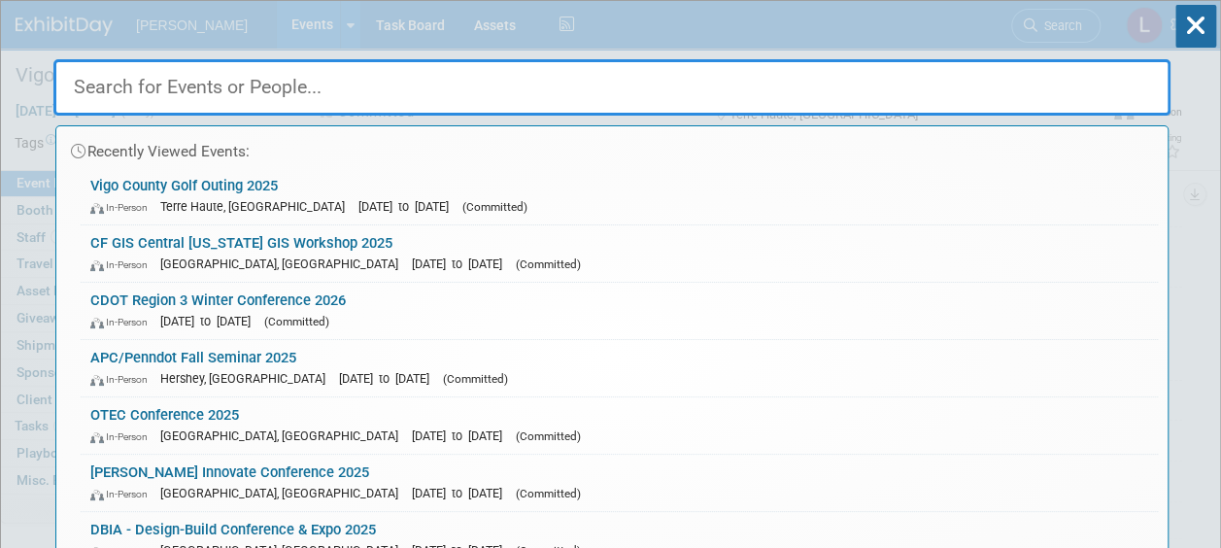
click at [221, 99] on input "text" at bounding box center [611, 87] width 1117 height 56
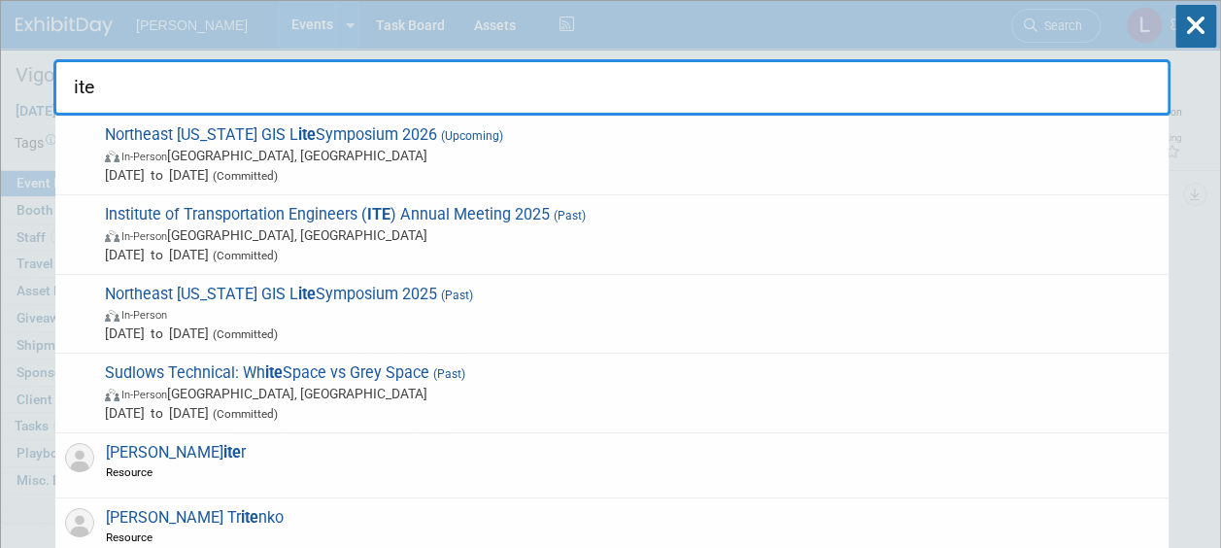
click at [70, 87] on input "ite" at bounding box center [611, 87] width 1117 height 56
type input "b"
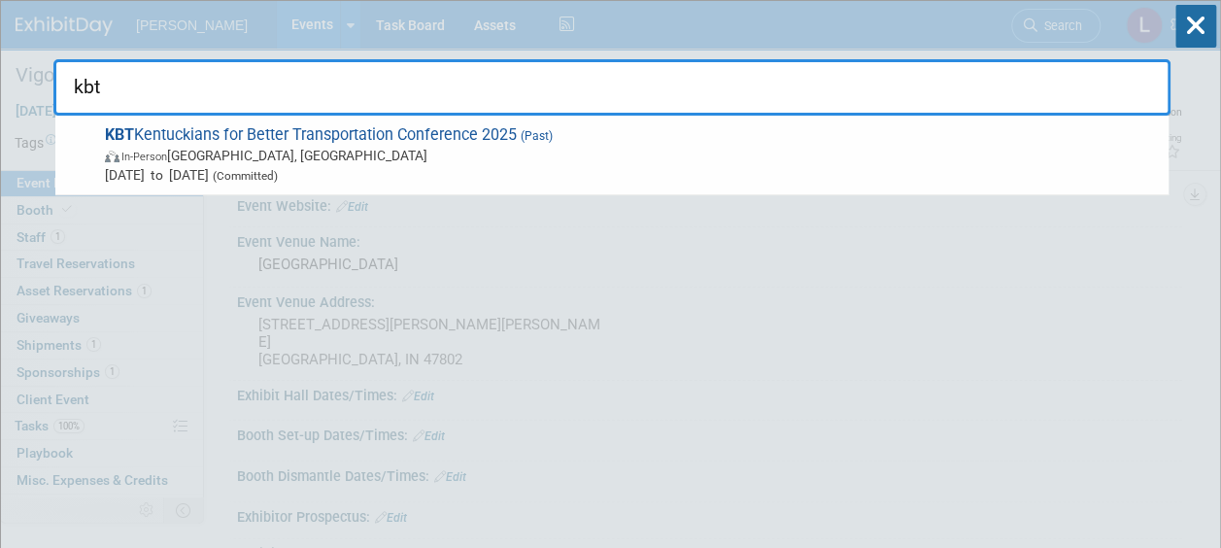
click at [91, 91] on input "kbt" at bounding box center [611, 87] width 1117 height 56
click at [96, 85] on input "[US_STATE] v" at bounding box center [611, 87] width 1117 height 56
type input "b"
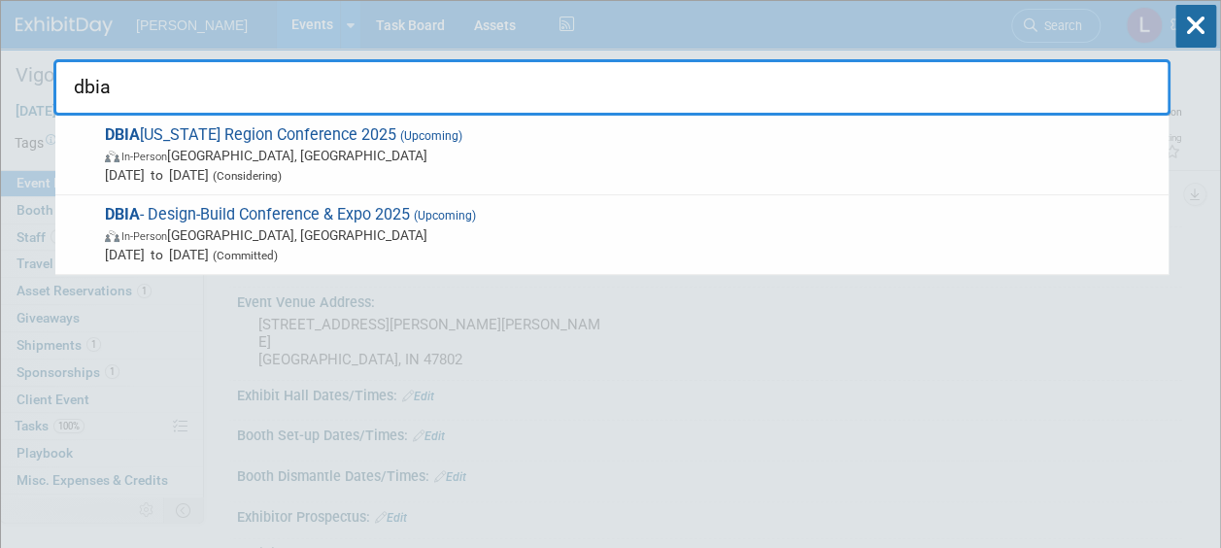
click at [92, 84] on input "dbia" at bounding box center [611, 87] width 1117 height 56
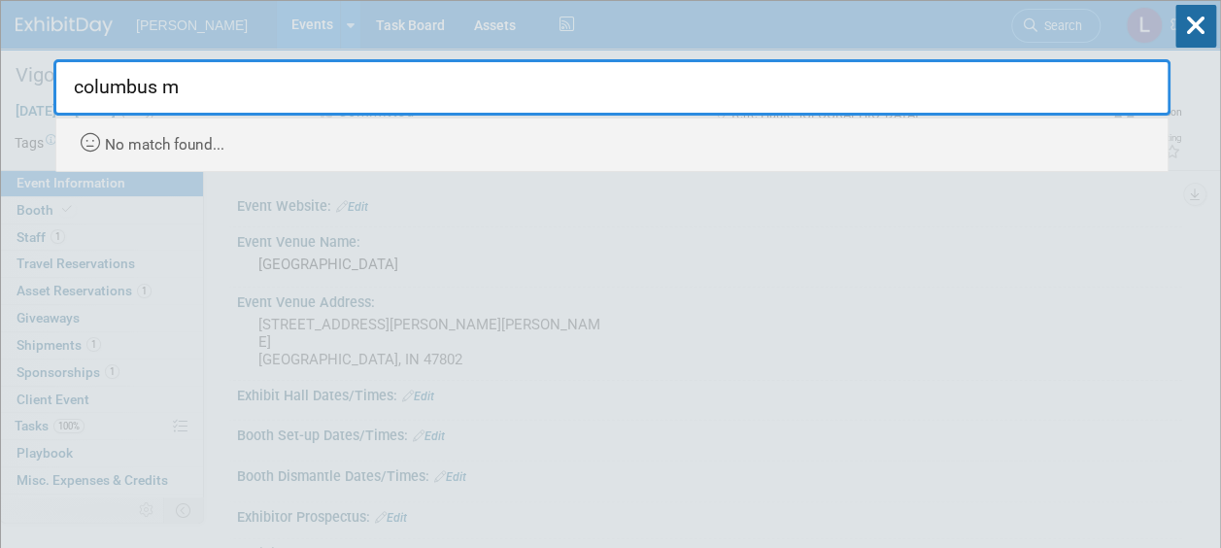
click at [127, 80] on input "columbus m" at bounding box center [611, 87] width 1117 height 56
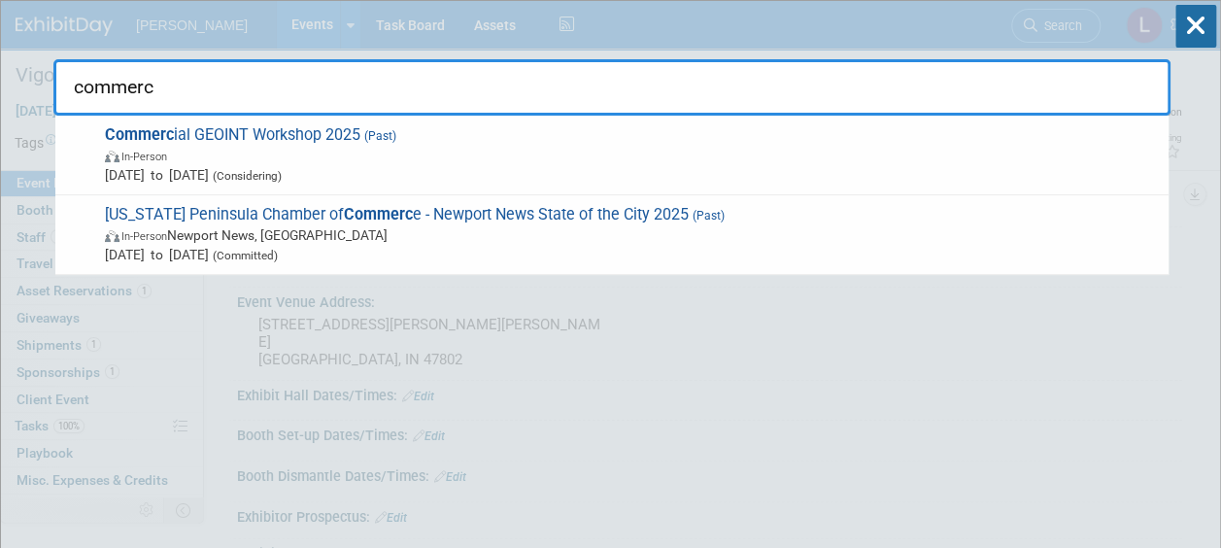
click at [109, 84] on input "commerc" at bounding box center [611, 87] width 1117 height 56
click at [125, 84] on input "commerc" at bounding box center [611, 87] width 1117 height 56
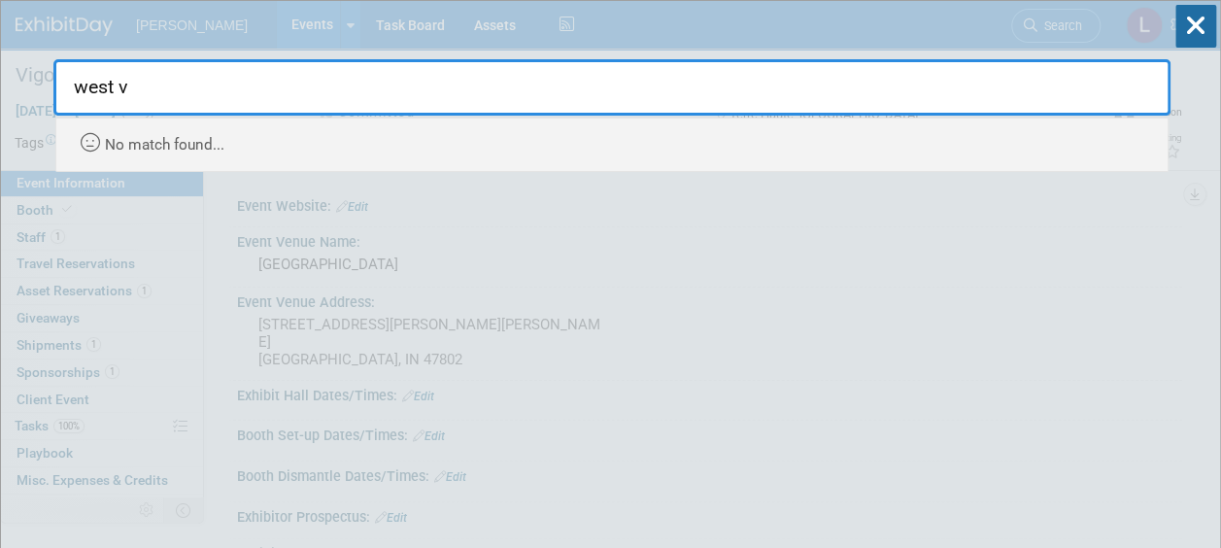
click at [130, 85] on input "west v" at bounding box center [611, 87] width 1117 height 56
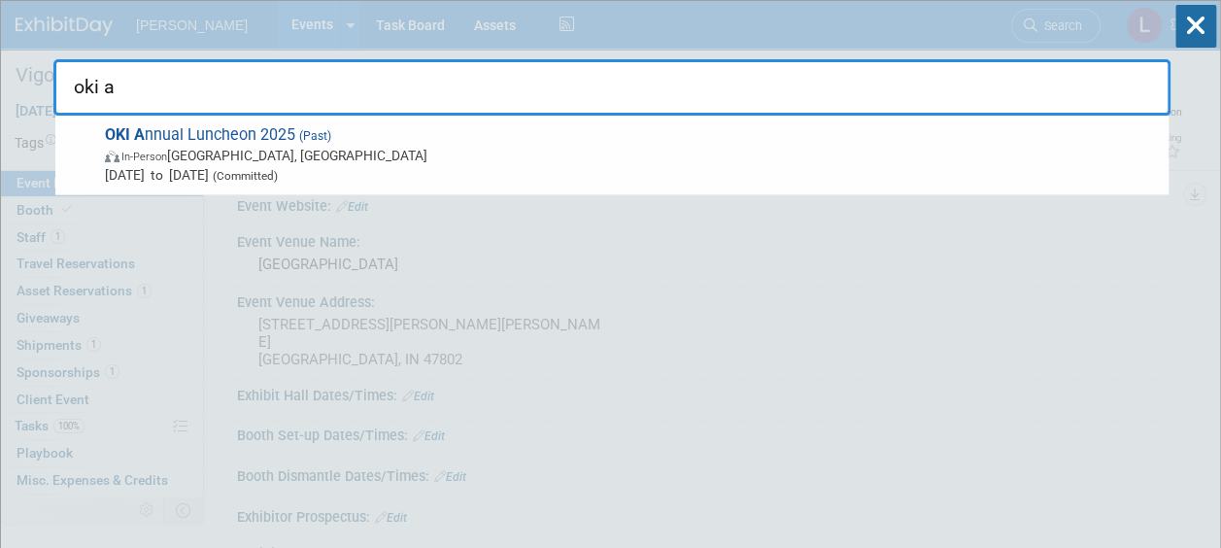
click at [74, 84] on input "oki a" at bounding box center [611, 87] width 1117 height 56
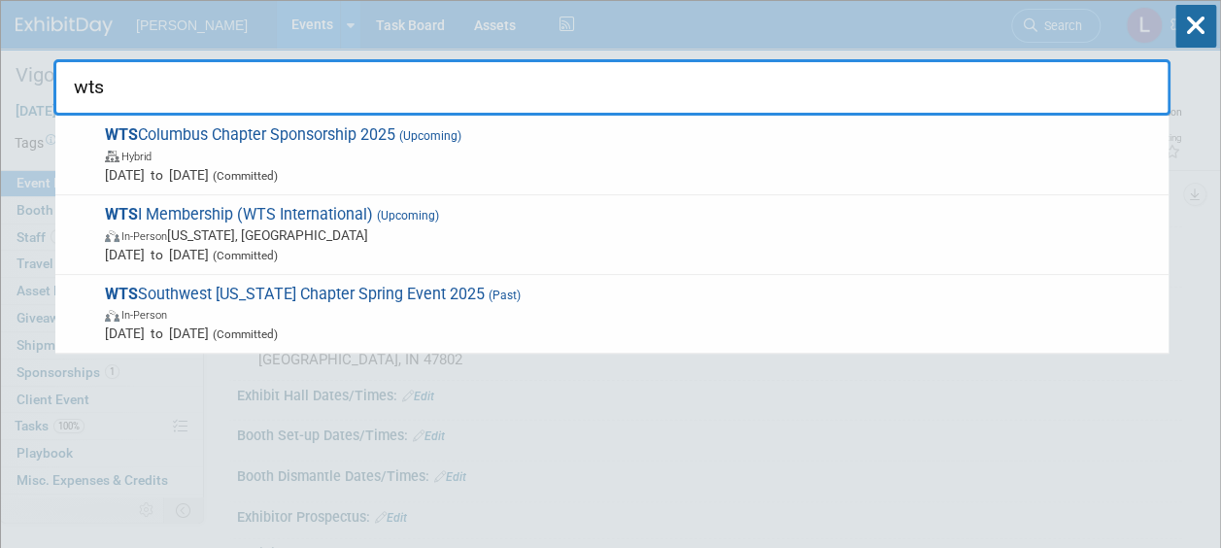
click at [92, 89] on input "wts" at bounding box center [611, 87] width 1117 height 56
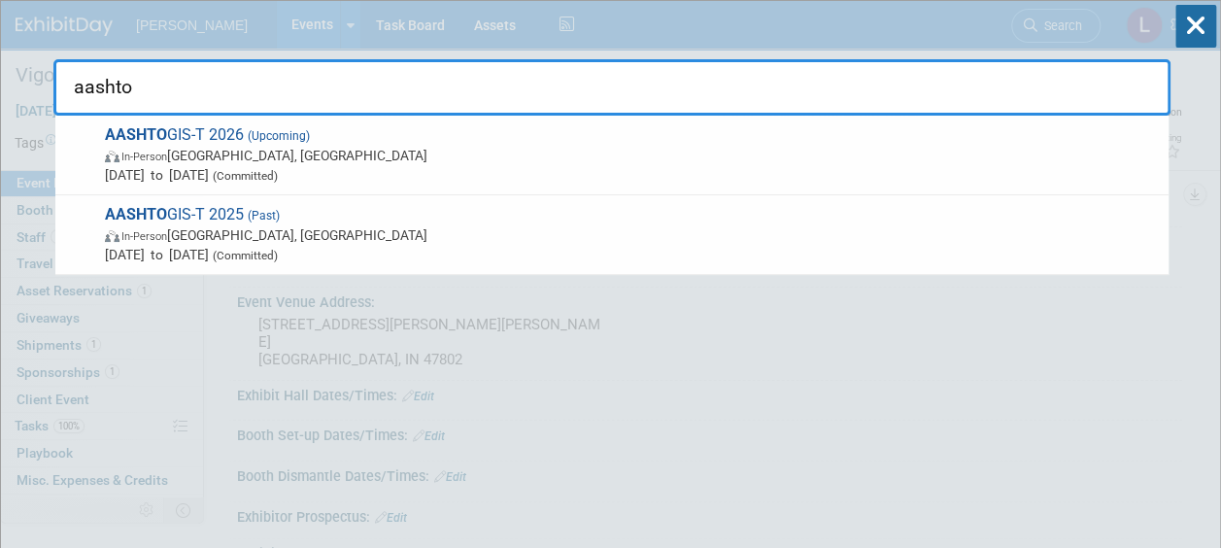
click at [87, 95] on input "aashto" at bounding box center [611, 87] width 1117 height 56
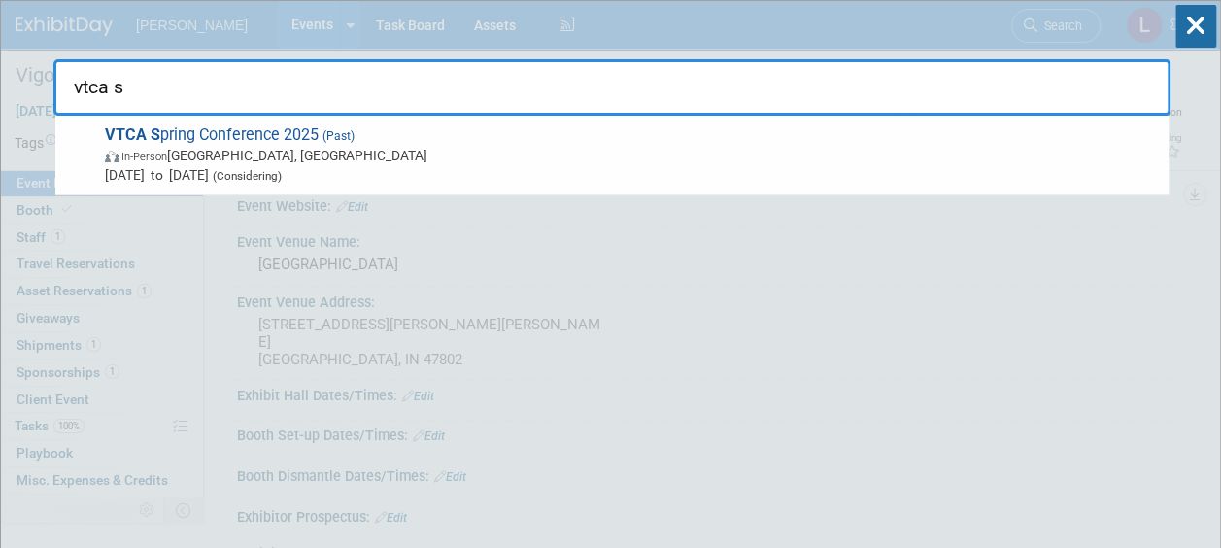
click at [85, 84] on input "vtca s" at bounding box center [611, 87] width 1117 height 56
click at [108, 72] on input "purdu" at bounding box center [611, 87] width 1117 height 56
click at [95, 85] on input "scann" at bounding box center [611, 87] width 1117 height 56
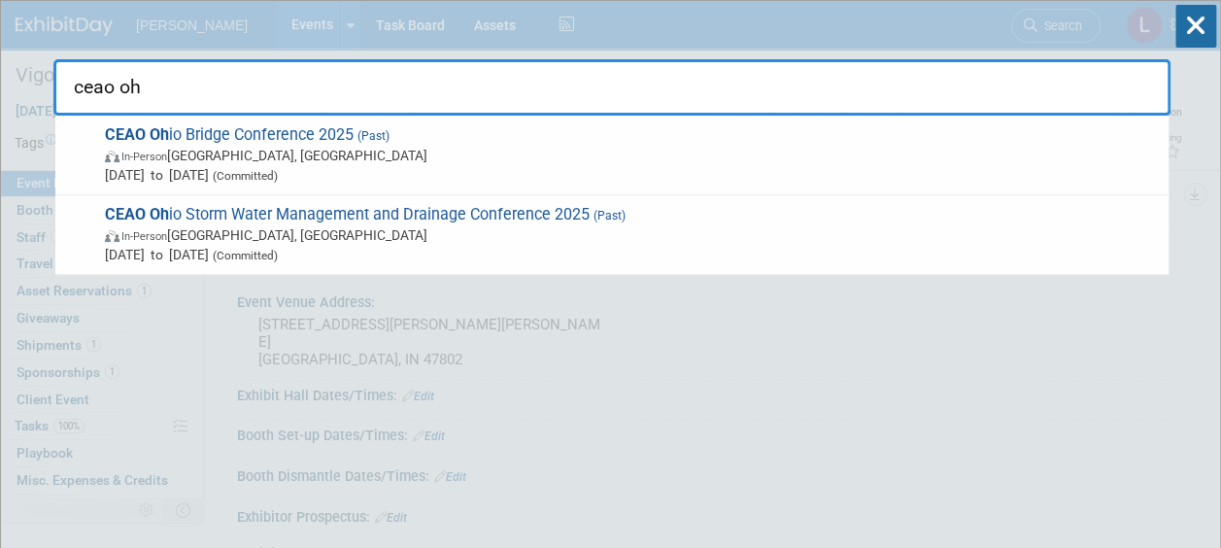
click at [100, 76] on input "ceao oh" at bounding box center [611, 87] width 1117 height 56
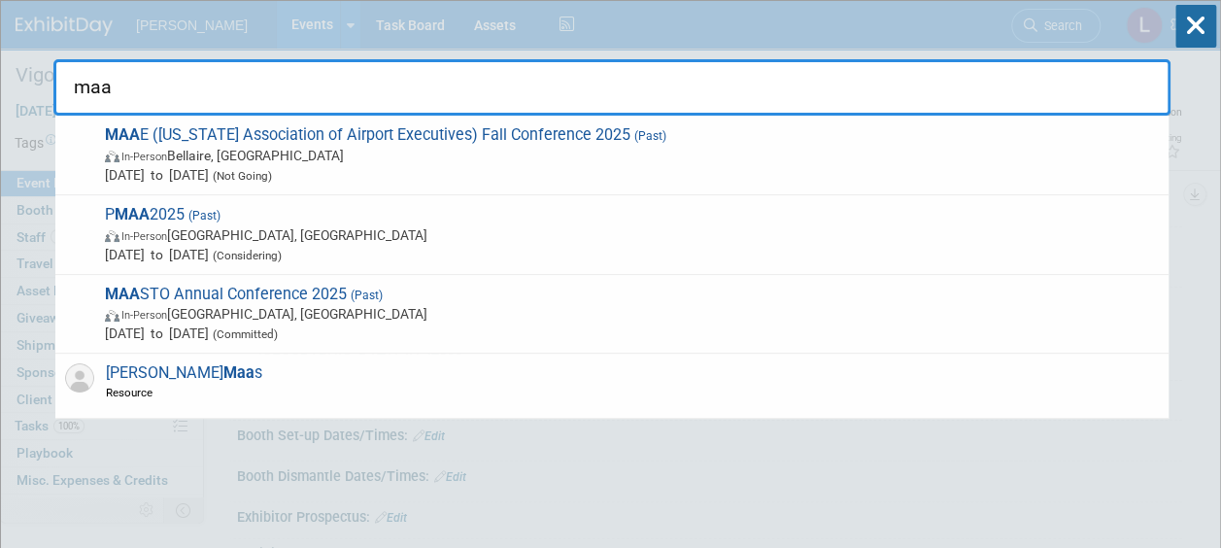
click at [82, 99] on input "maa" at bounding box center [611, 87] width 1117 height 56
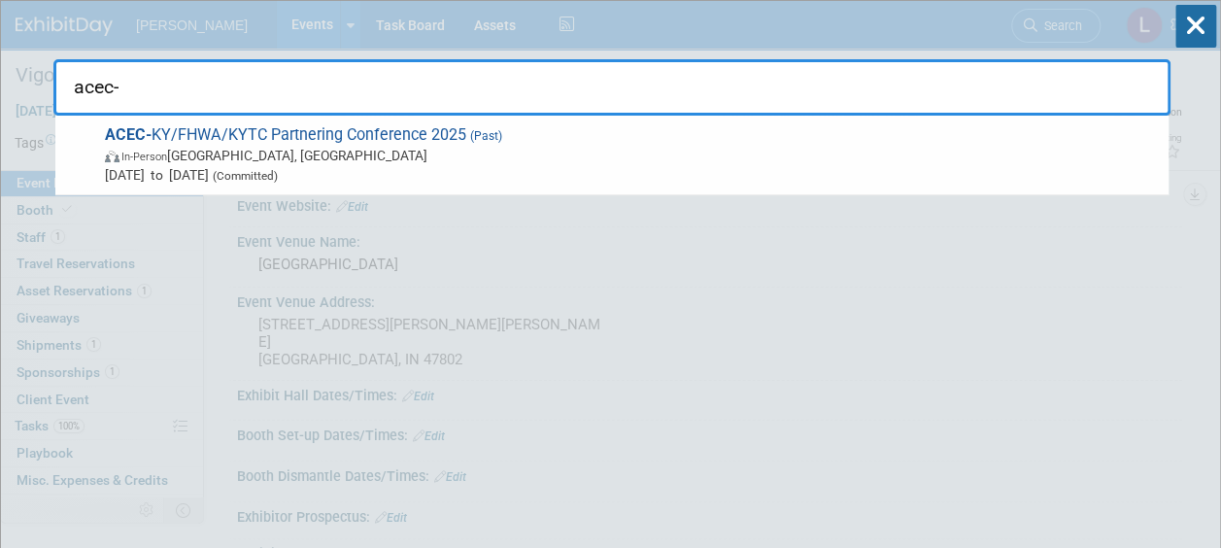
click at [84, 67] on input "acec-" at bounding box center [611, 87] width 1117 height 56
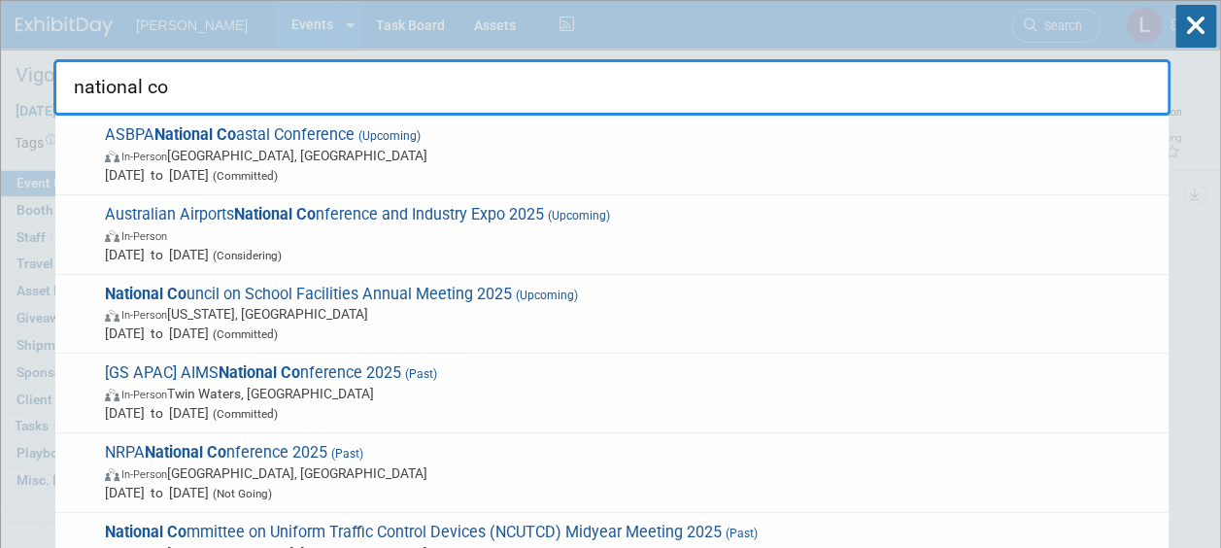
click at [113, 89] on input "national co" at bounding box center [611, 87] width 1117 height 56
type input "s"
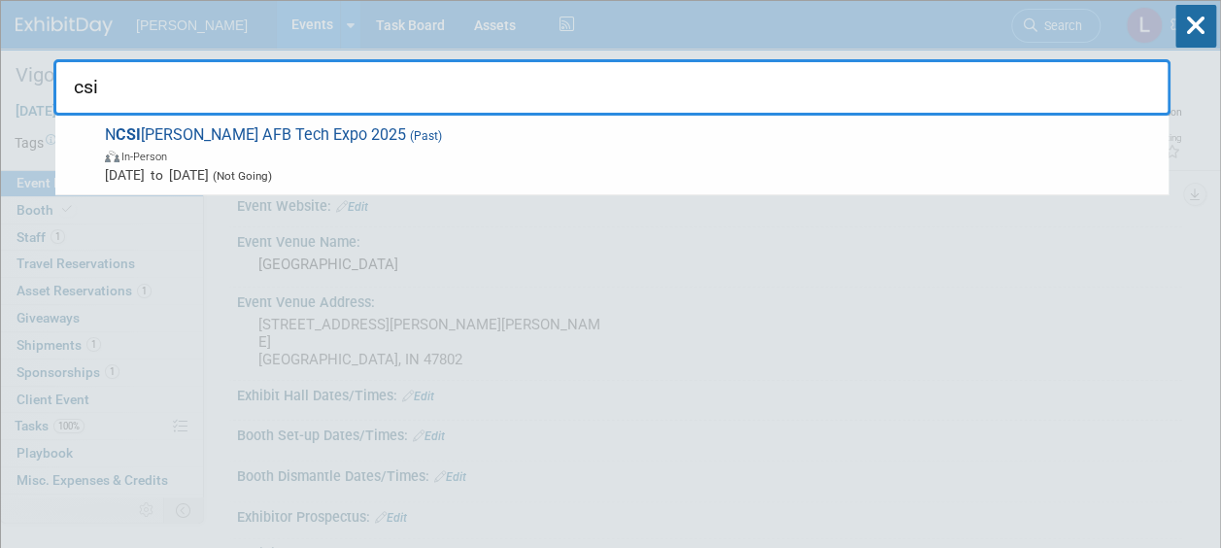
click at [111, 84] on input "csi" at bounding box center [611, 87] width 1117 height 56
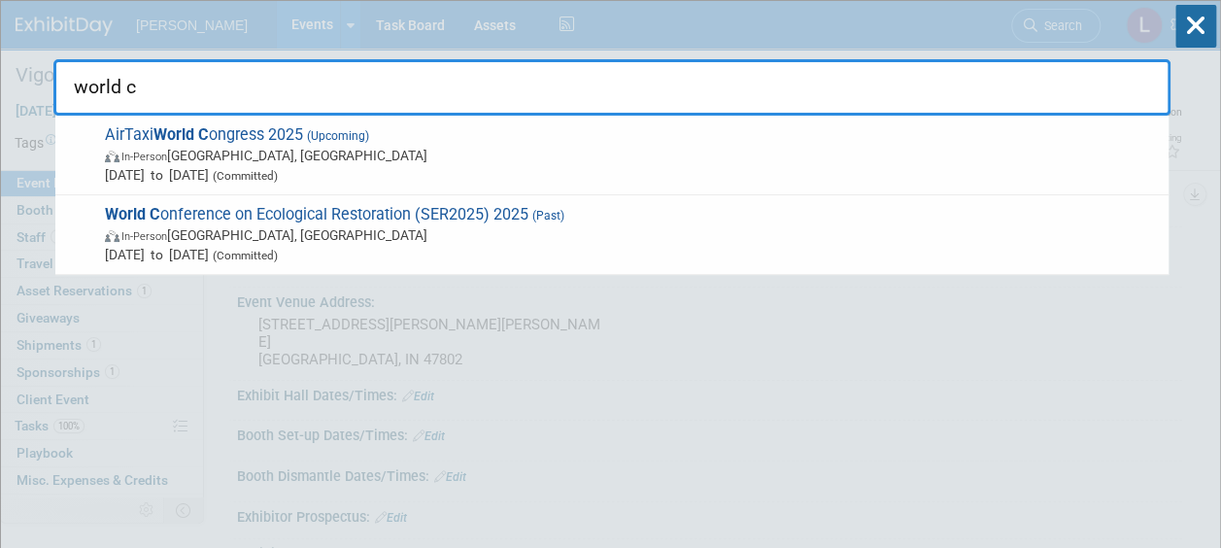
click at [156, 82] on input "world c" at bounding box center [611, 87] width 1117 height 56
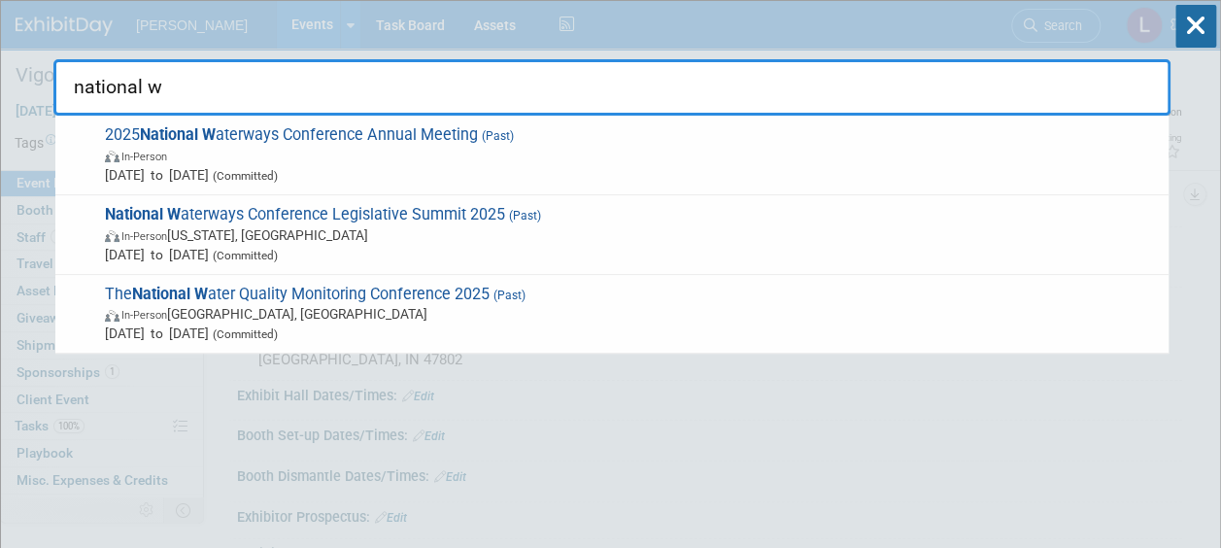
click at [119, 79] on input "national w" at bounding box center [611, 87] width 1117 height 56
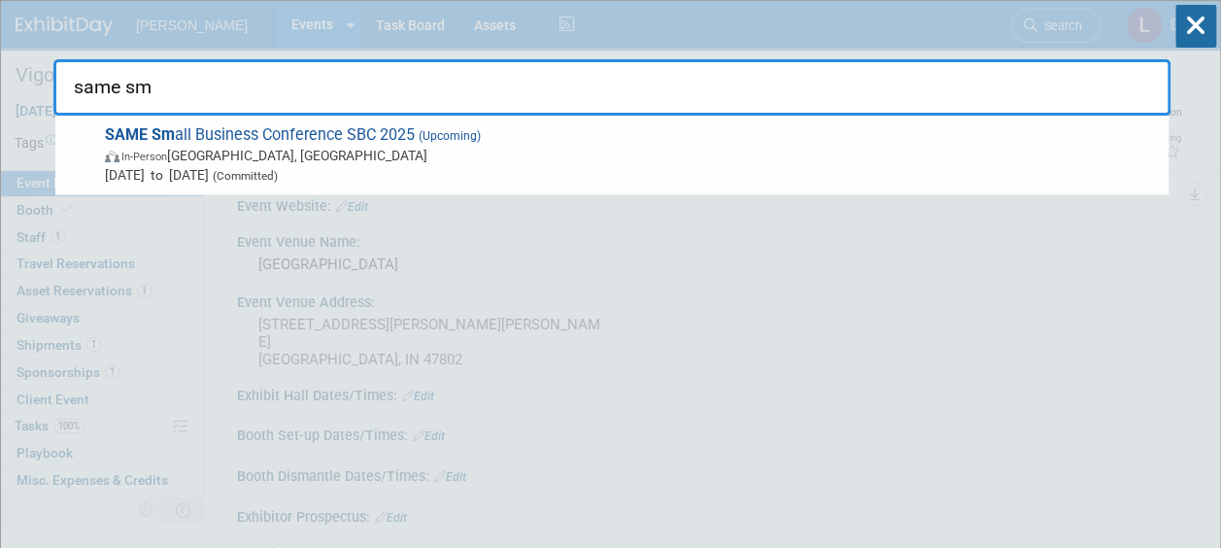
click at [136, 89] on input "same sm" at bounding box center [611, 87] width 1117 height 56
click at [88, 91] on input "ifma a" at bounding box center [611, 87] width 1117 height 56
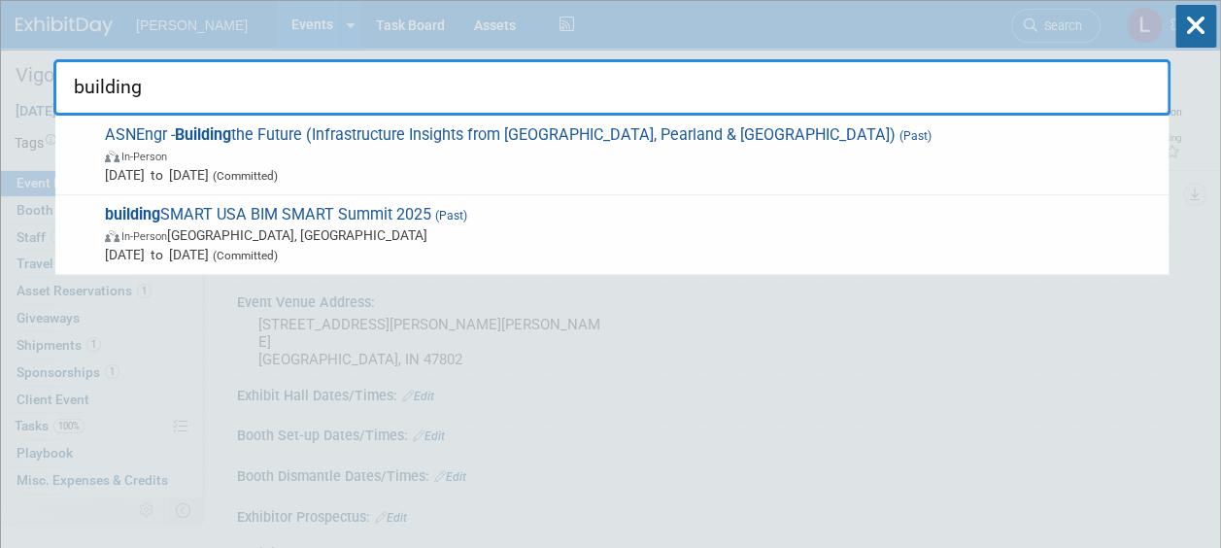
click at [104, 91] on input "building" at bounding box center [611, 87] width 1117 height 56
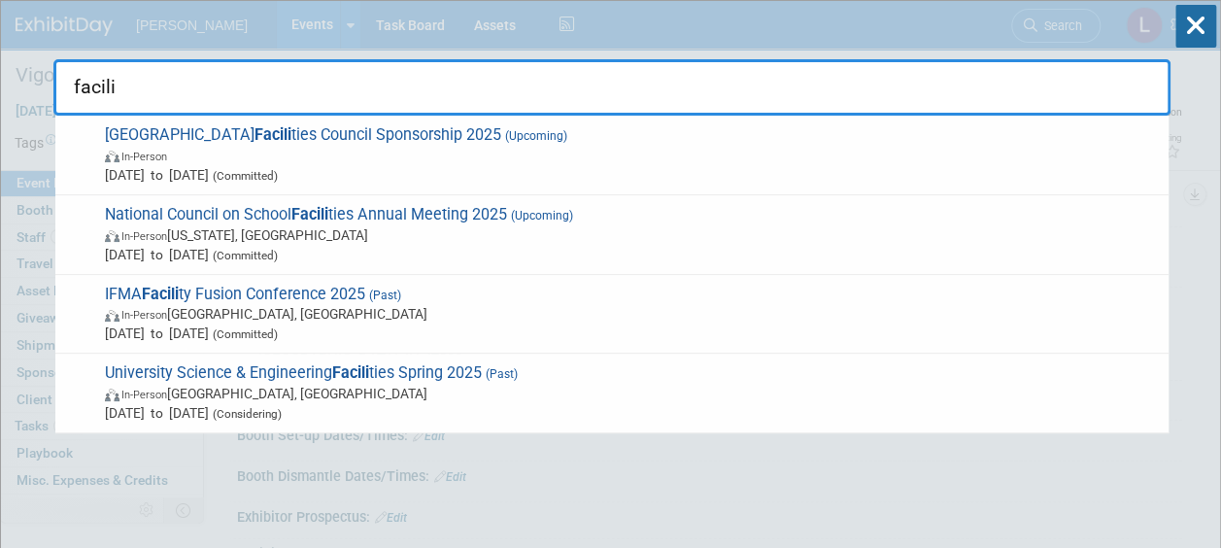
click at [99, 88] on input "facili" at bounding box center [611, 87] width 1117 height 56
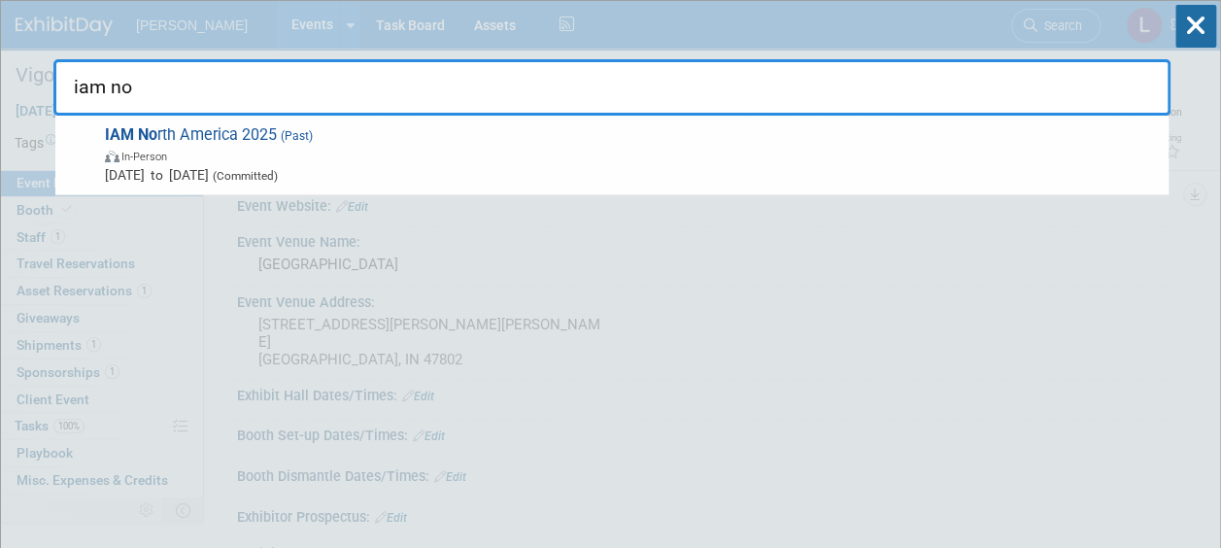
click at [118, 80] on input "iam no" at bounding box center [611, 87] width 1117 height 56
click at [92, 85] on input "maxim" at bounding box center [611, 87] width 1117 height 56
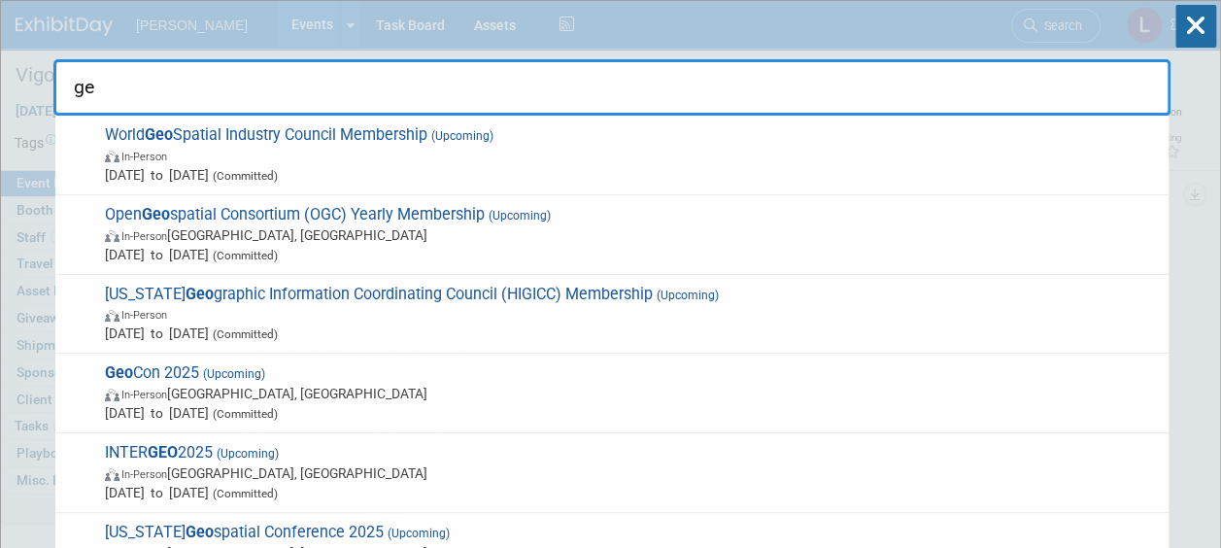
type input "g"
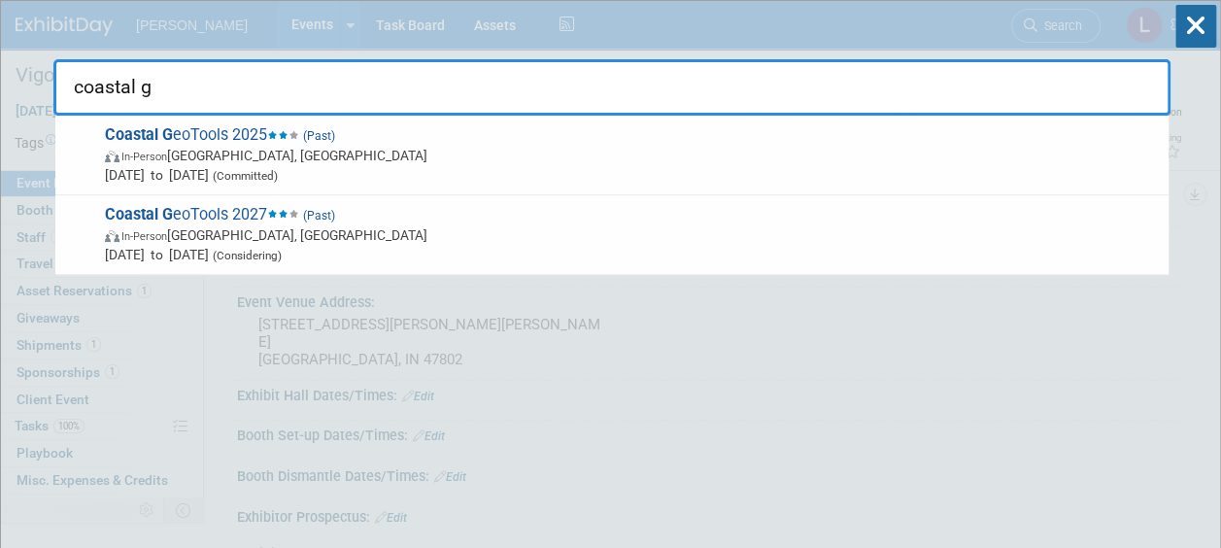
type input "coastal g"
